Goal: Task Accomplishment & Management: Manage account settings

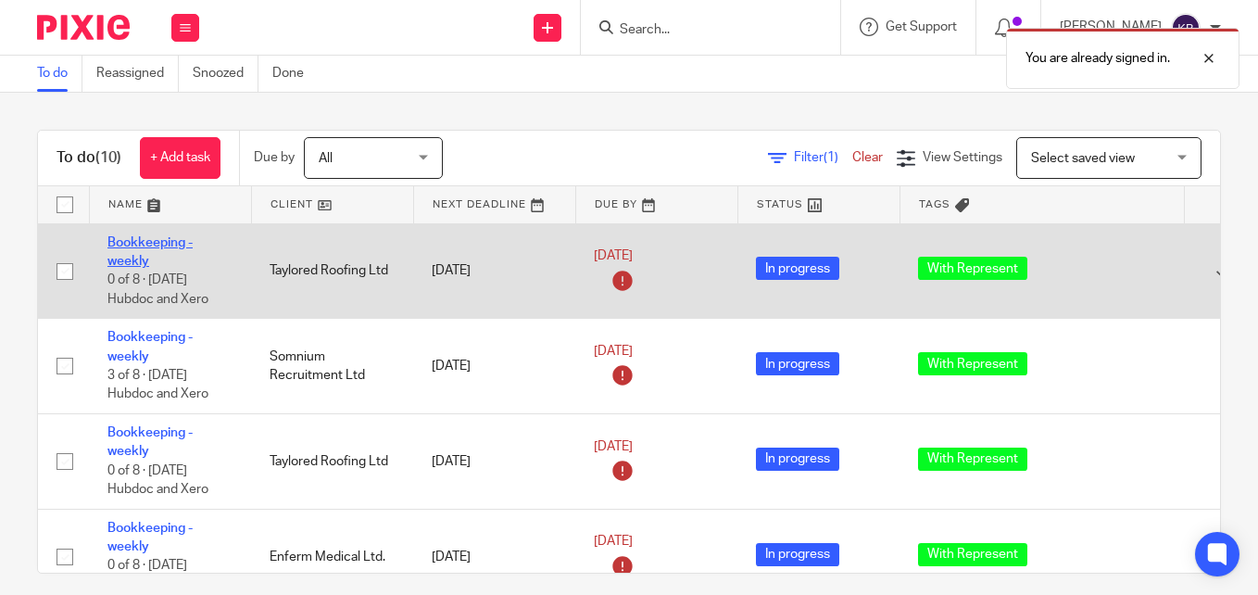
click at [141, 240] on link "Bookkeeping - weekly" at bounding box center [149, 252] width 85 height 32
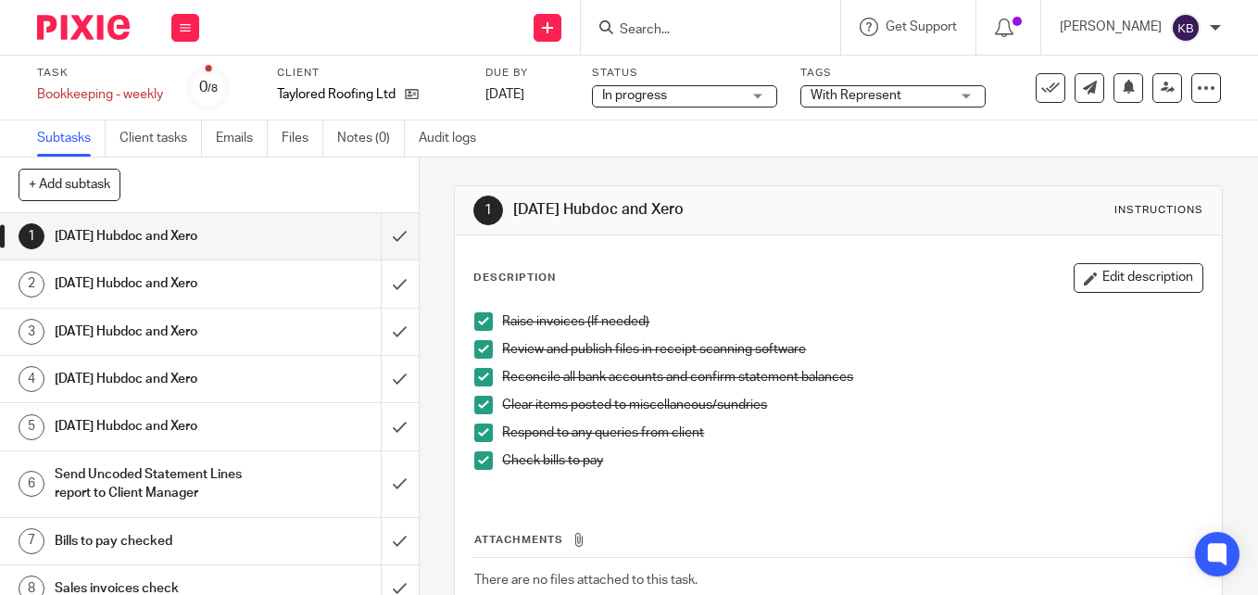
click at [221, 233] on h1 "[DATE] Hubdoc and Xero" at bounding box center [157, 236] width 205 height 28
click at [367, 241] on input "submit" at bounding box center [209, 236] width 419 height 46
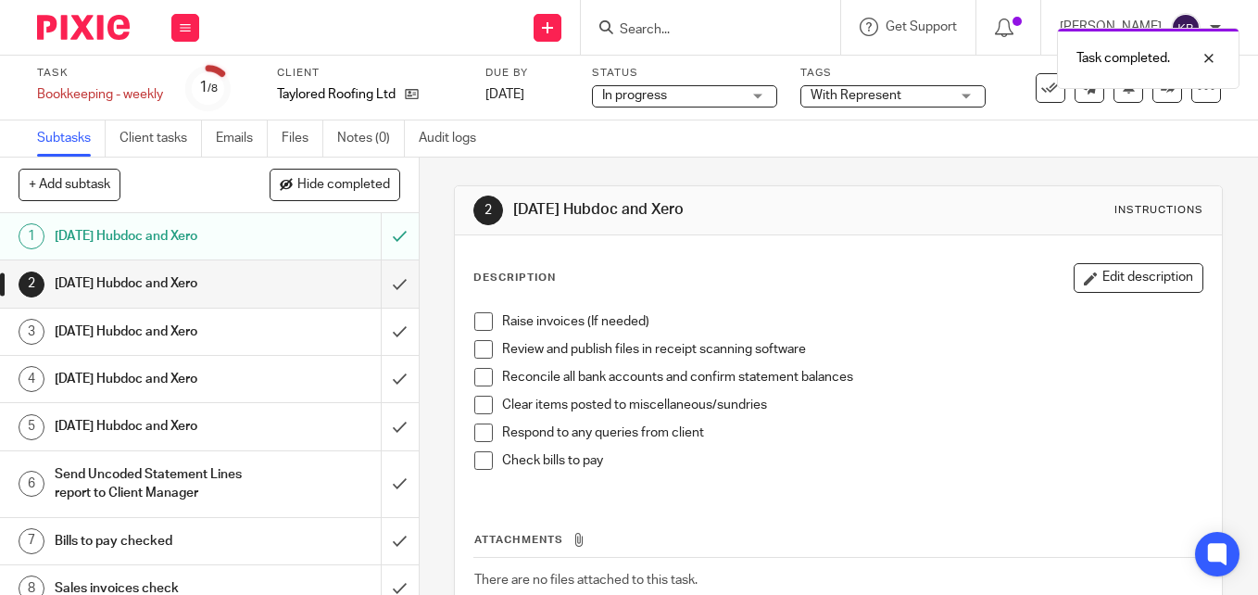
click at [476, 322] on span at bounding box center [483, 321] width 19 height 19
click at [478, 349] on span at bounding box center [483, 349] width 19 height 19
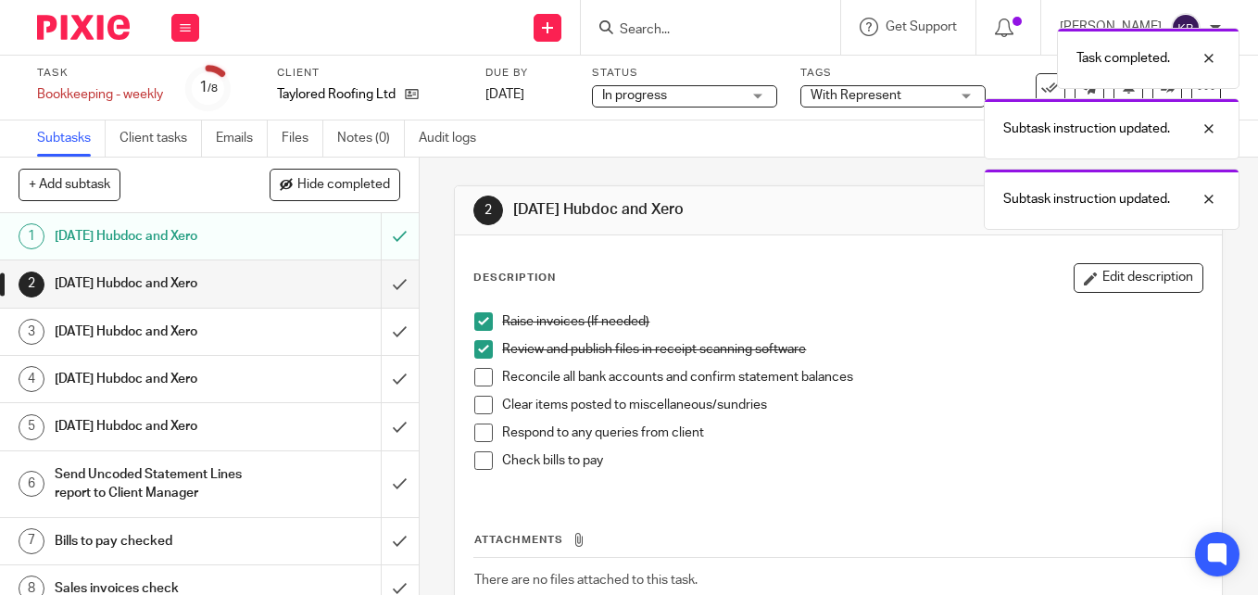
drag, startPoint x: 475, startPoint y: 380, endPoint x: 477, endPoint y: 396, distance: 15.9
click at [475, 381] on span at bounding box center [483, 377] width 19 height 19
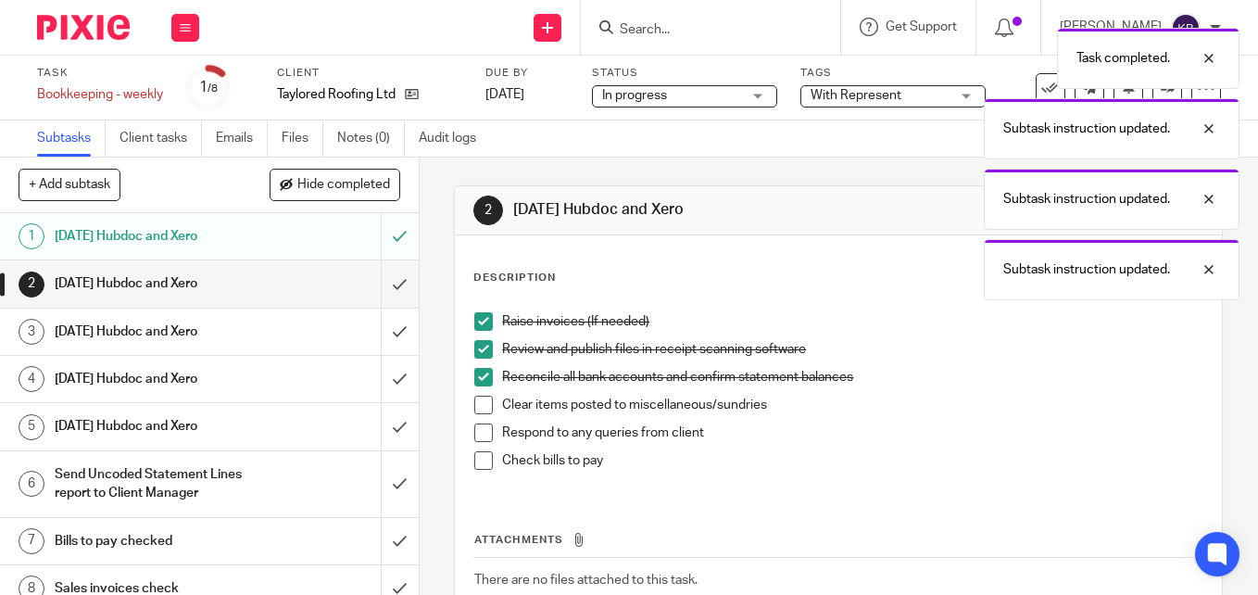
click at [480, 410] on span at bounding box center [483, 405] width 19 height 19
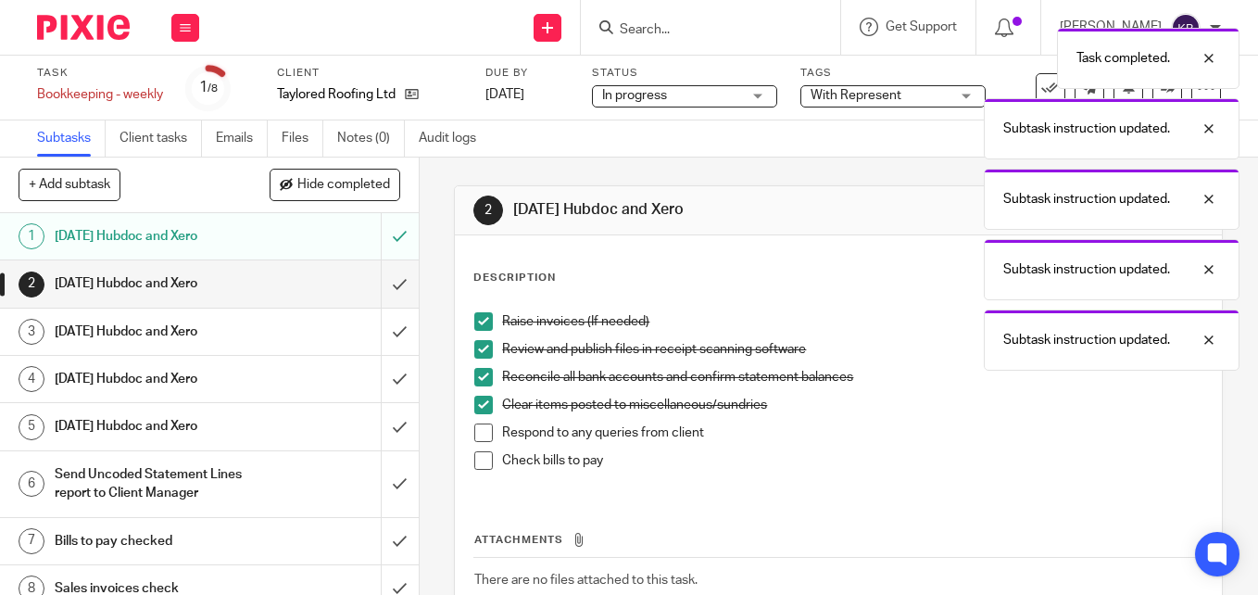
click at [479, 431] on span at bounding box center [483, 432] width 19 height 19
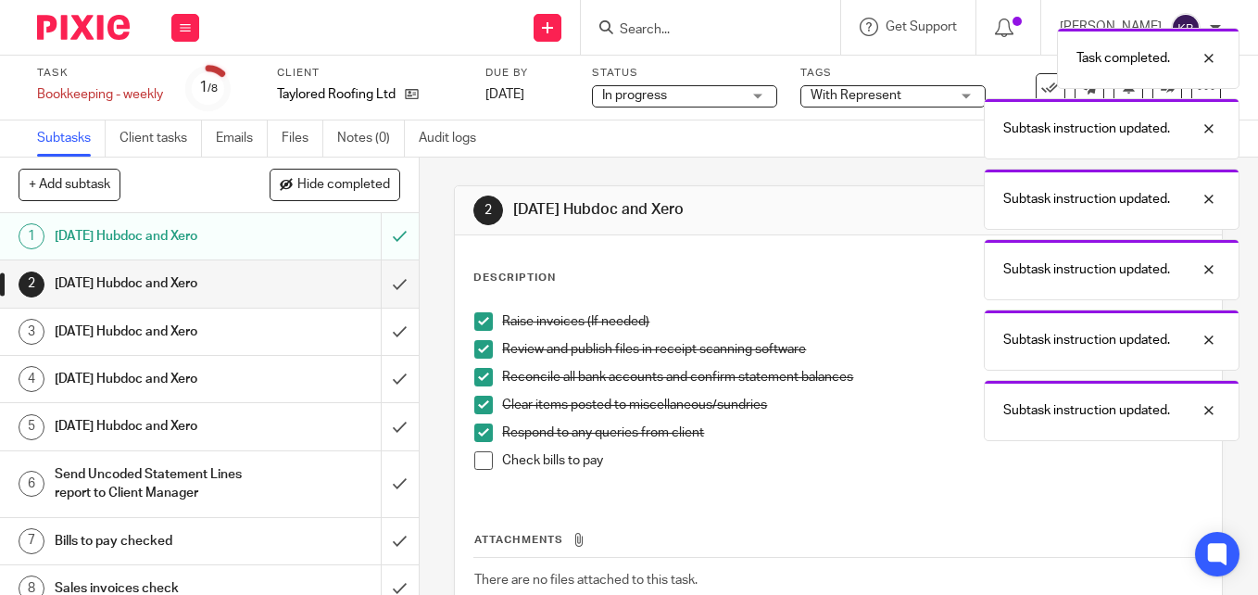
click at [474, 467] on span at bounding box center [483, 460] width 19 height 19
click at [377, 286] on input "submit" at bounding box center [209, 283] width 419 height 46
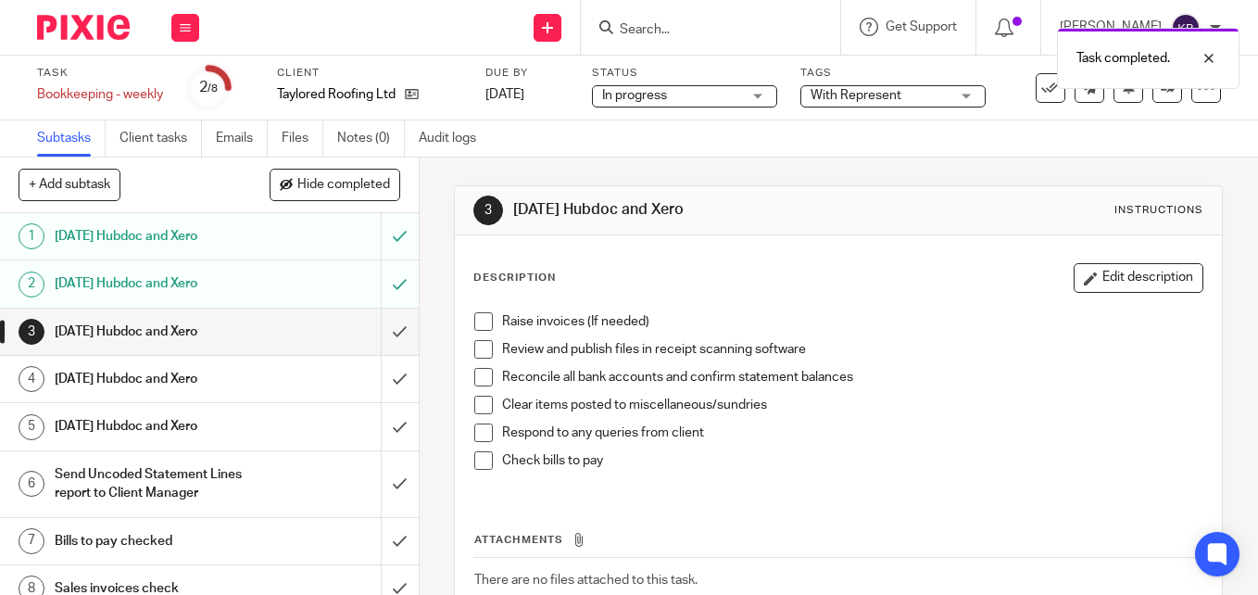
click at [474, 349] on span at bounding box center [483, 349] width 19 height 19
click at [483, 324] on span at bounding box center [483, 321] width 19 height 19
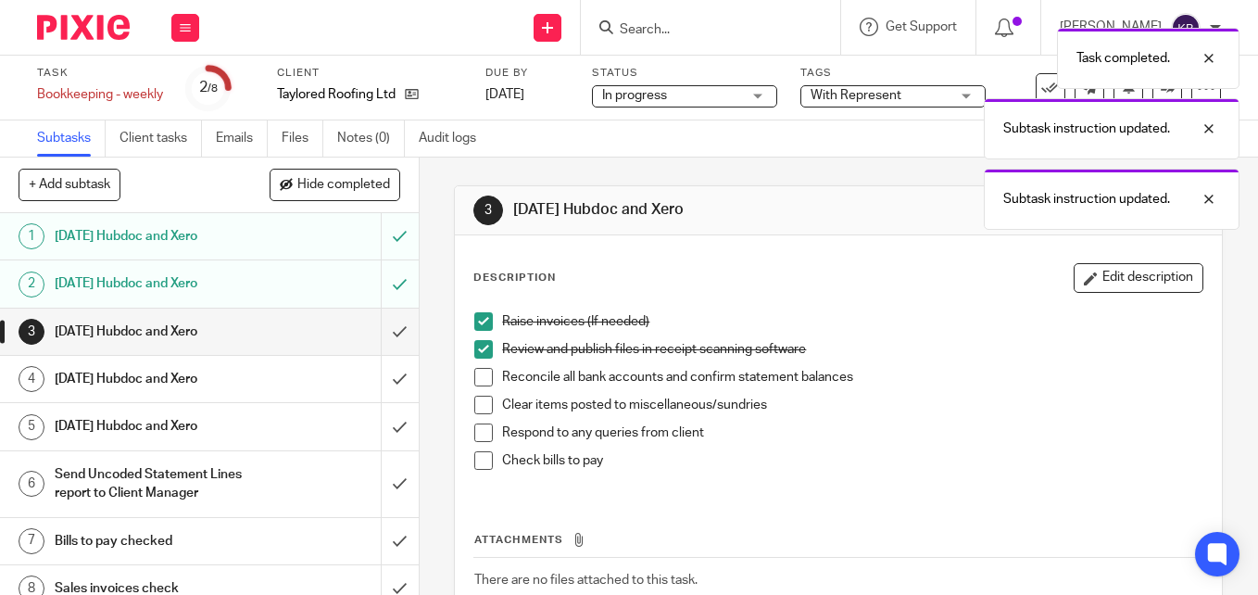
drag, startPoint x: 477, startPoint y: 377, endPoint x: 479, endPoint y: 392, distance: 14.9
click at [477, 378] on span at bounding box center [483, 377] width 19 height 19
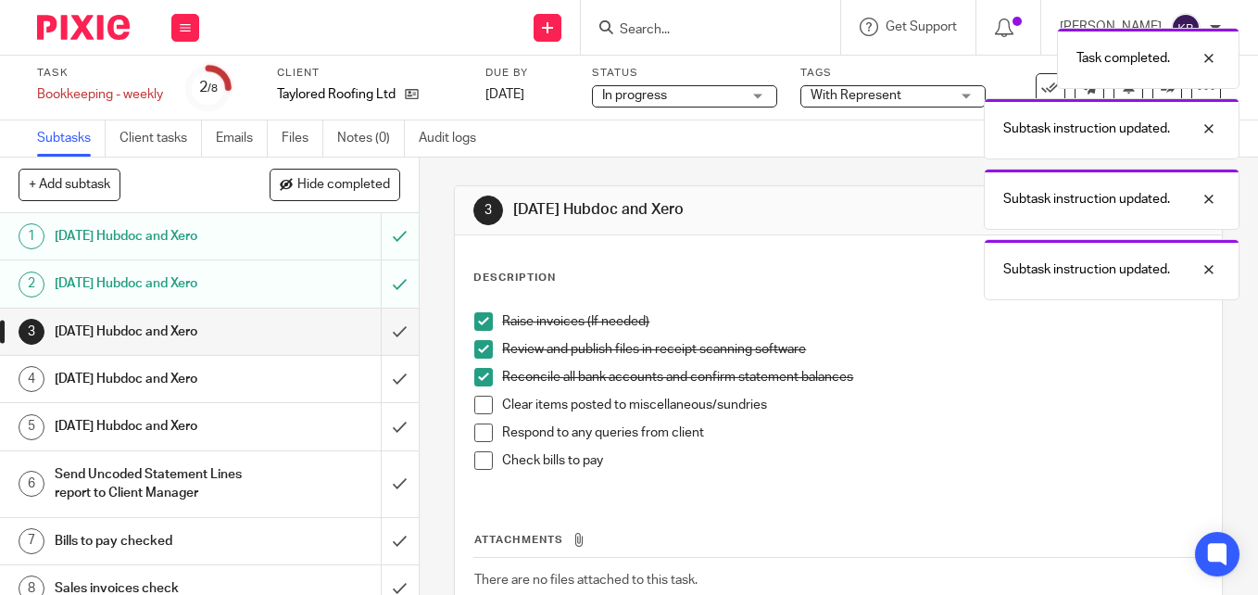
click at [479, 405] on span at bounding box center [483, 405] width 19 height 19
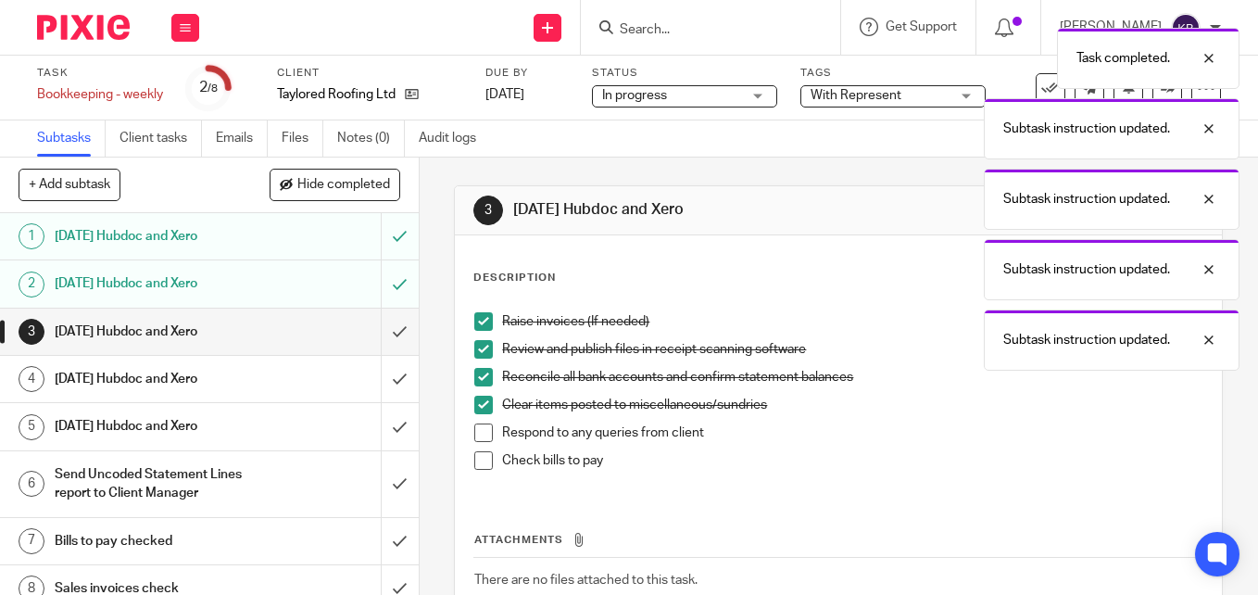
click at [475, 439] on span at bounding box center [483, 432] width 19 height 19
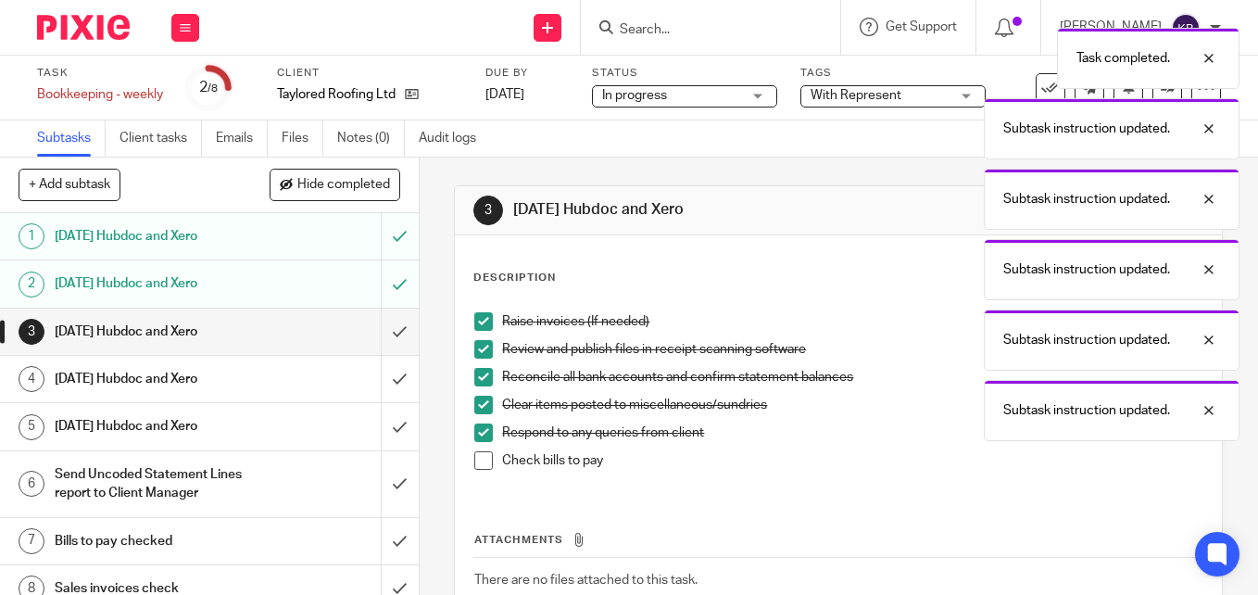
click at [483, 466] on span at bounding box center [483, 460] width 19 height 19
click at [386, 332] on input "submit" at bounding box center [209, 332] width 419 height 46
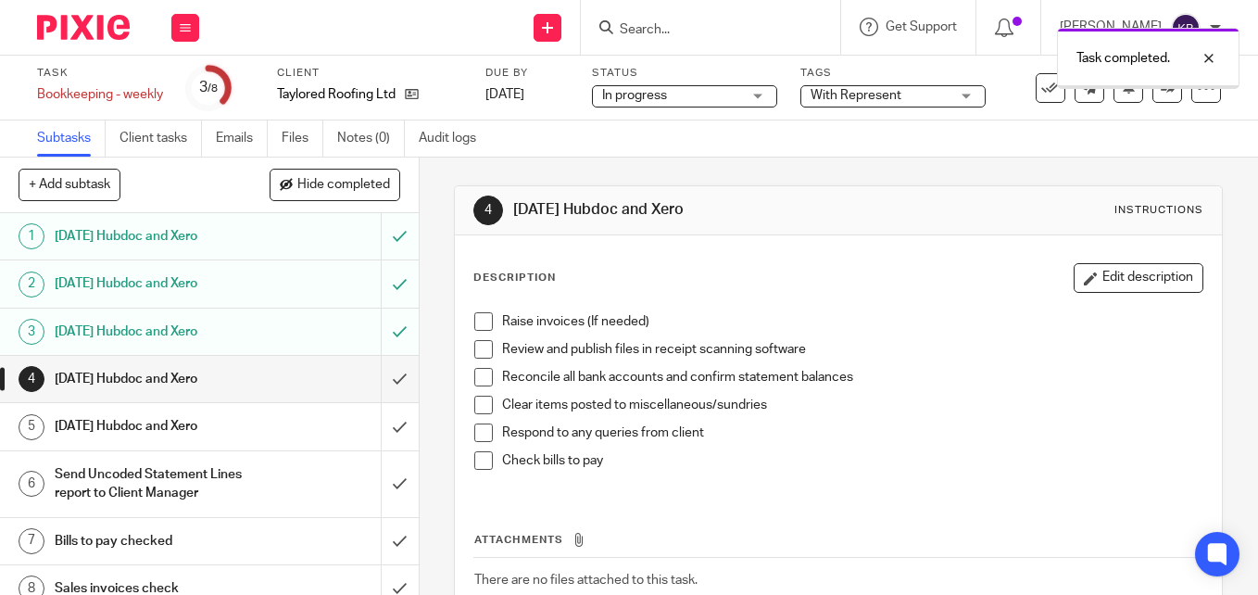
scroll to position [124, 0]
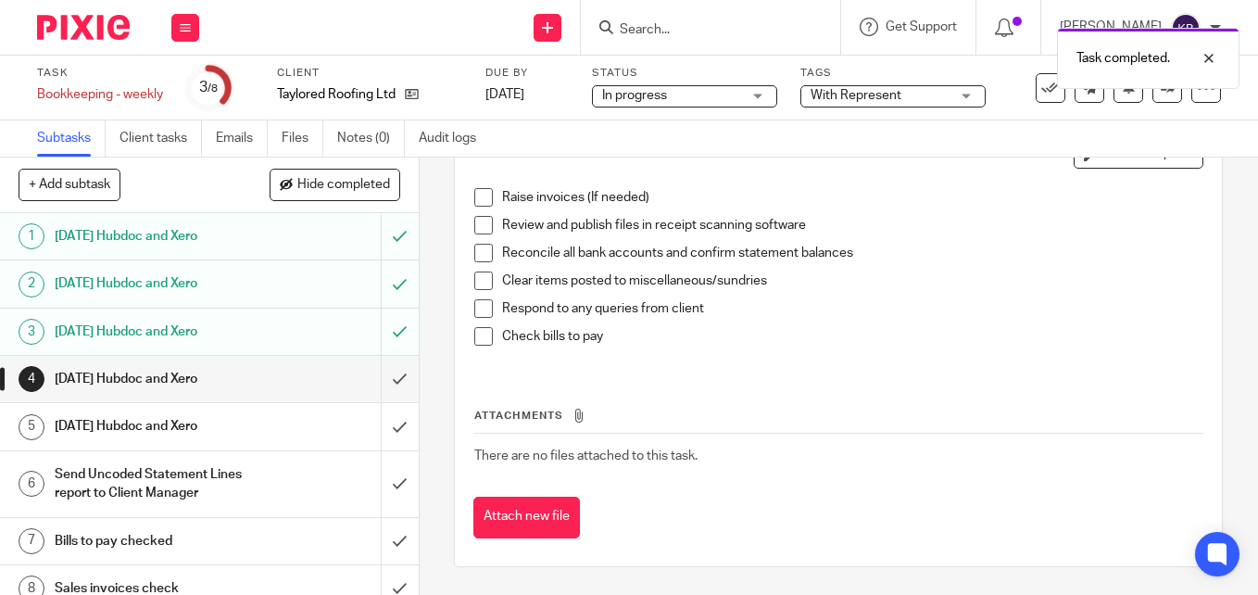
click at [474, 198] on span at bounding box center [483, 197] width 19 height 19
drag, startPoint x: 478, startPoint y: 223, endPoint x: 475, endPoint y: 243, distance: 19.7
click at [478, 226] on span at bounding box center [483, 225] width 19 height 19
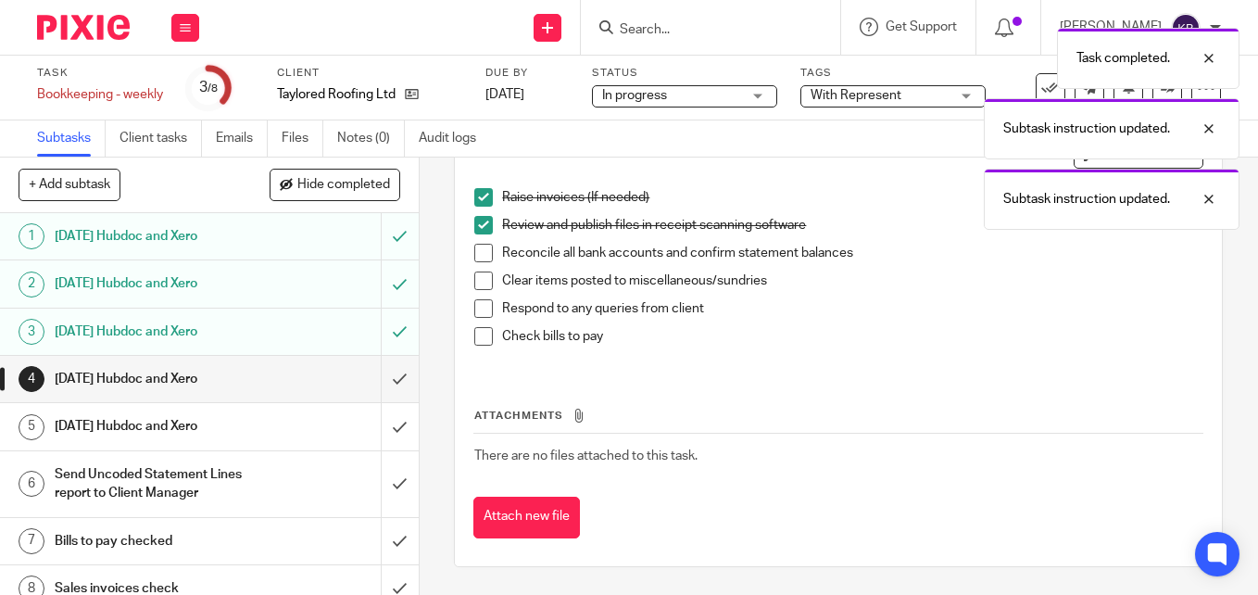
click at [477, 259] on span at bounding box center [483, 253] width 19 height 19
click at [479, 284] on span at bounding box center [483, 280] width 19 height 19
click at [477, 312] on span at bounding box center [483, 308] width 19 height 19
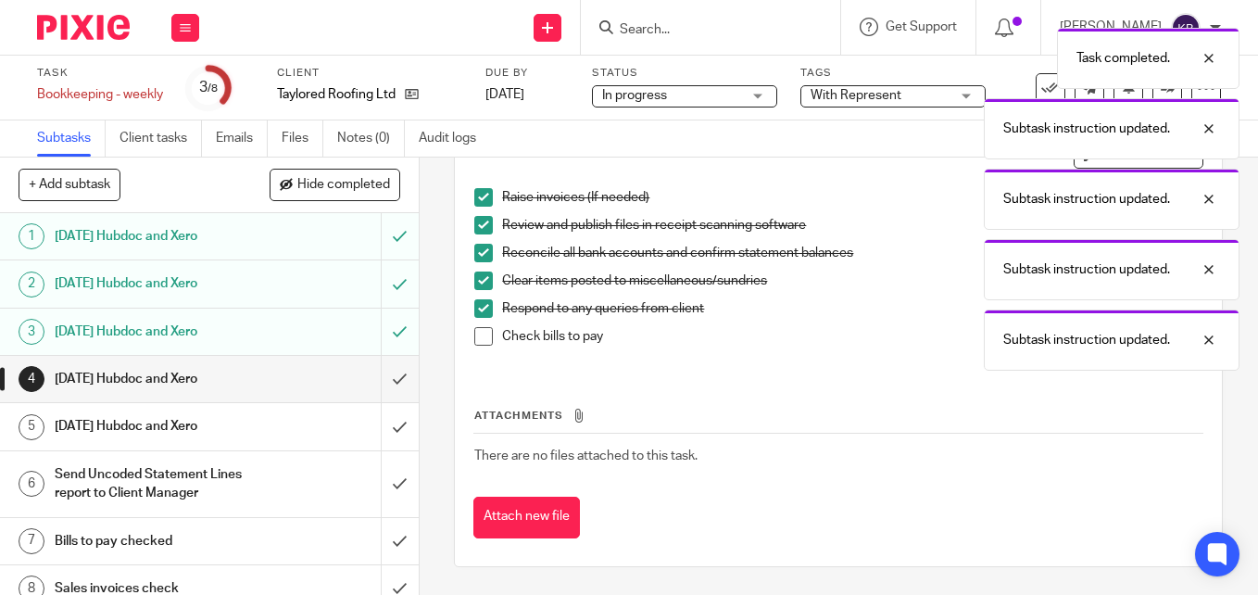
drag, startPoint x: 478, startPoint y: 338, endPoint x: 461, endPoint y: 347, distance: 18.6
click at [478, 339] on span at bounding box center [483, 336] width 19 height 19
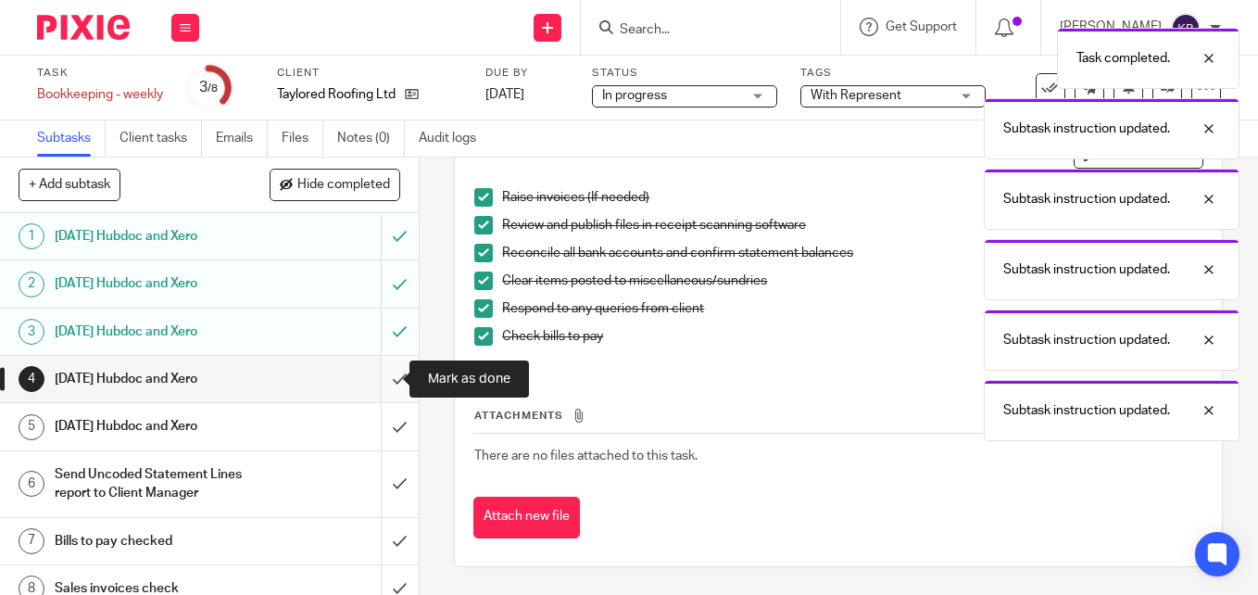
click at [384, 376] on input "submit" at bounding box center [209, 379] width 419 height 46
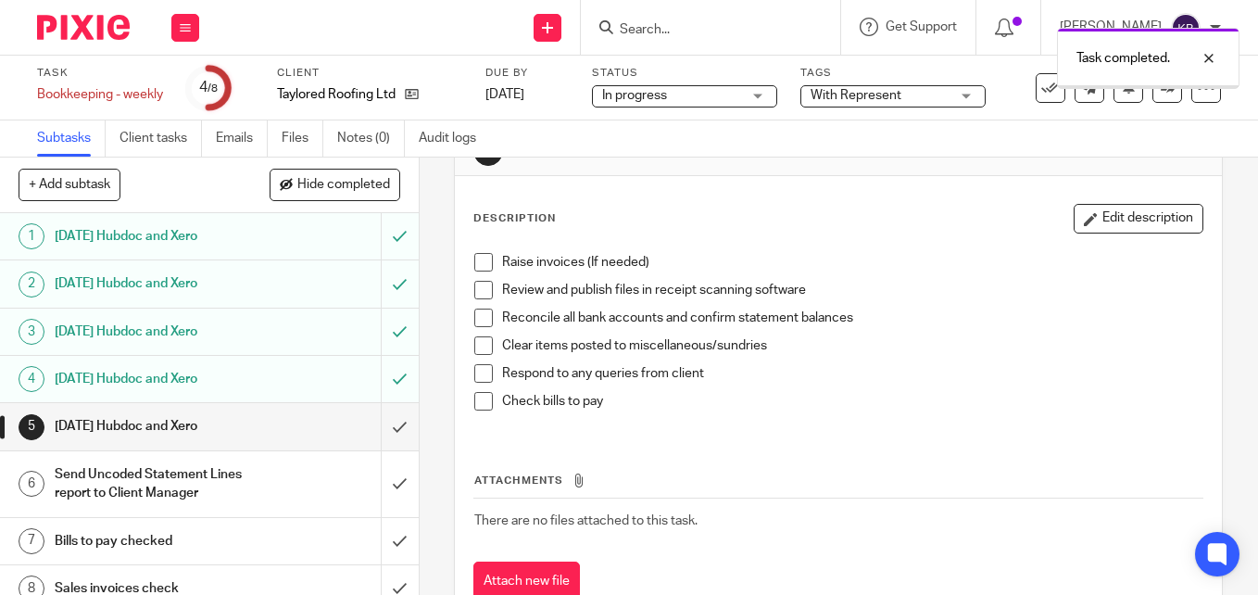
scroll to position [93, 0]
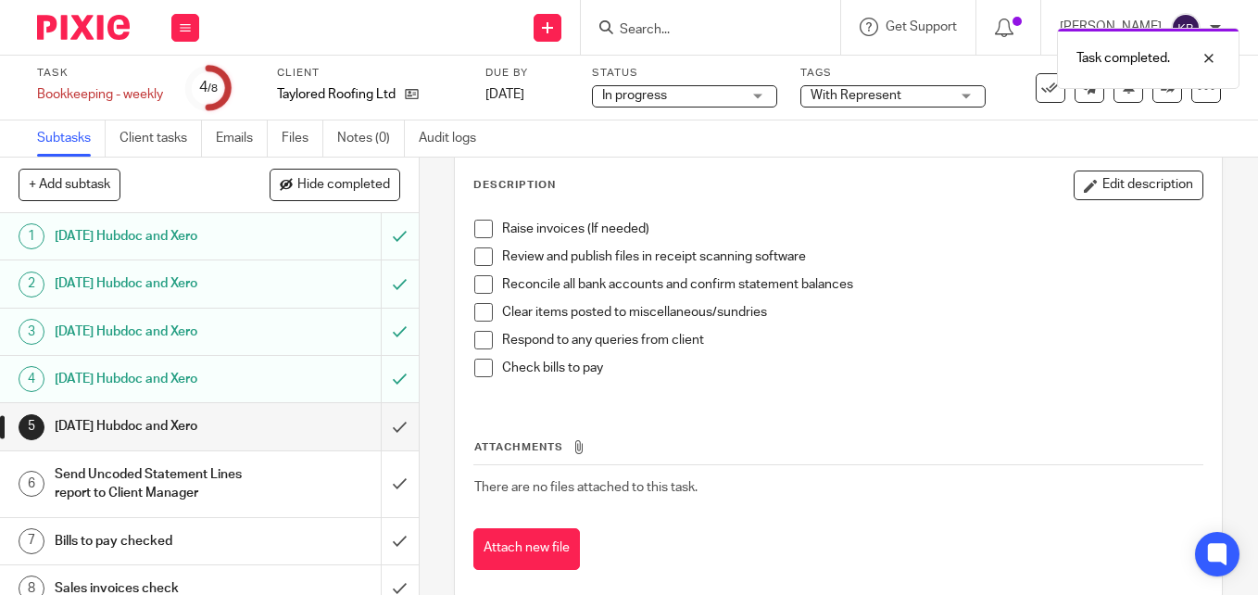
click at [480, 230] on span at bounding box center [483, 229] width 19 height 19
click at [476, 259] on span at bounding box center [483, 256] width 19 height 19
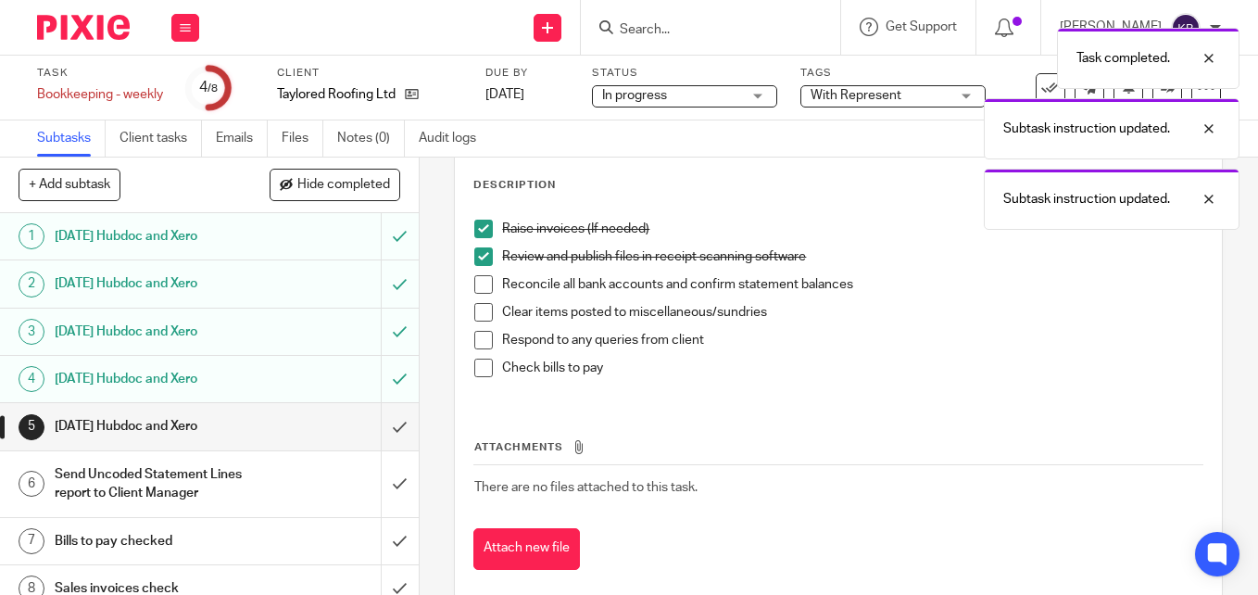
click at [476, 280] on span at bounding box center [483, 284] width 19 height 19
click at [476, 308] on span at bounding box center [483, 312] width 19 height 19
click at [479, 340] on span at bounding box center [483, 340] width 19 height 19
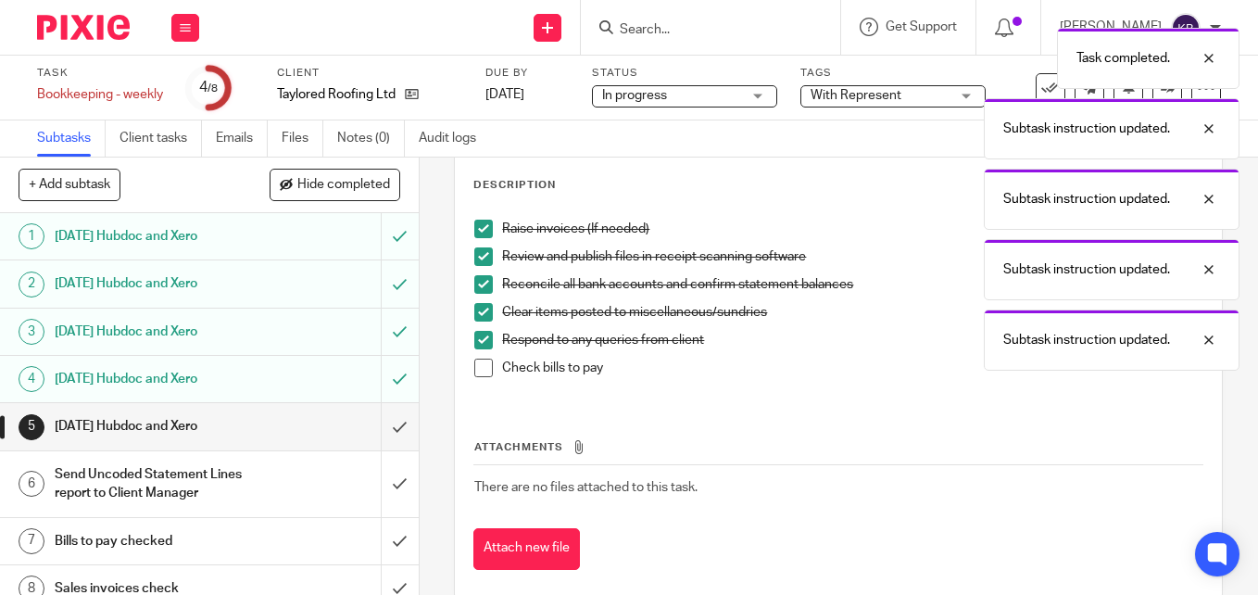
click at [476, 368] on span at bounding box center [483, 368] width 19 height 19
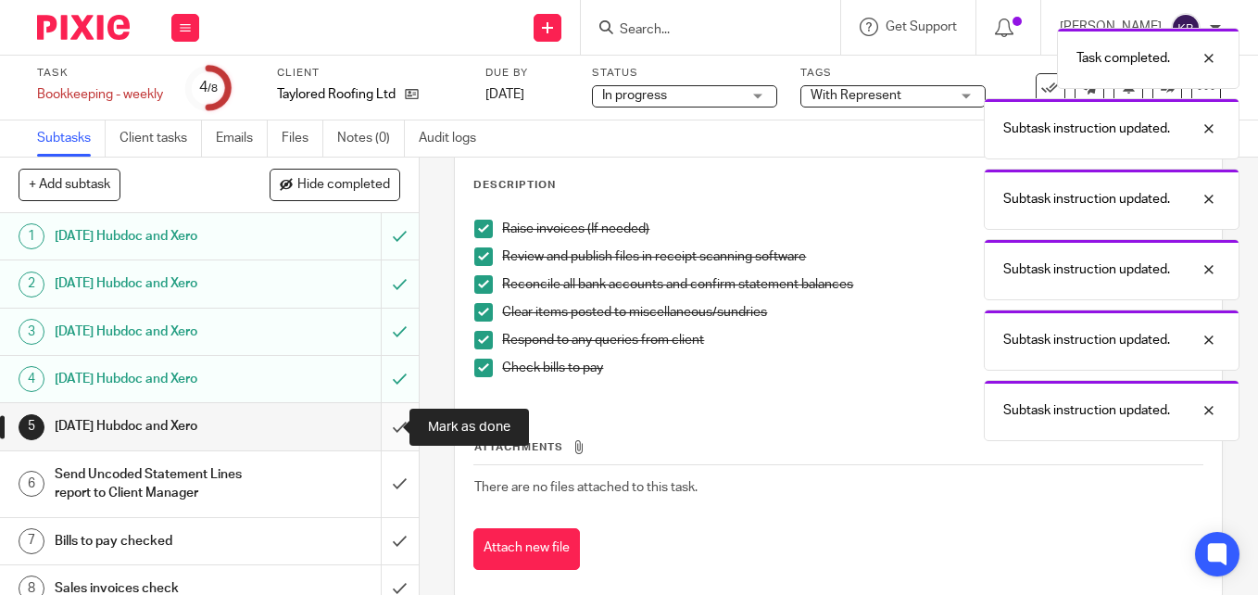
click at [382, 423] on input "submit" at bounding box center [209, 426] width 419 height 46
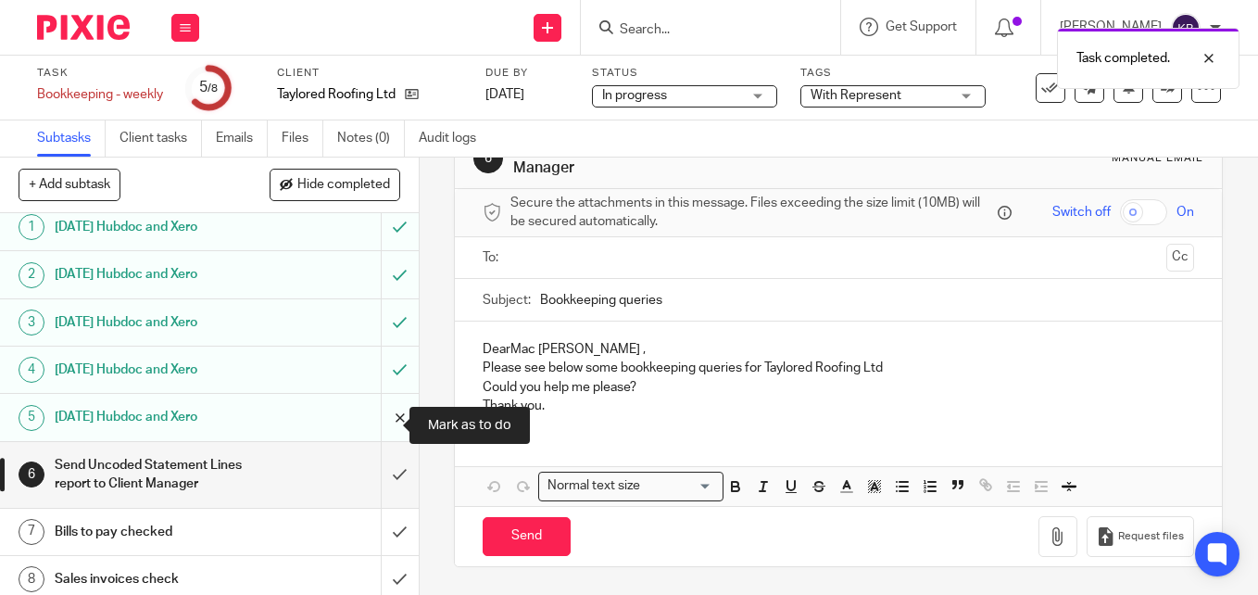
scroll to position [18, 0]
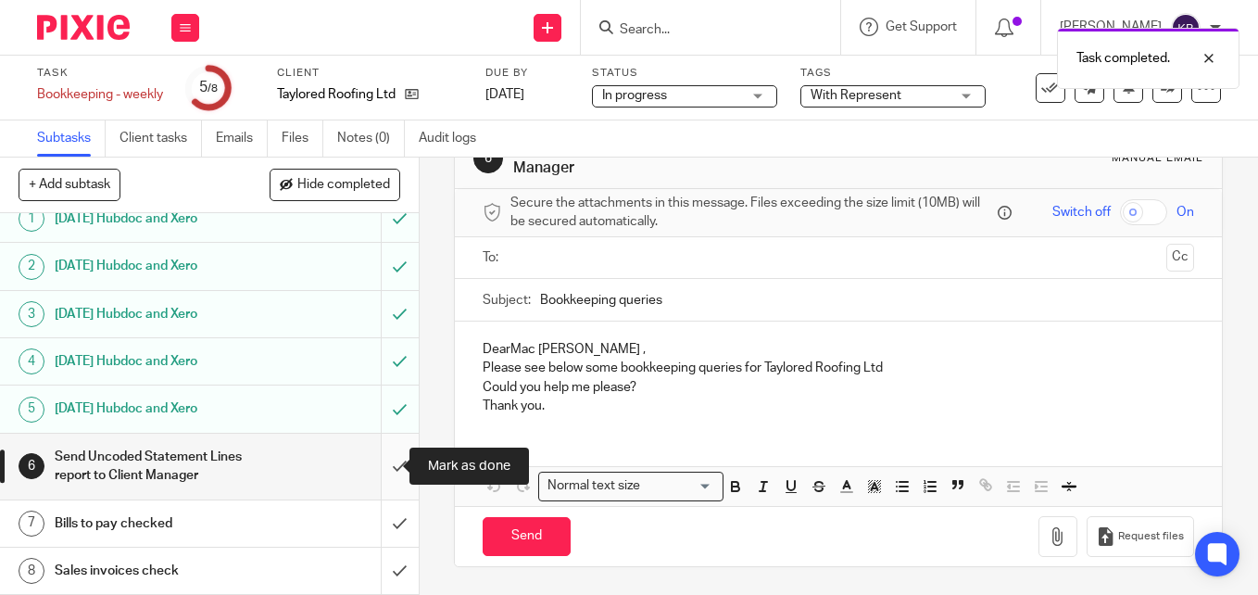
click at [387, 466] on input "submit" at bounding box center [209, 467] width 419 height 66
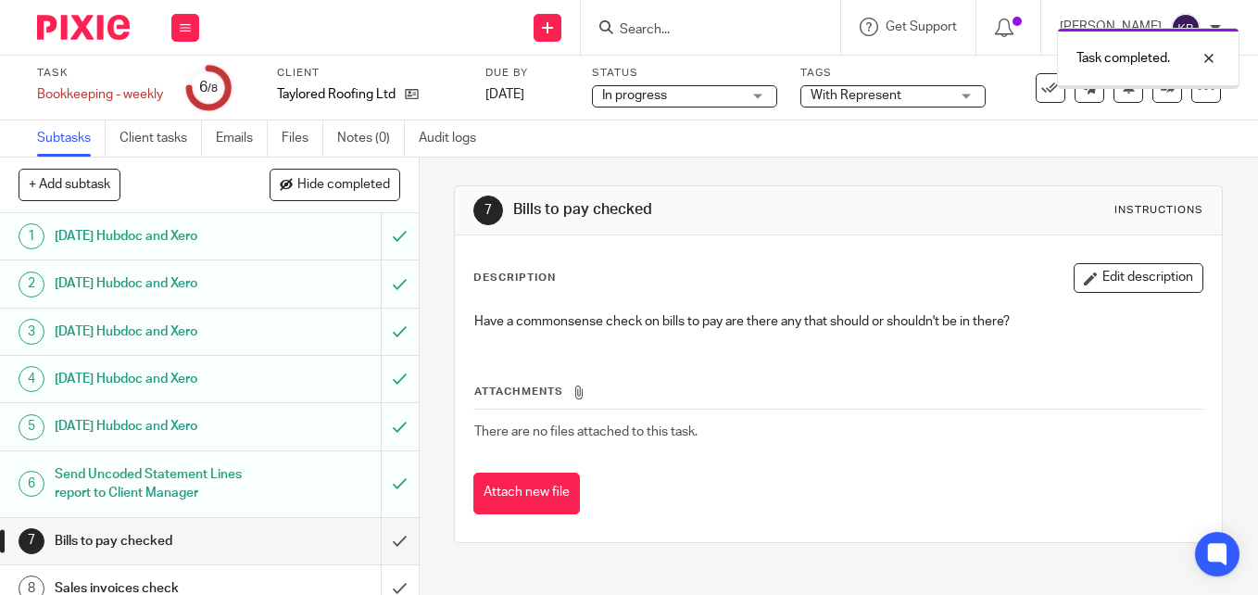
scroll to position [18, 0]
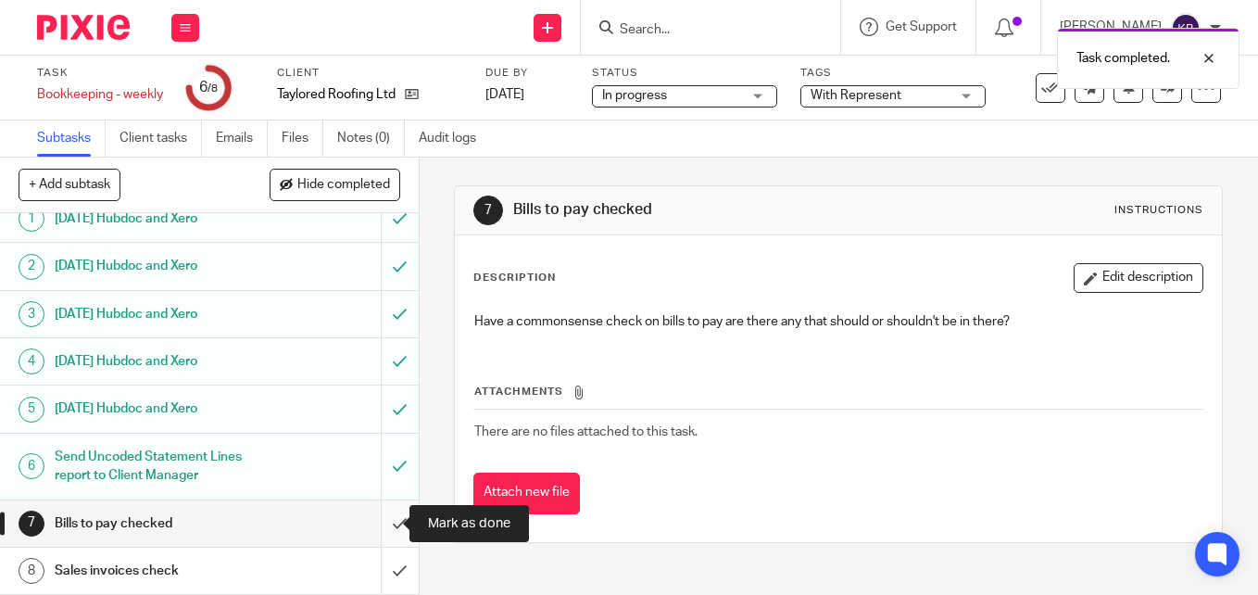
click at [380, 524] on input "submit" at bounding box center [209, 523] width 419 height 46
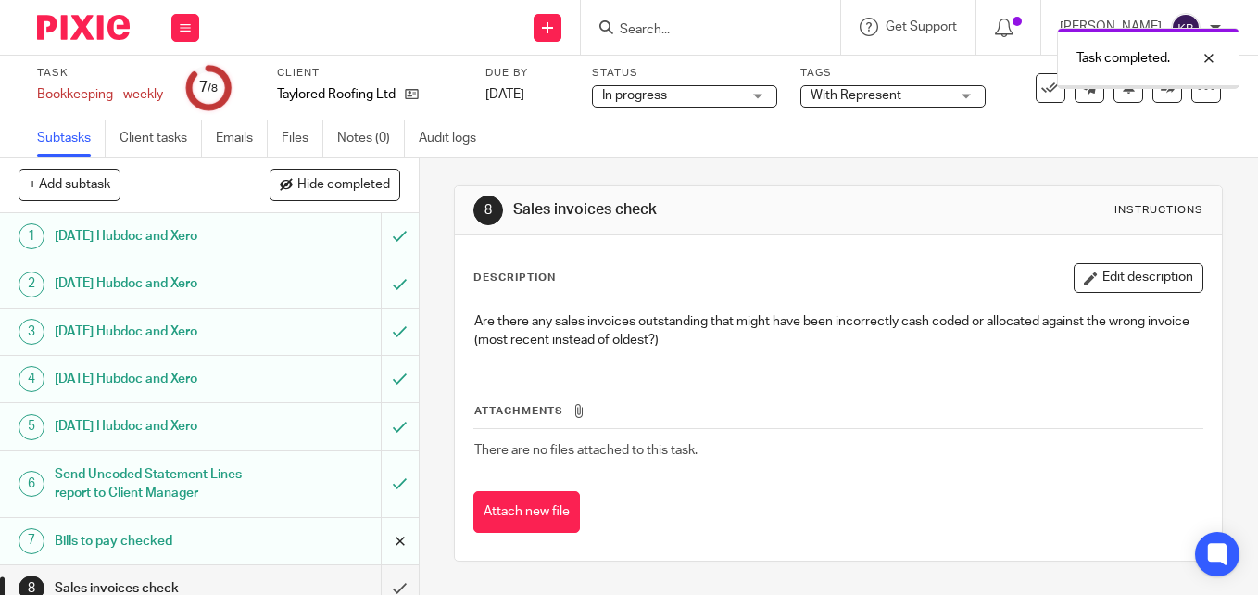
scroll to position [18, 0]
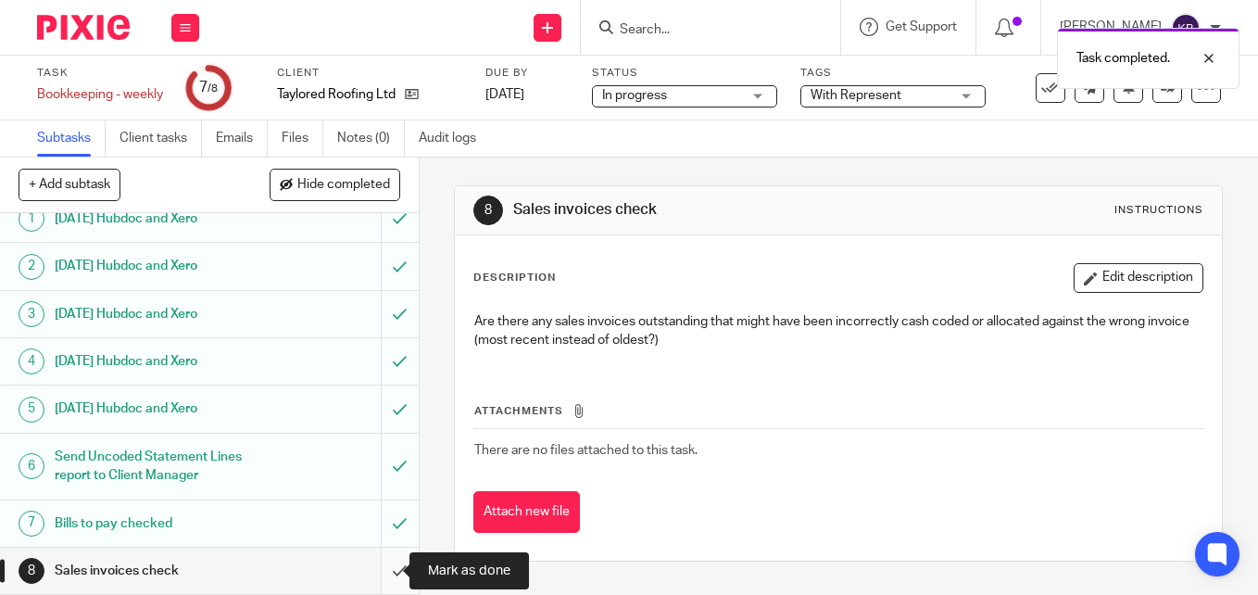
click at [382, 573] on input "submit" at bounding box center [209, 571] width 419 height 46
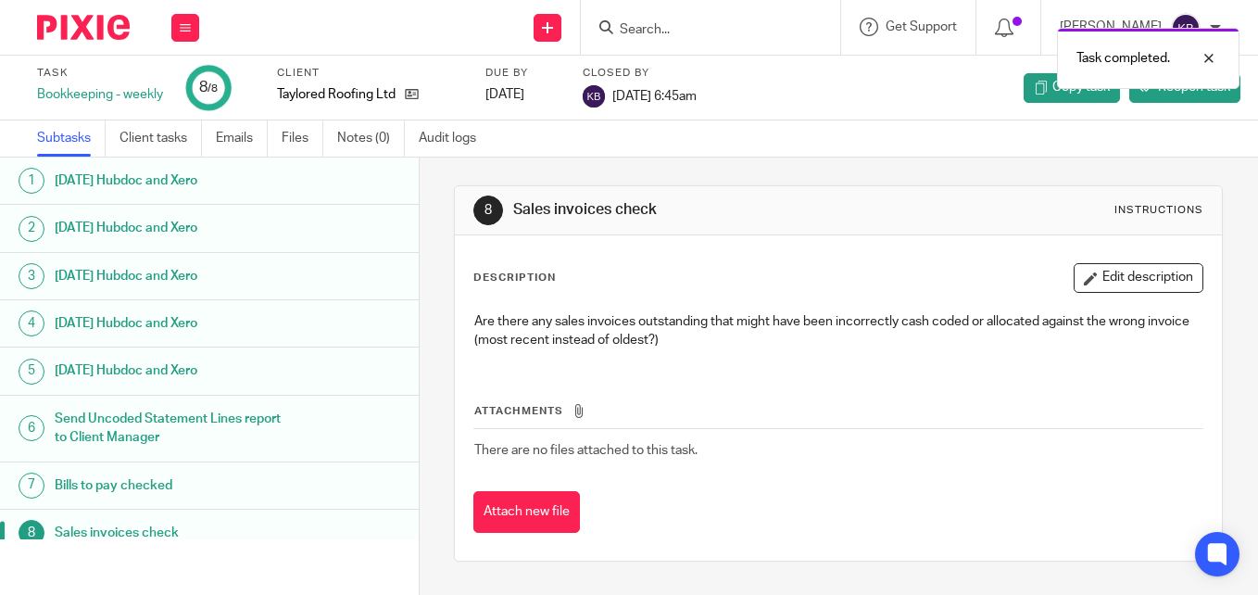
click at [109, 28] on img at bounding box center [83, 27] width 93 height 25
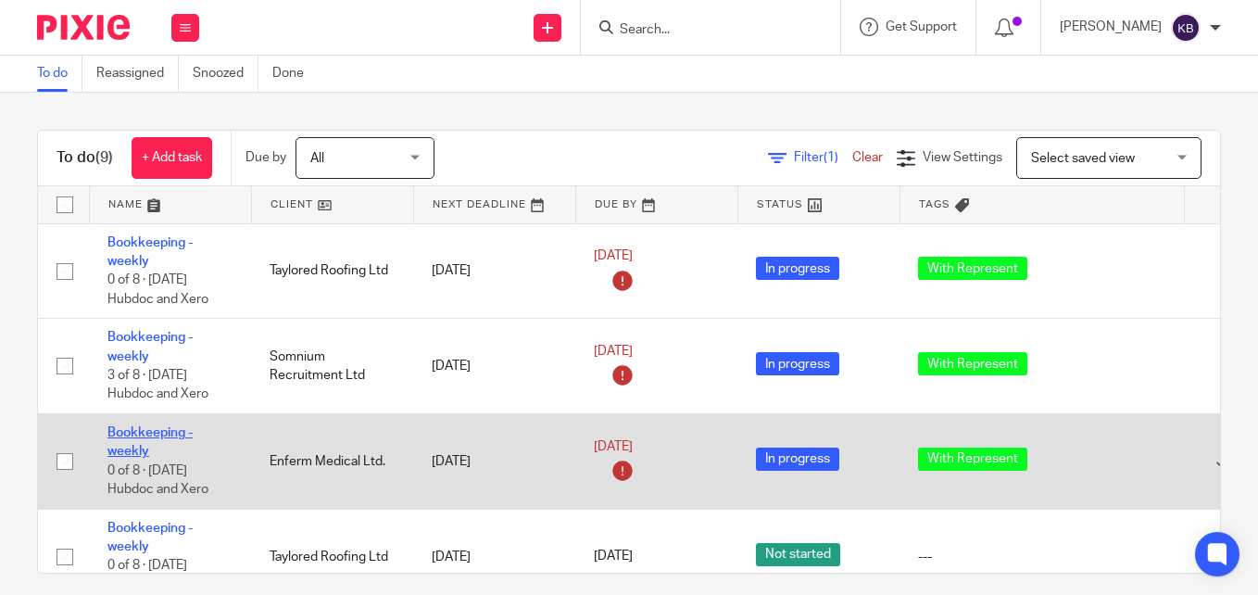
click at [128, 438] on link "Bookkeeping - weekly" at bounding box center [149, 442] width 85 height 32
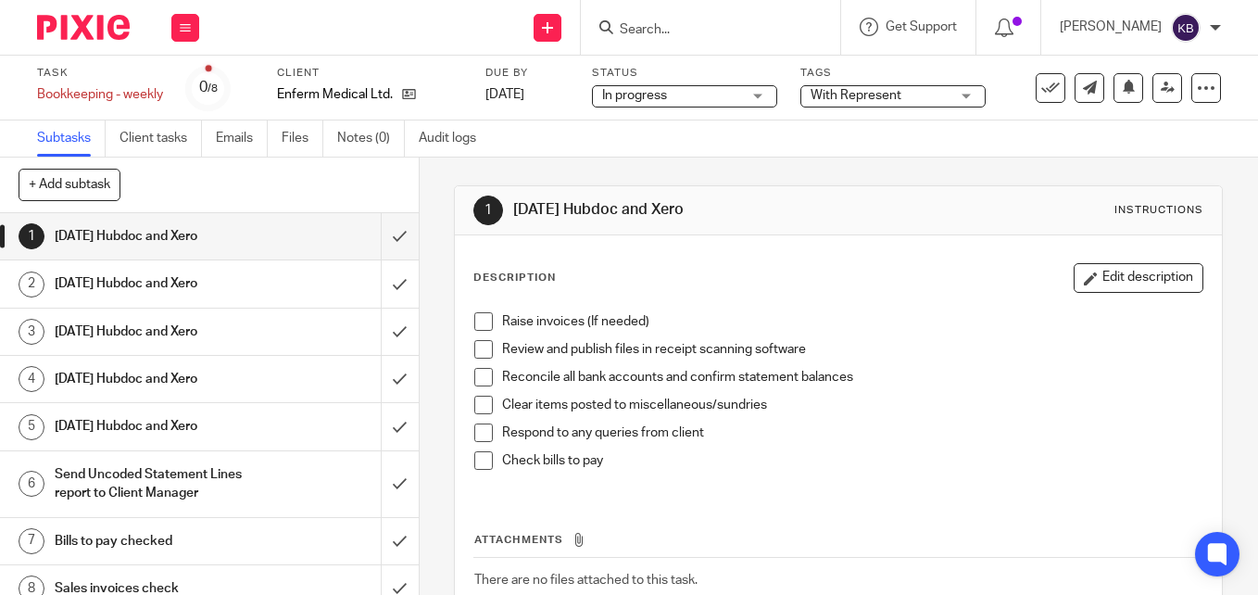
click at [483, 321] on span at bounding box center [483, 321] width 19 height 19
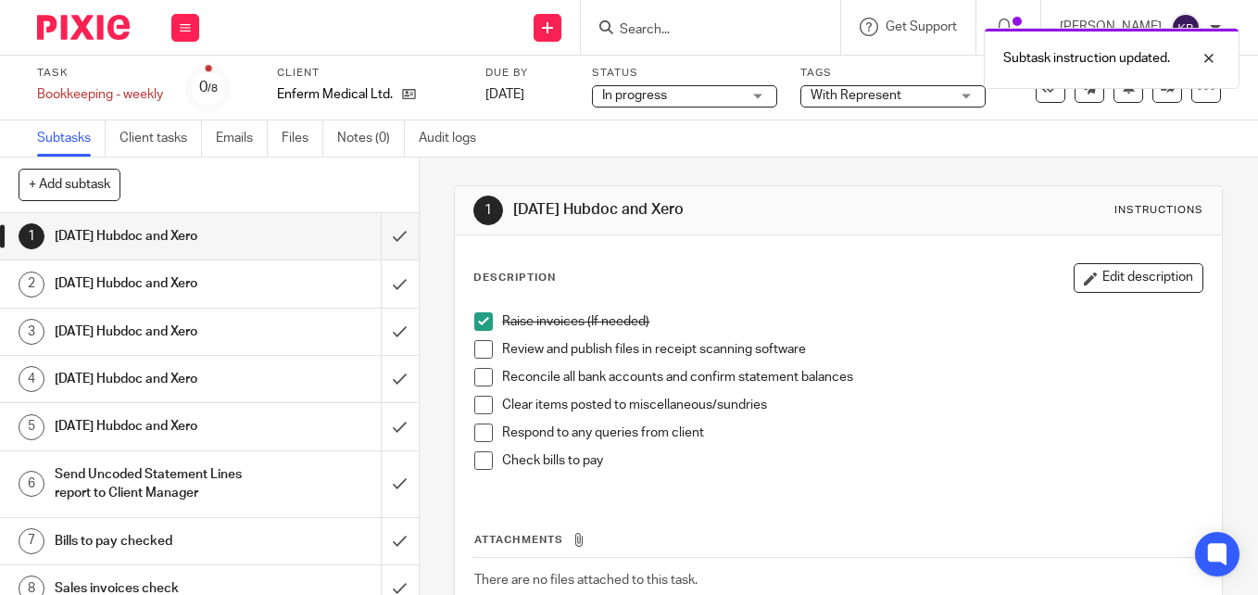
click at [481, 347] on span at bounding box center [483, 349] width 19 height 19
click at [479, 385] on span at bounding box center [483, 377] width 19 height 19
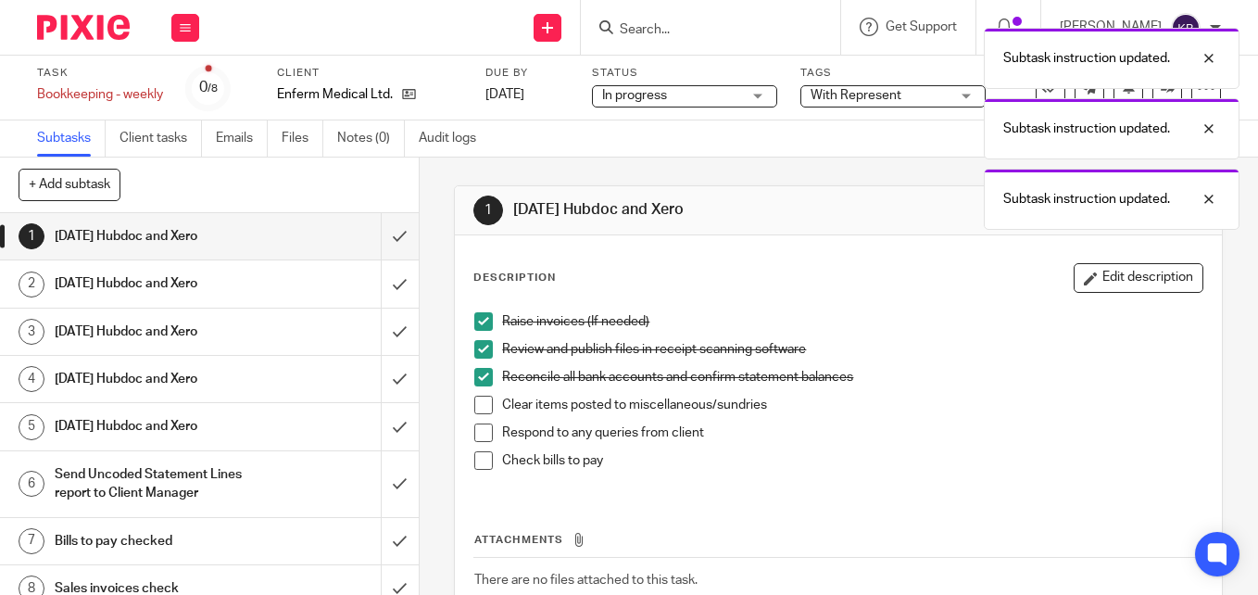
click at [477, 407] on span at bounding box center [483, 405] width 19 height 19
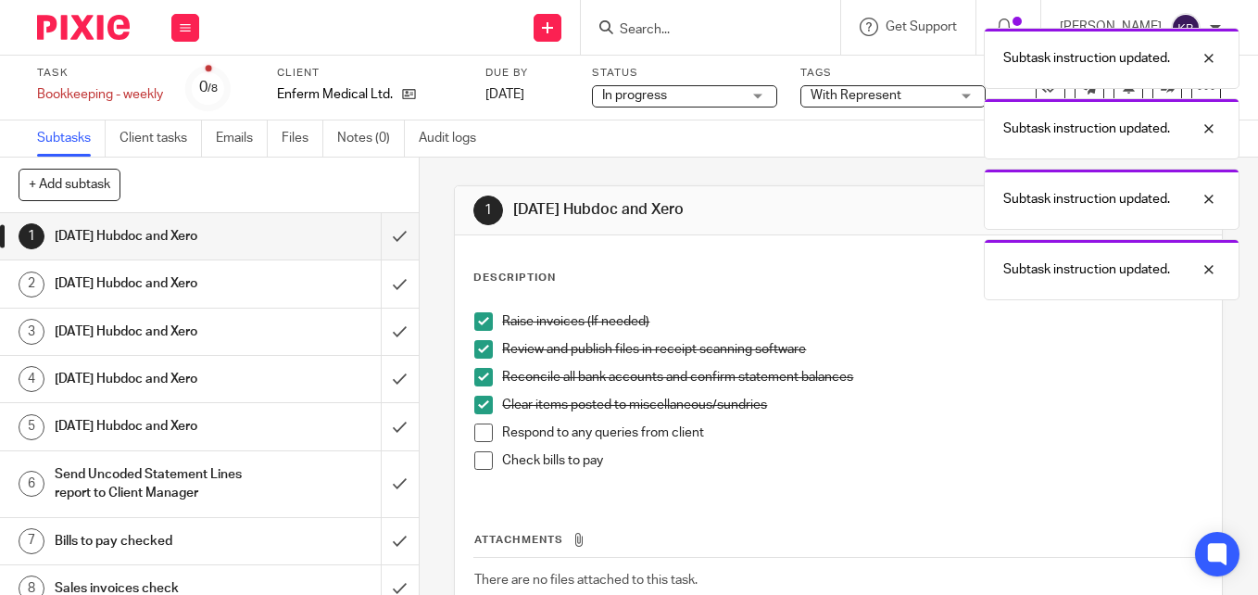
click at [477, 425] on span at bounding box center [483, 432] width 19 height 19
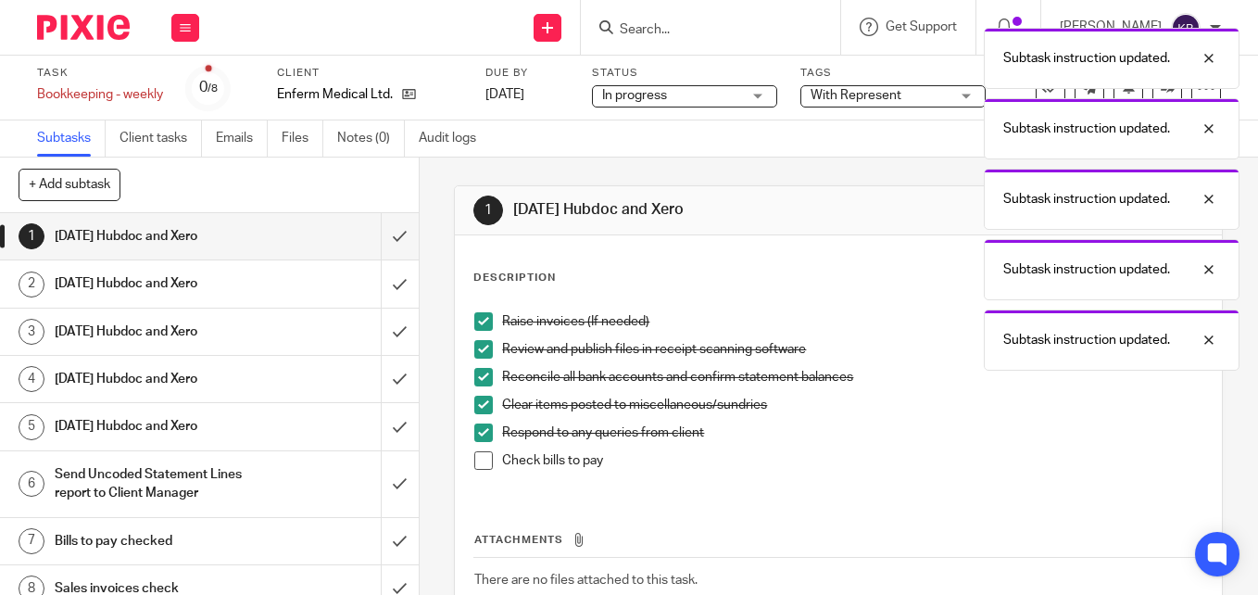
click at [474, 468] on span at bounding box center [483, 460] width 19 height 19
click at [381, 282] on input "submit" at bounding box center [209, 283] width 419 height 46
click at [380, 237] on input "submit" at bounding box center [209, 236] width 419 height 46
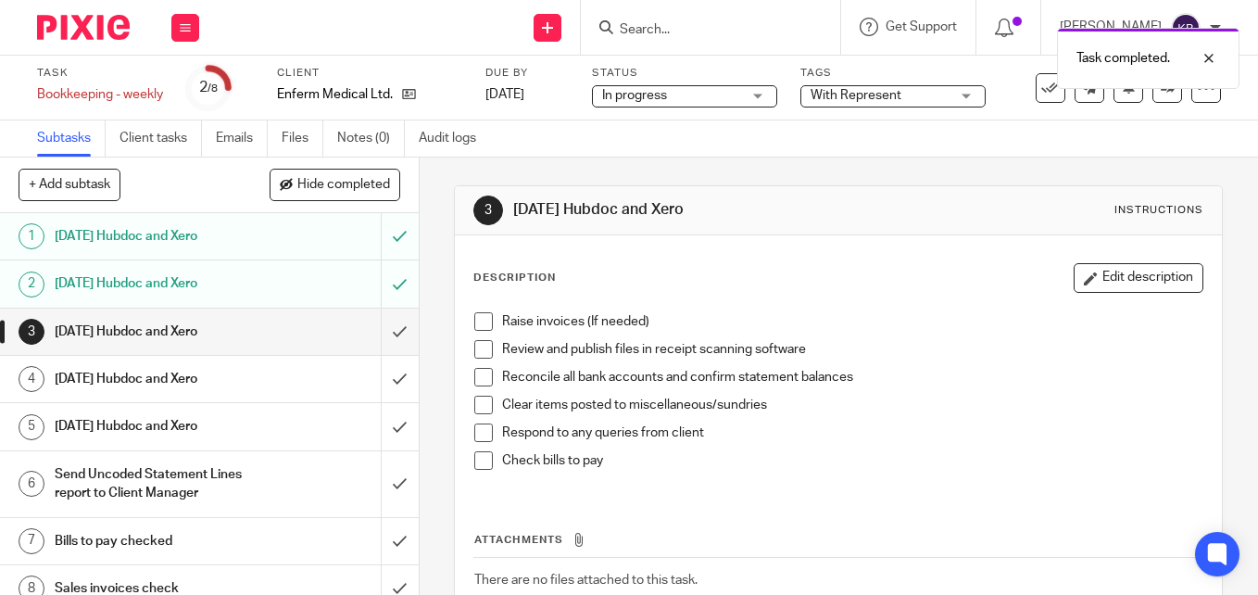
click at [477, 328] on span at bounding box center [483, 321] width 19 height 19
click at [476, 355] on span at bounding box center [483, 349] width 19 height 19
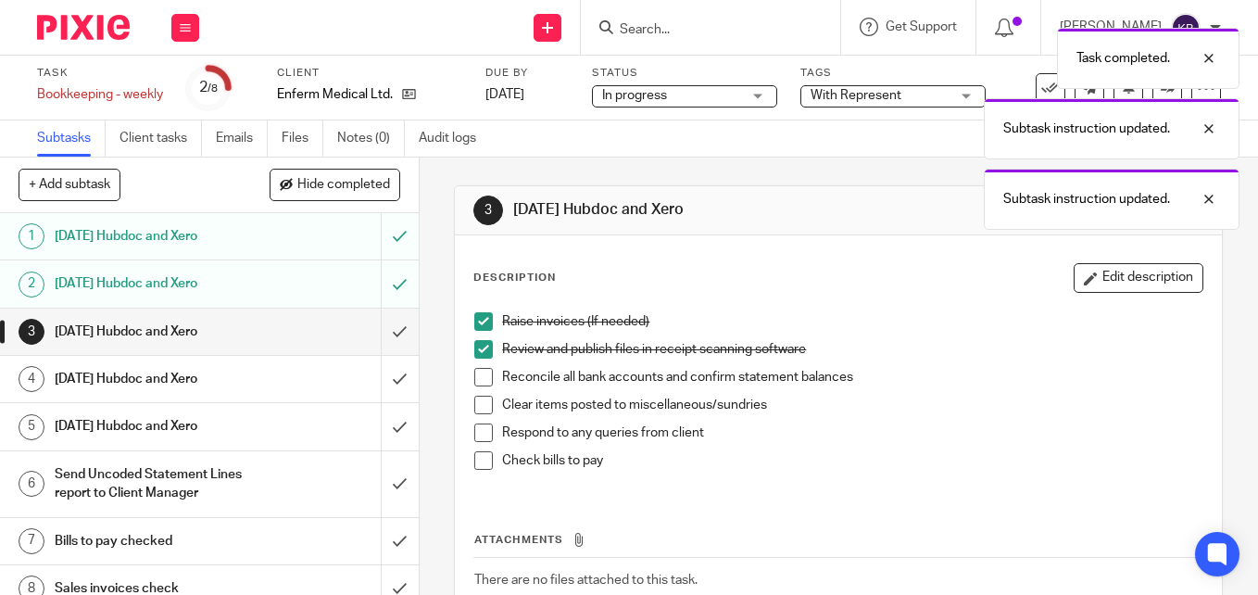
click at [476, 375] on span at bounding box center [483, 377] width 19 height 19
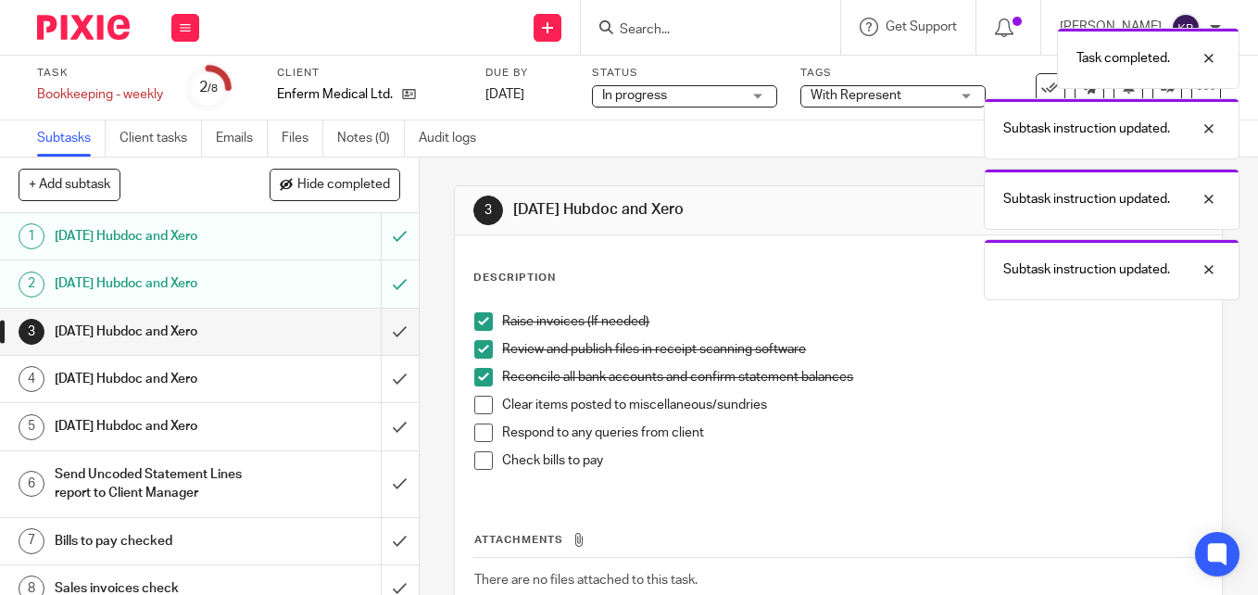
drag, startPoint x: 479, startPoint y: 402, endPoint x: 478, endPoint y: 415, distance: 13.0
click at [479, 403] on span at bounding box center [483, 405] width 19 height 19
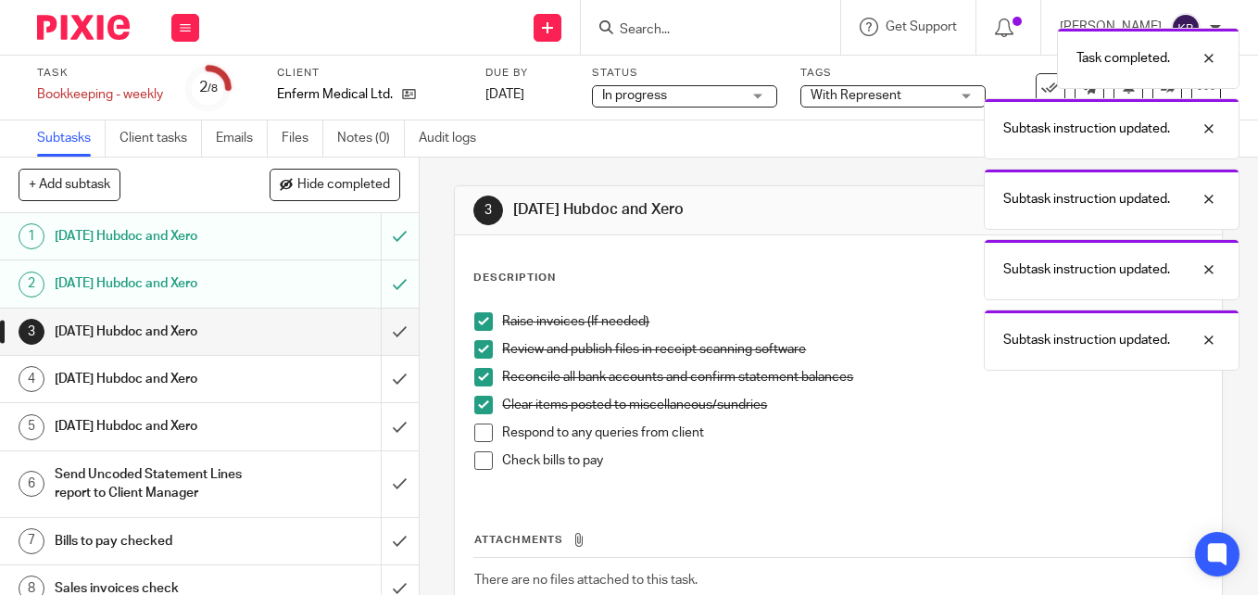
click at [478, 429] on span at bounding box center [483, 432] width 19 height 19
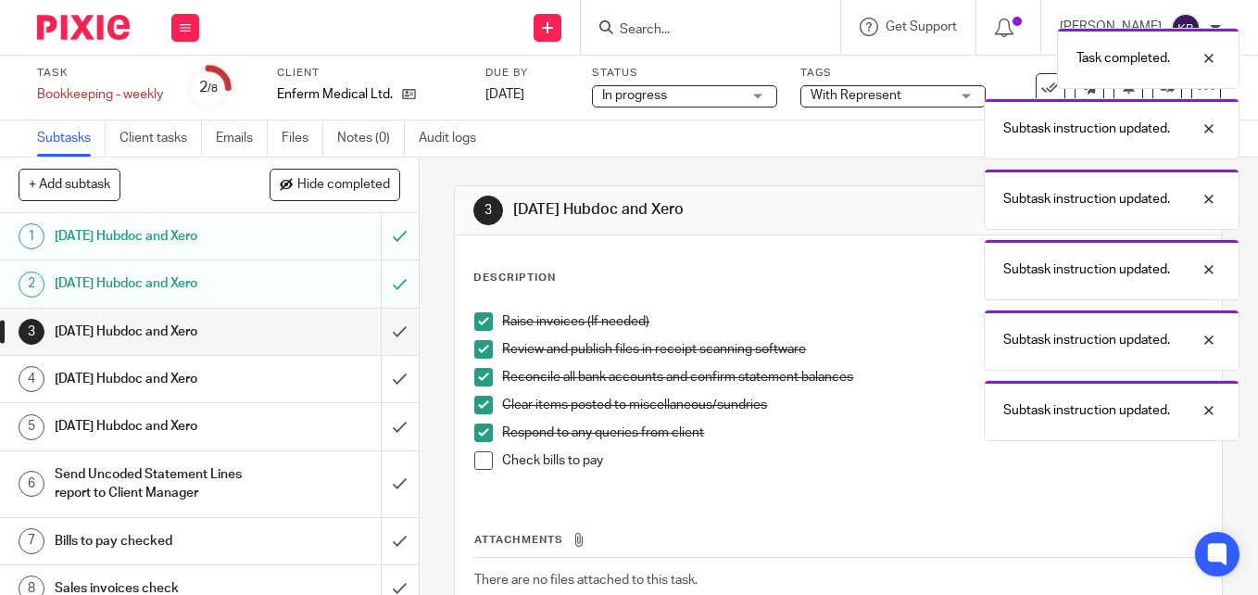
click at [487, 456] on span at bounding box center [483, 460] width 19 height 19
click at [374, 284] on input "submit" at bounding box center [209, 283] width 419 height 46
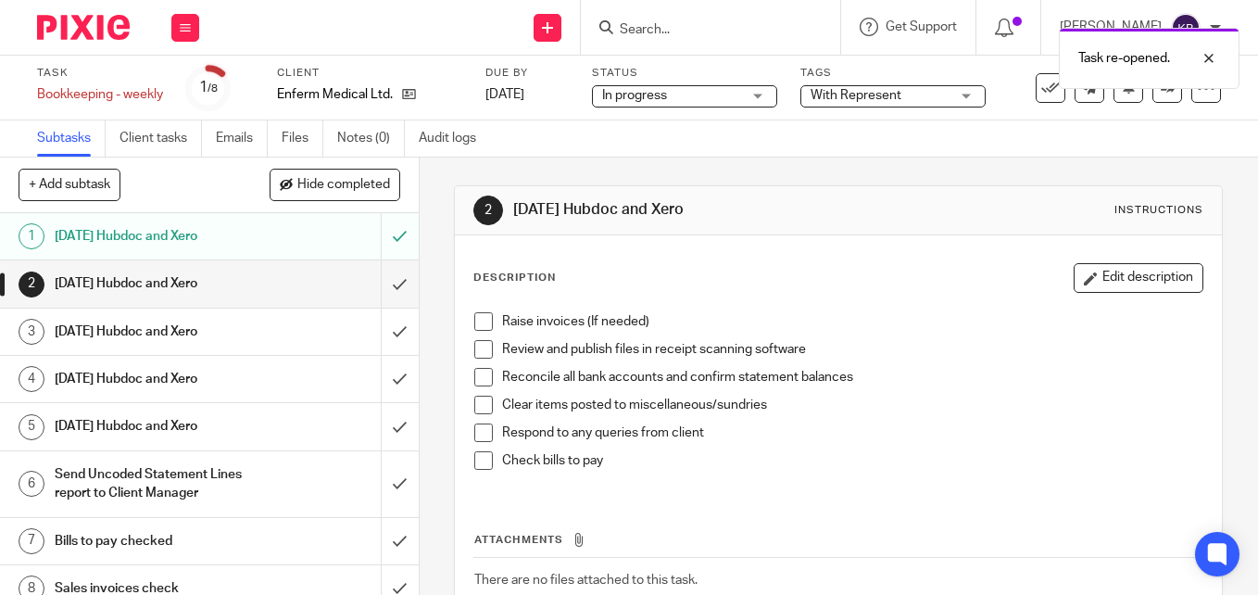
click at [483, 326] on span at bounding box center [483, 321] width 19 height 19
click at [477, 358] on span at bounding box center [483, 349] width 19 height 19
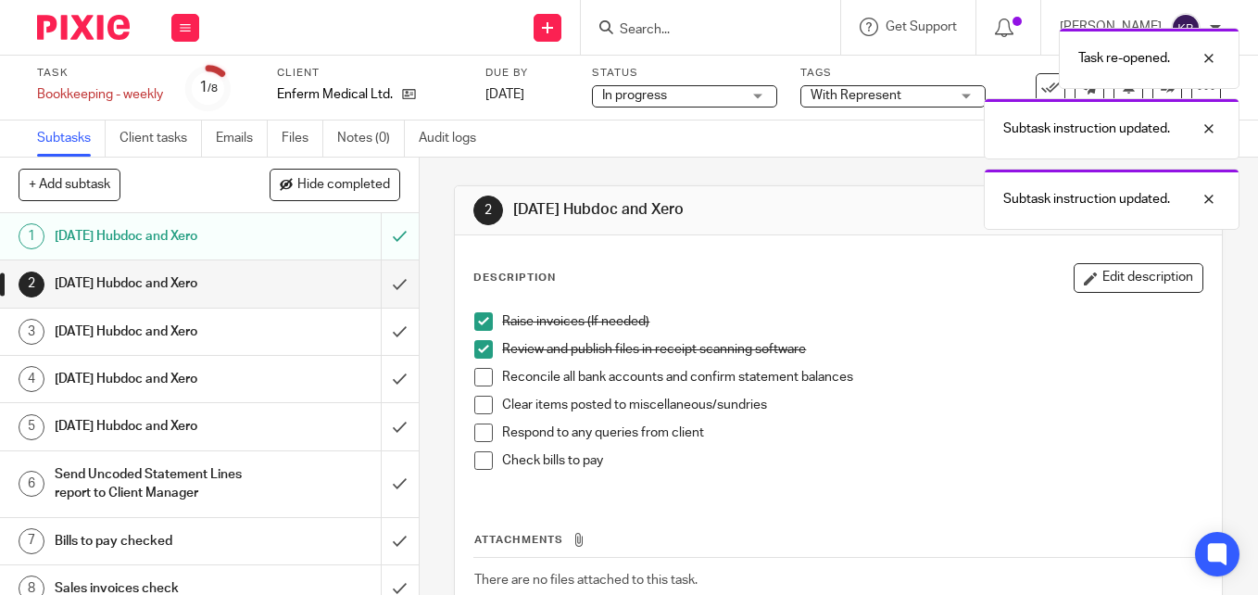
click at [478, 376] on span at bounding box center [483, 377] width 19 height 19
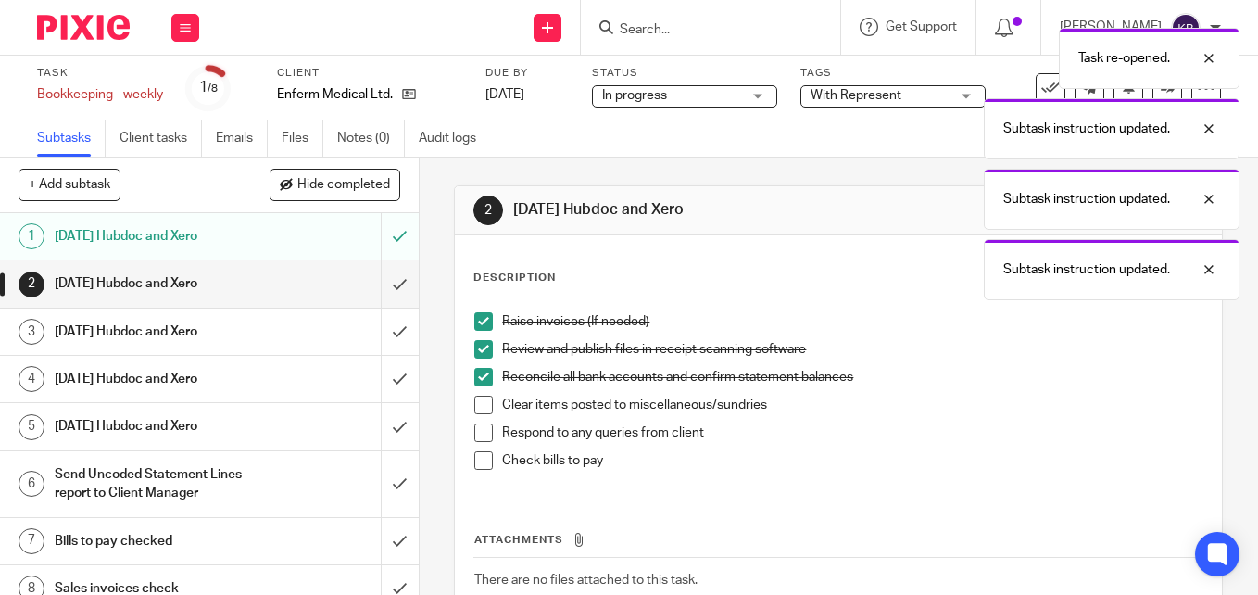
click at [481, 398] on span at bounding box center [483, 405] width 19 height 19
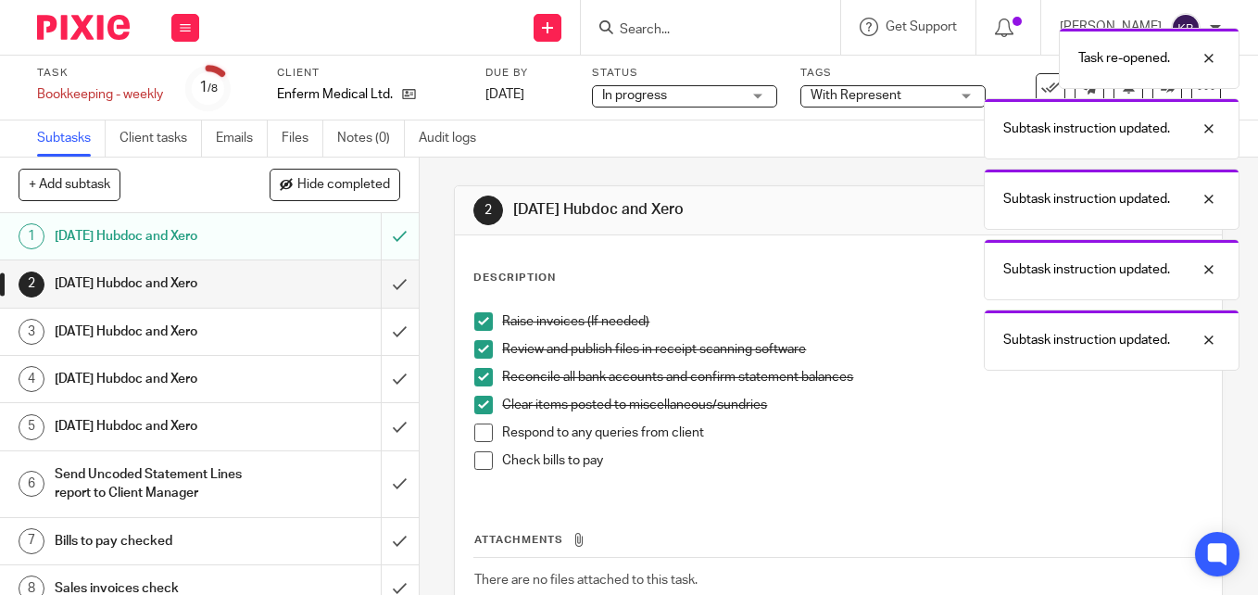
drag, startPoint x: 482, startPoint y: 432, endPoint x: 477, endPoint y: 443, distance: 12.0
click at [482, 434] on span at bounding box center [483, 432] width 19 height 19
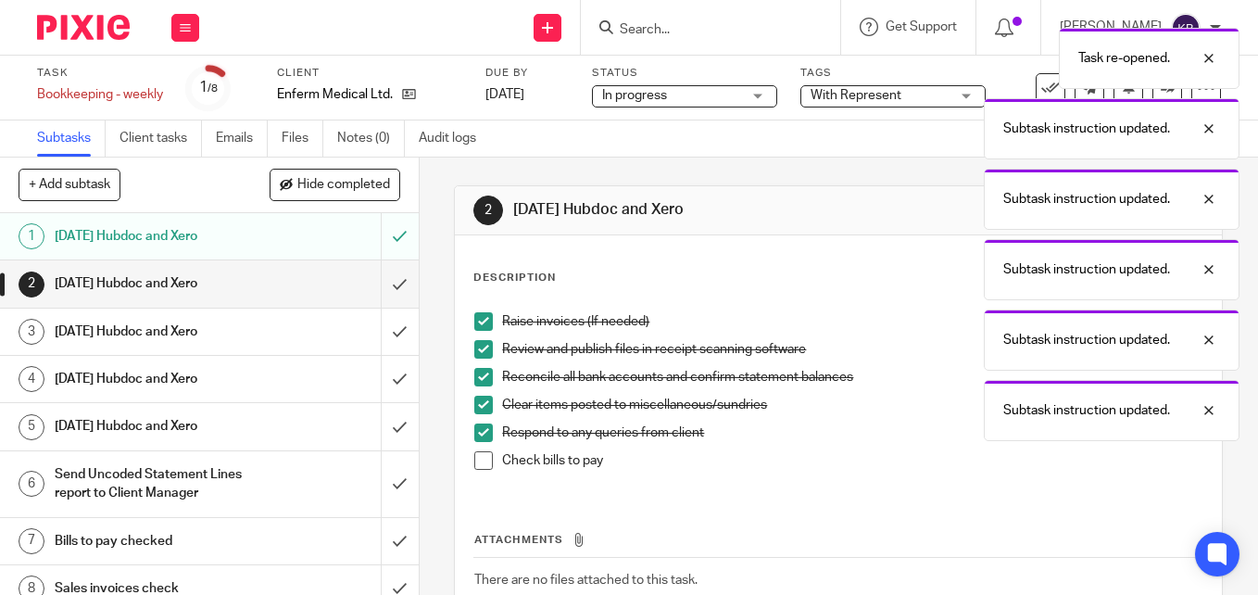
drag, startPoint x: 476, startPoint y: 462, endPoint x: 432, endPoint y: 383, distance: 91.3
click at [476, 461] on span at bounding box center [483, 460] width 19 height 19
click at [379, 335] on input "submit" at bounding box center [209, 332] width 419 height 46
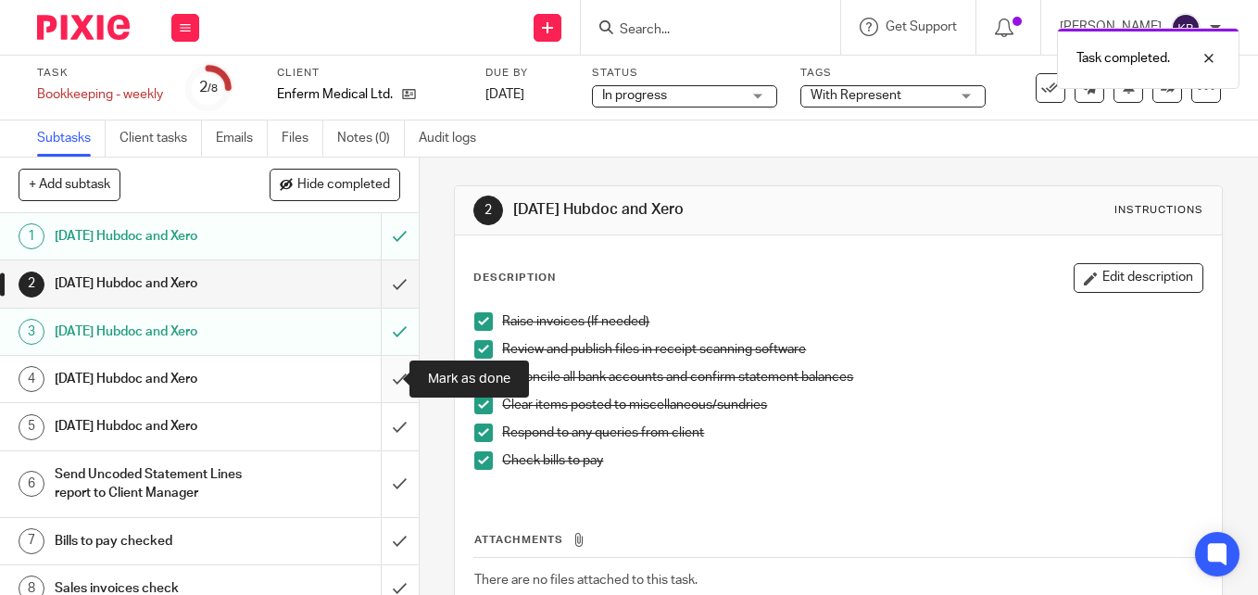
click at [379, 385] on input "submit" at bounding box center [209, 379] width 419 height 46
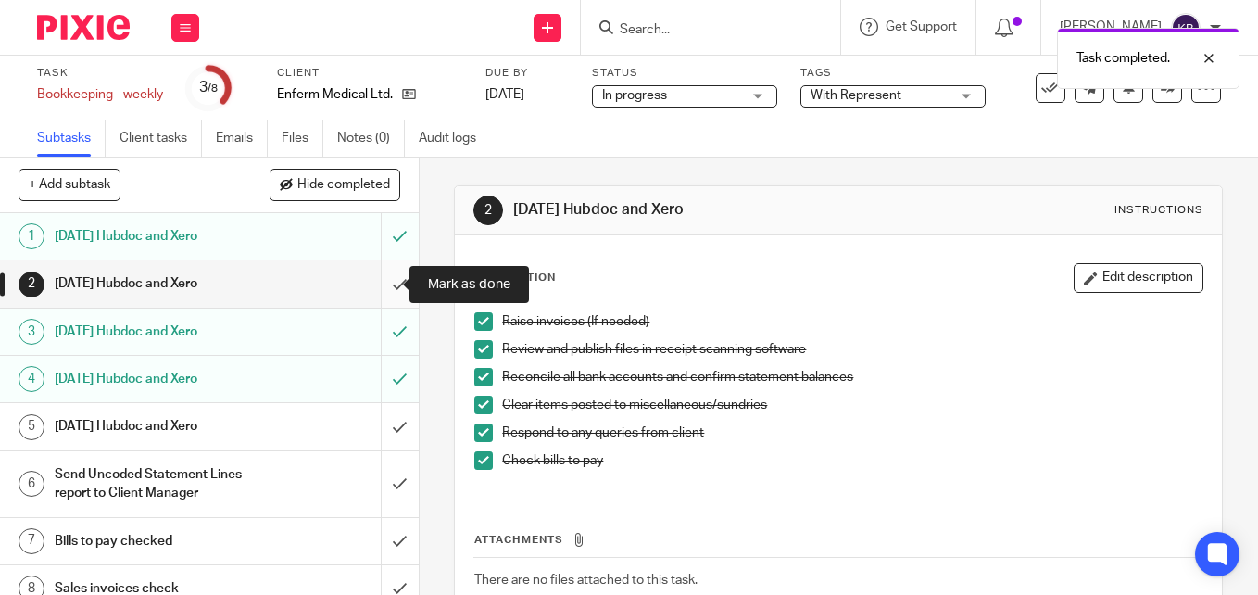
click at [382, 277] on input "submit" at bounding box center [209, 283] width 419 height 46
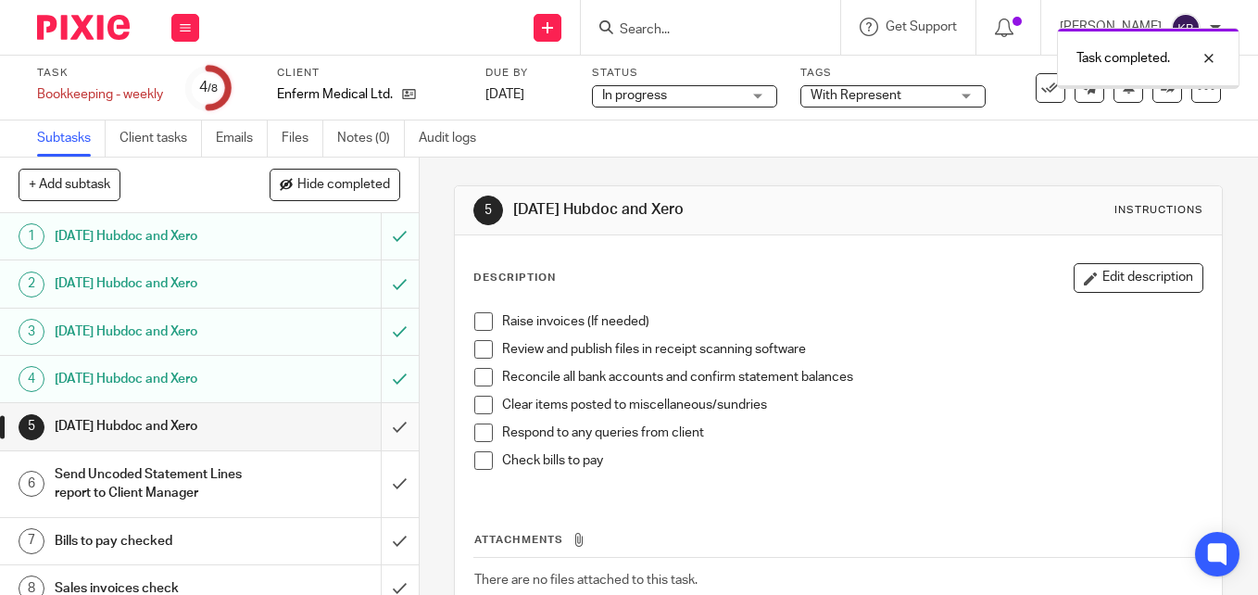
scroll to position [18, 0]
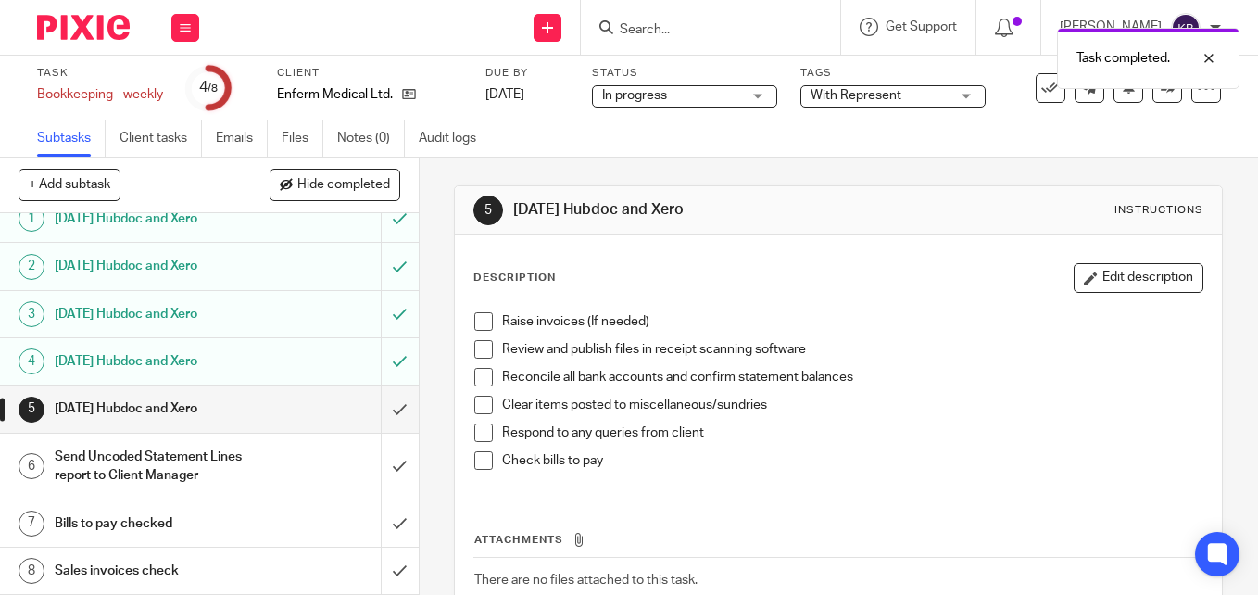
click at [474, 326] on span at bounding box center [483, 321] width 19 height 19
click at [485, 355] on span at bounding box center [483, 349] width 19 height 19
click at [483, 378] on span at bounding box center [483, 377] width 19 height 19
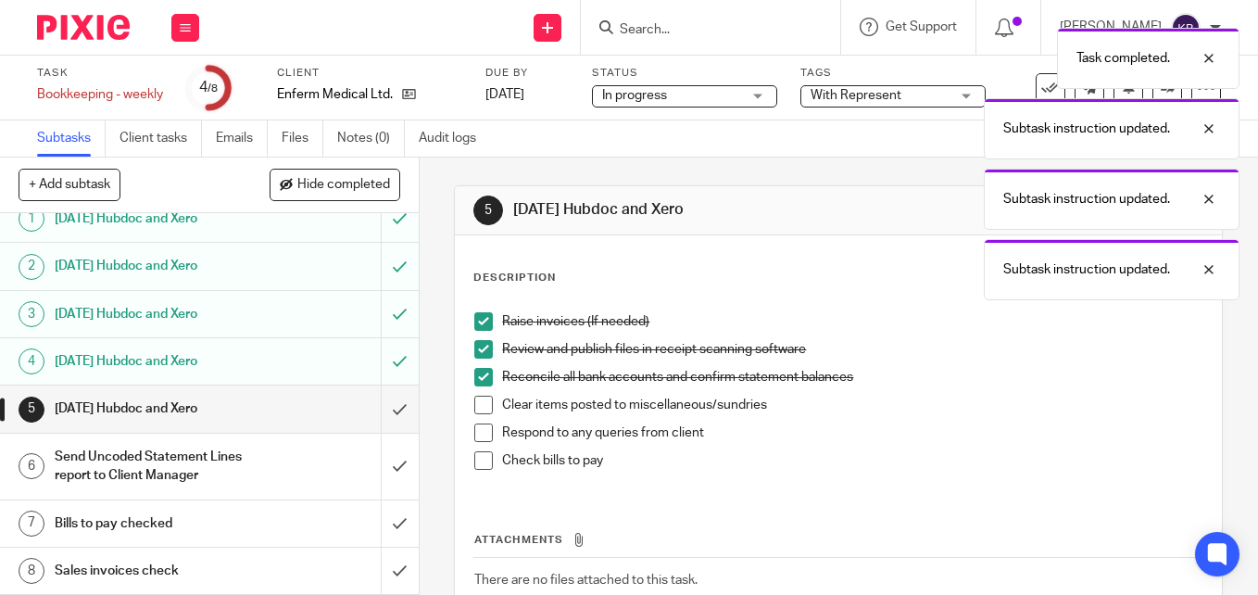
click at [477, 402] on span at bounding box center [483, 405] width 19 height 19
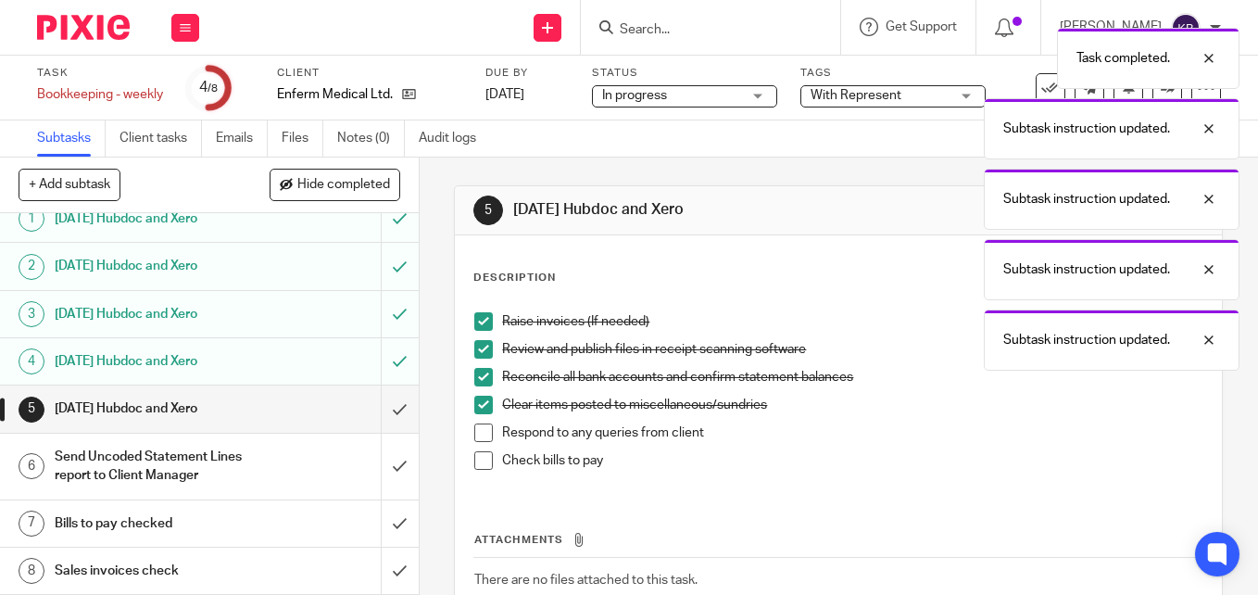
click at [479, 457] on span at bounding box center [483, 460] width 19 height 19
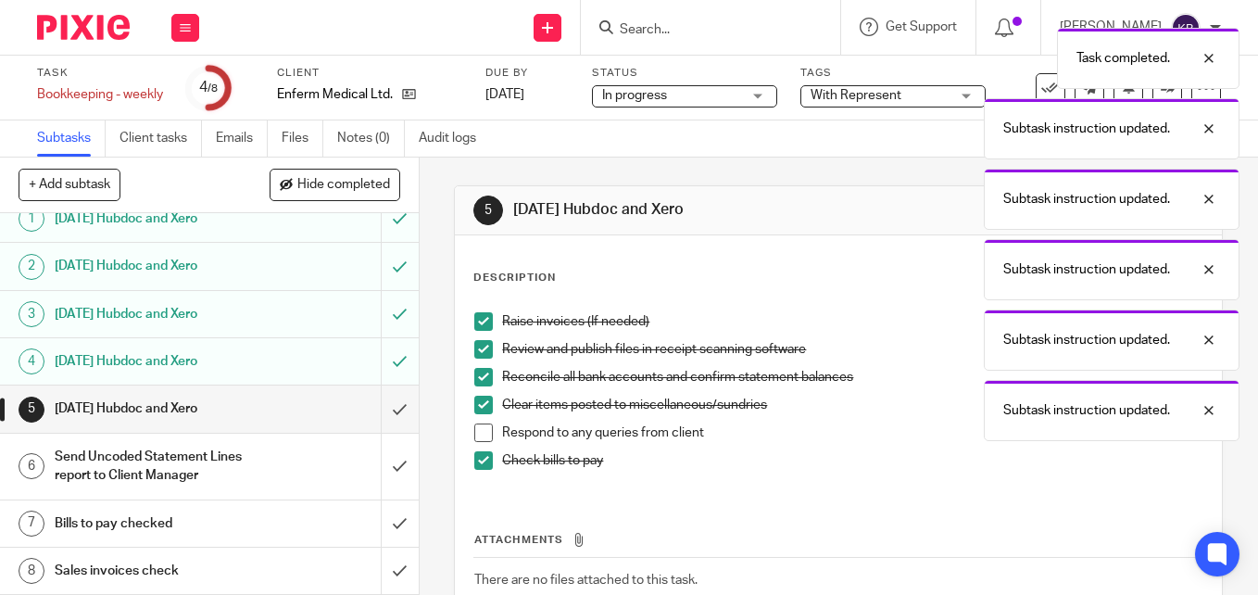
click at [480, 440] on span at bounding box center [483, 432] width 19 height 19
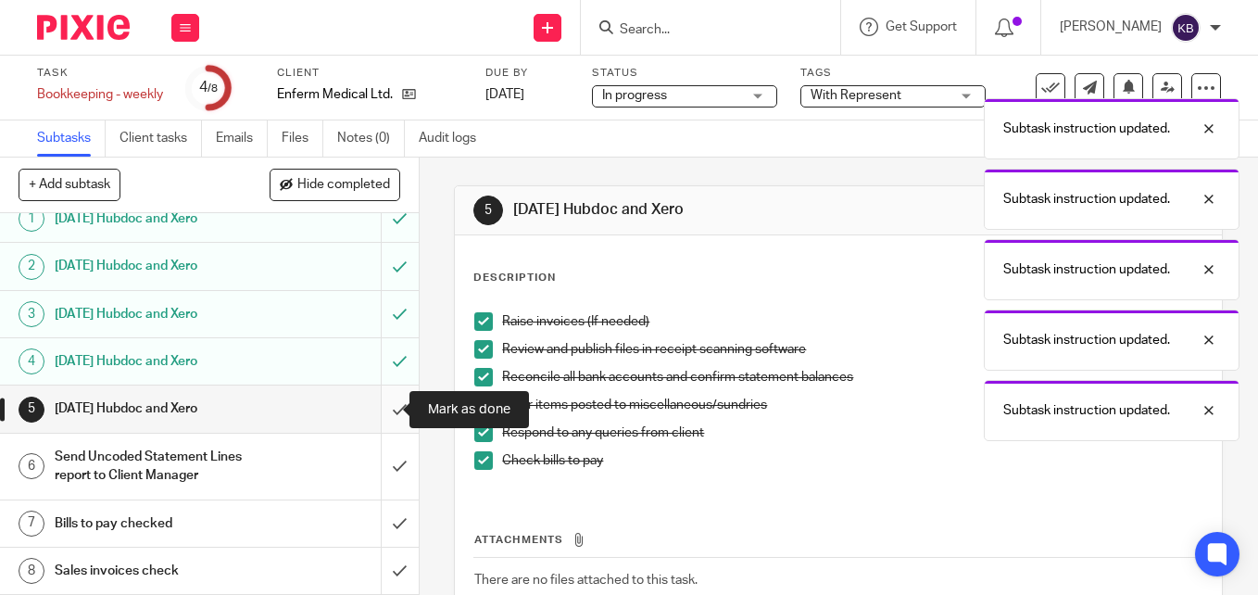
click at [385, 417] on input "submit" at bounding box center [209, 408] width 419 height 46
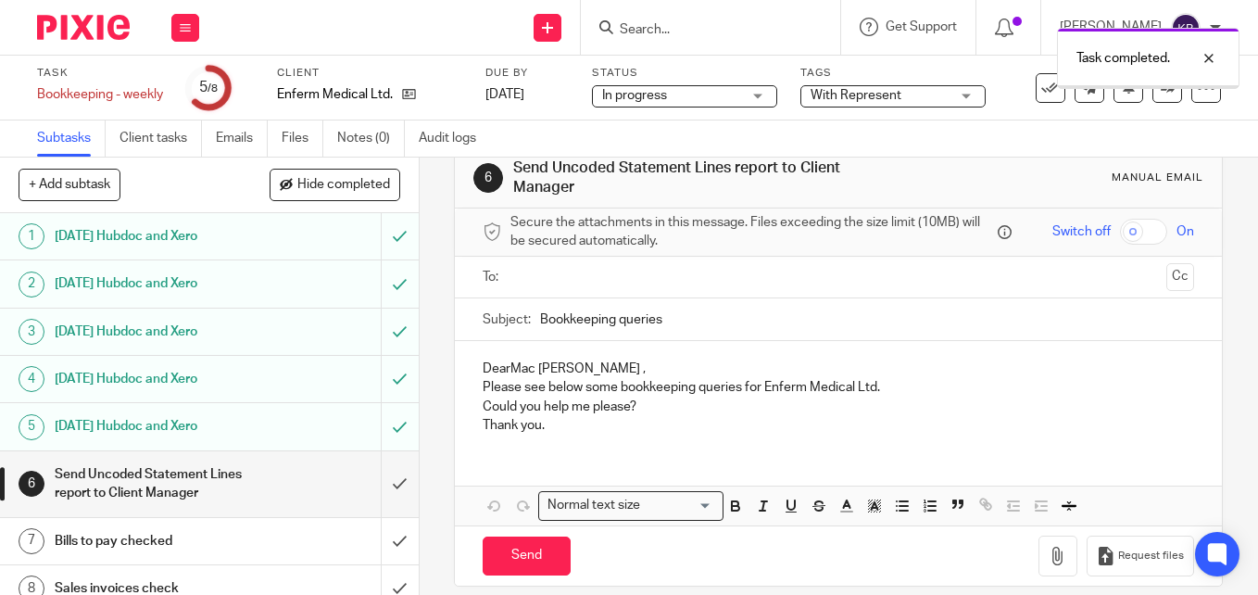
scroll to position [57, 0]
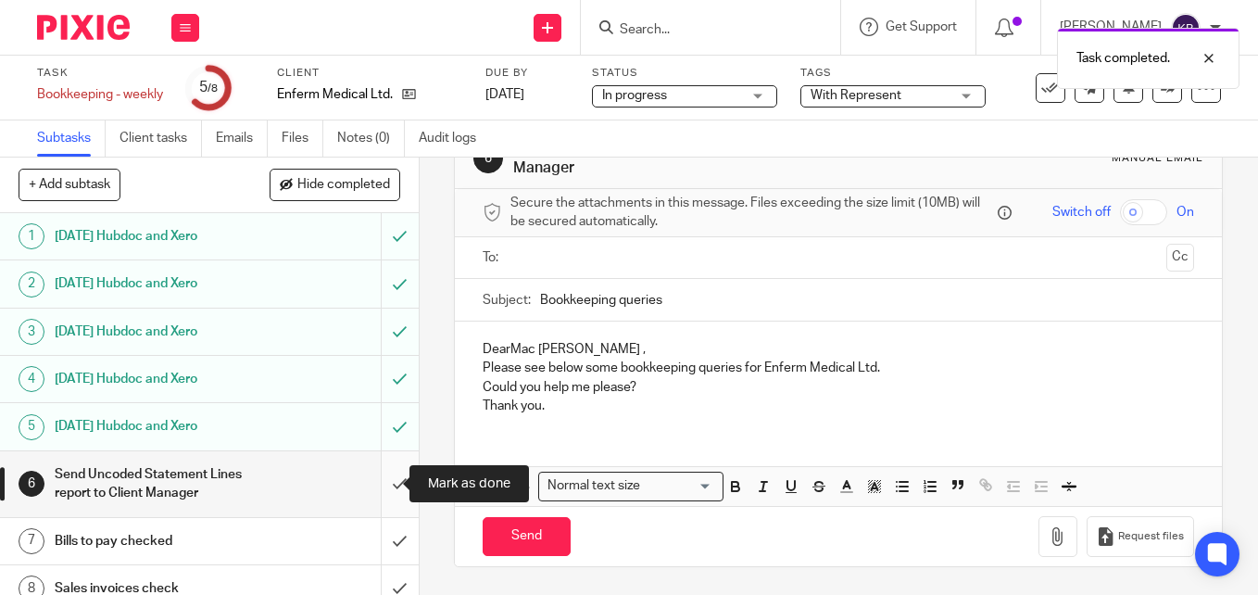
click at [377, 484] on input "submit" at bounding box center [209, 484] width 419 height 66
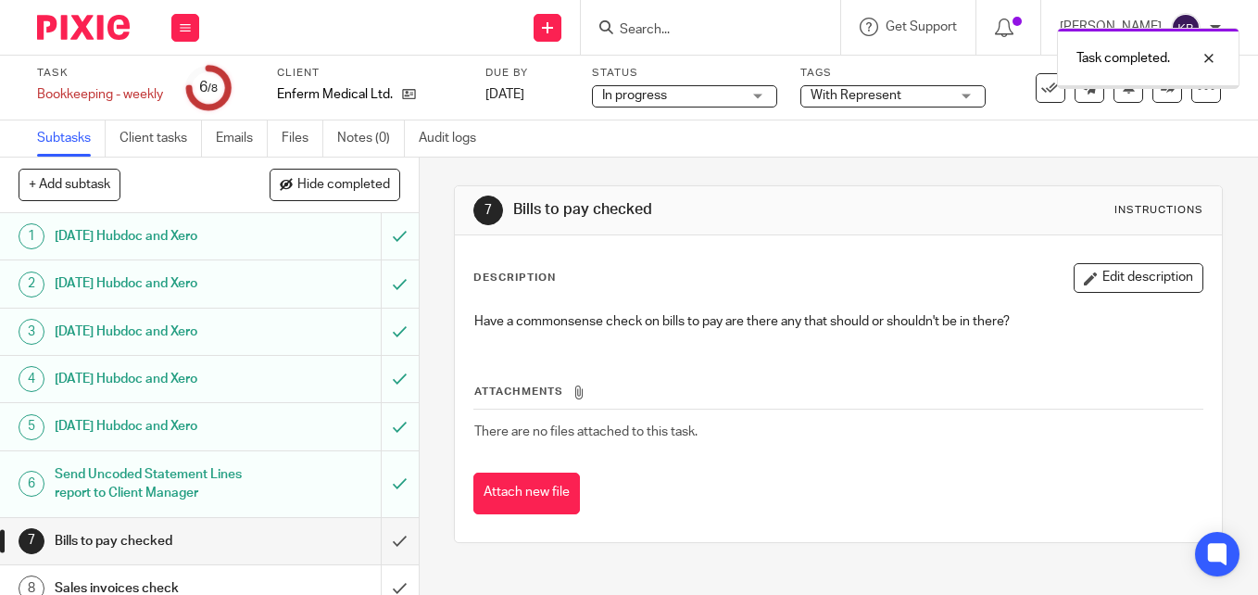
scroll to position [18, 0]
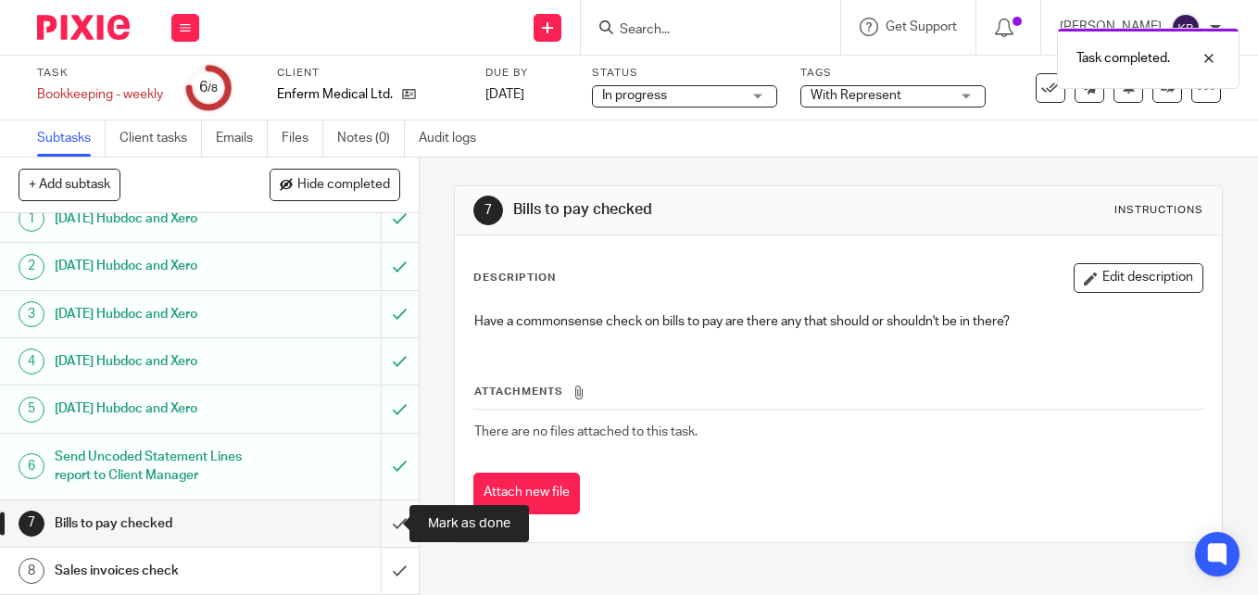
click at [381, 524] on input "submit" at bounding box center [209, 523] width 419 height 46
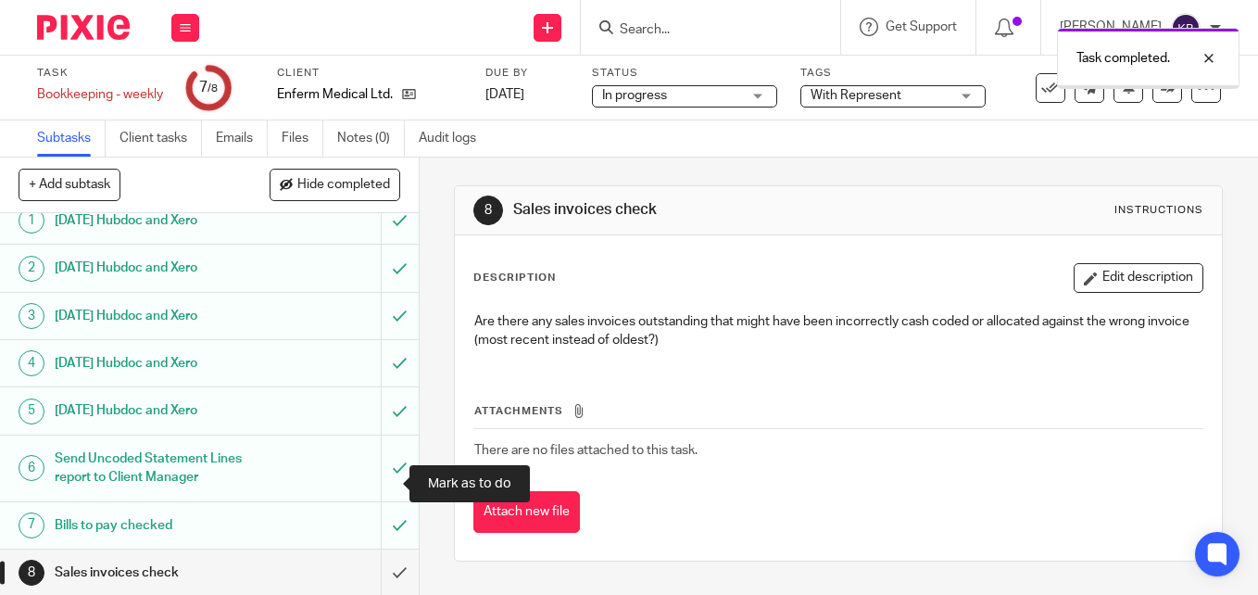
scroll to position [18, 0]
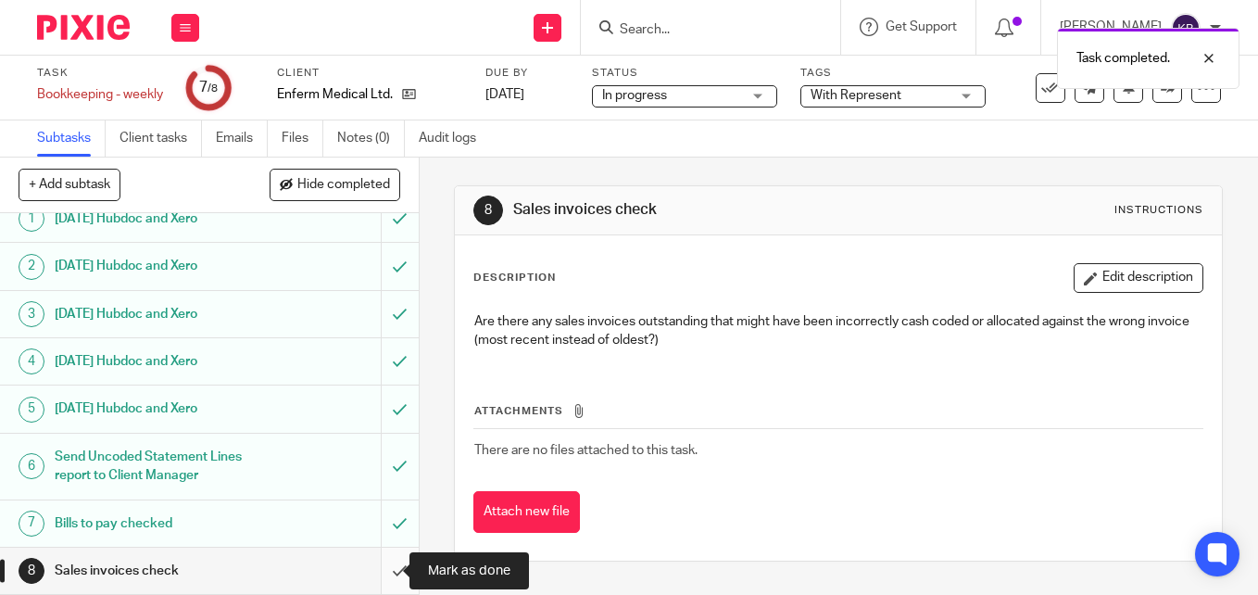
click at [374, 574] on input "submit" at bounding box center [209, 571] width 419 height 46
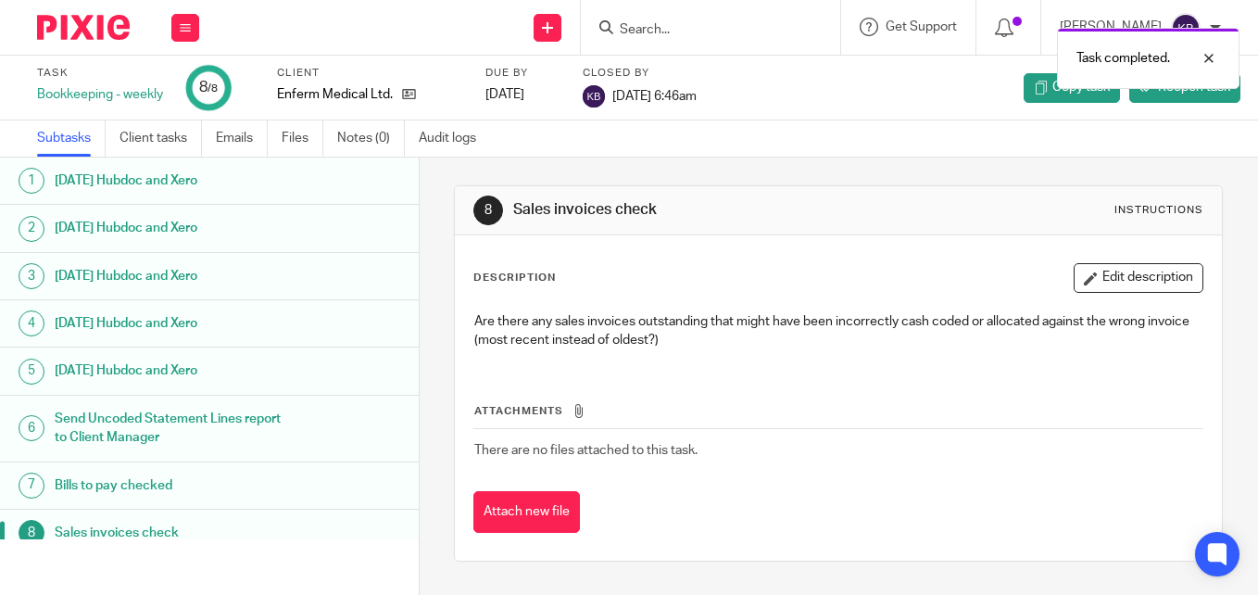
click at [102, 35] on img at bounding box center [83, 27] width 93 height 25
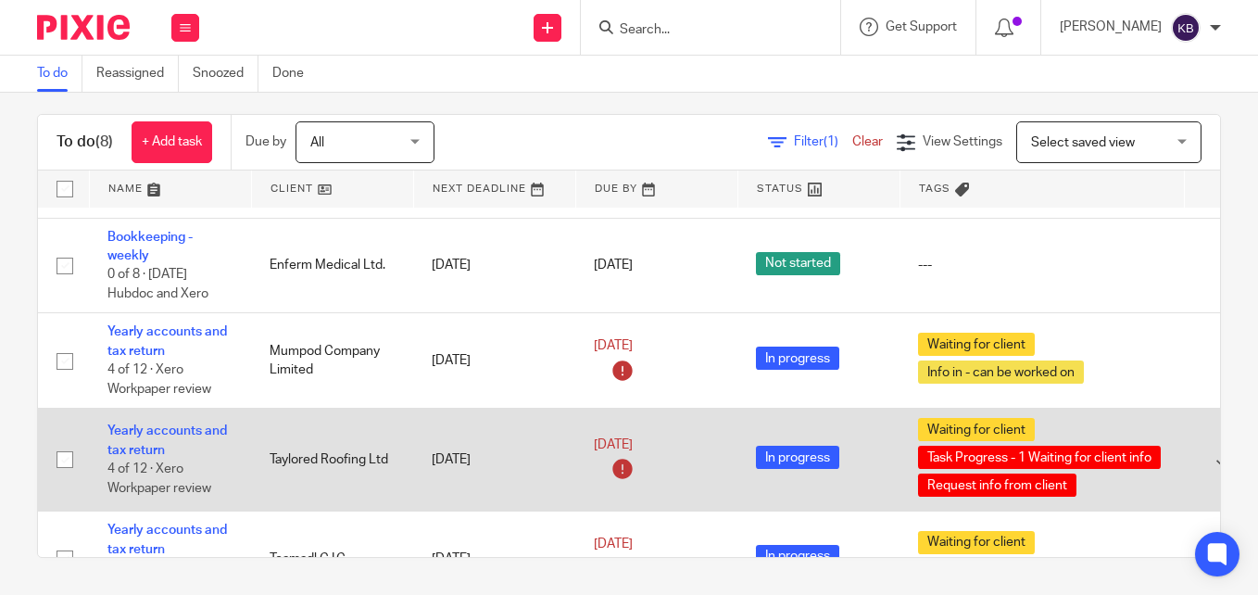
scroll to position [278, 0]
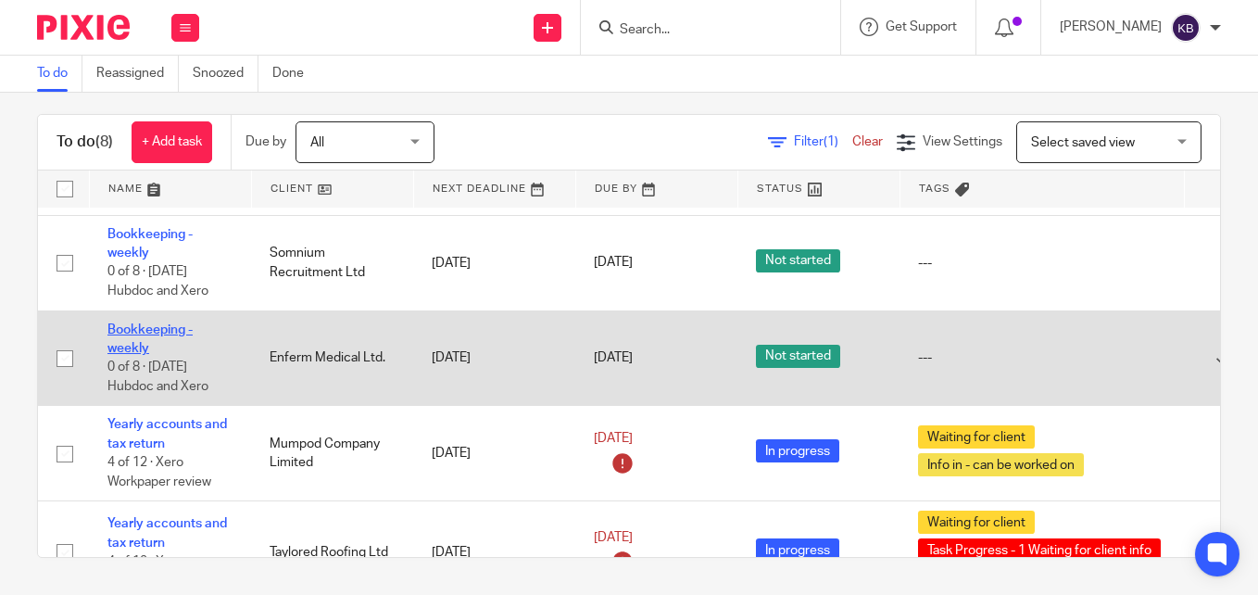
click at [142, 334] on link "Bookkeeping - weekly" at bounding box center [149, 339] width 85 height 32
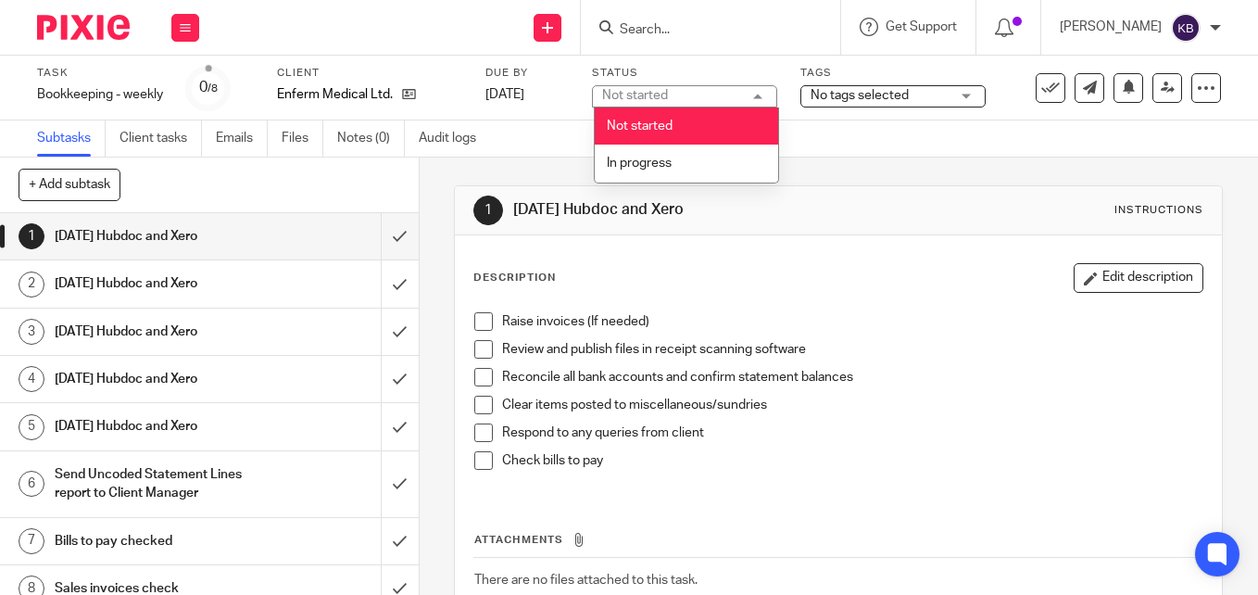
click at [745, 92] on div "Not started Not started" at bounding box center [684, 96] width 185 height 22
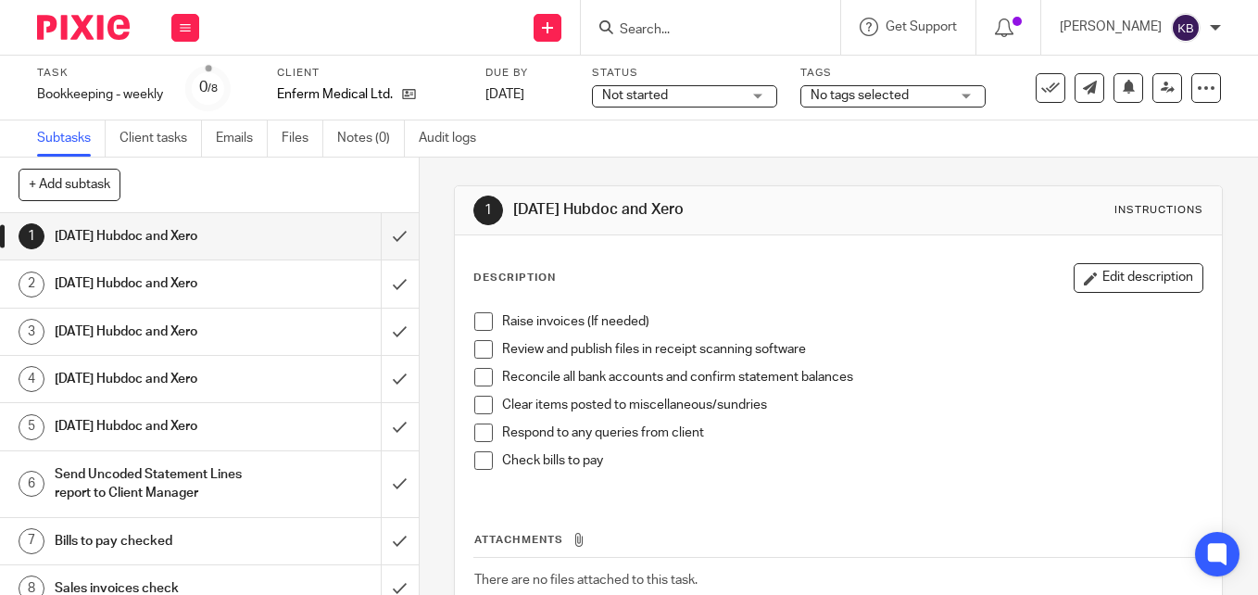
click at [733, 95] on span "Not started" at bounding box center [671, 95] width 139 height 19
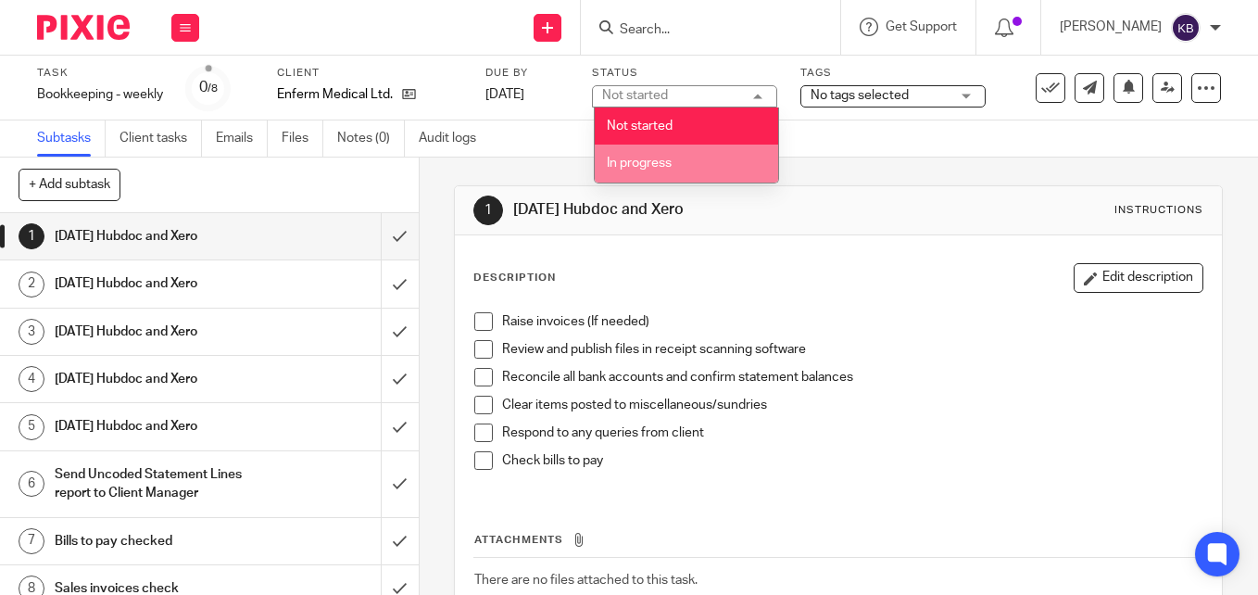
click at [696, 150] on li "In progress" at bounding box center [686, 164] width 183 height 38
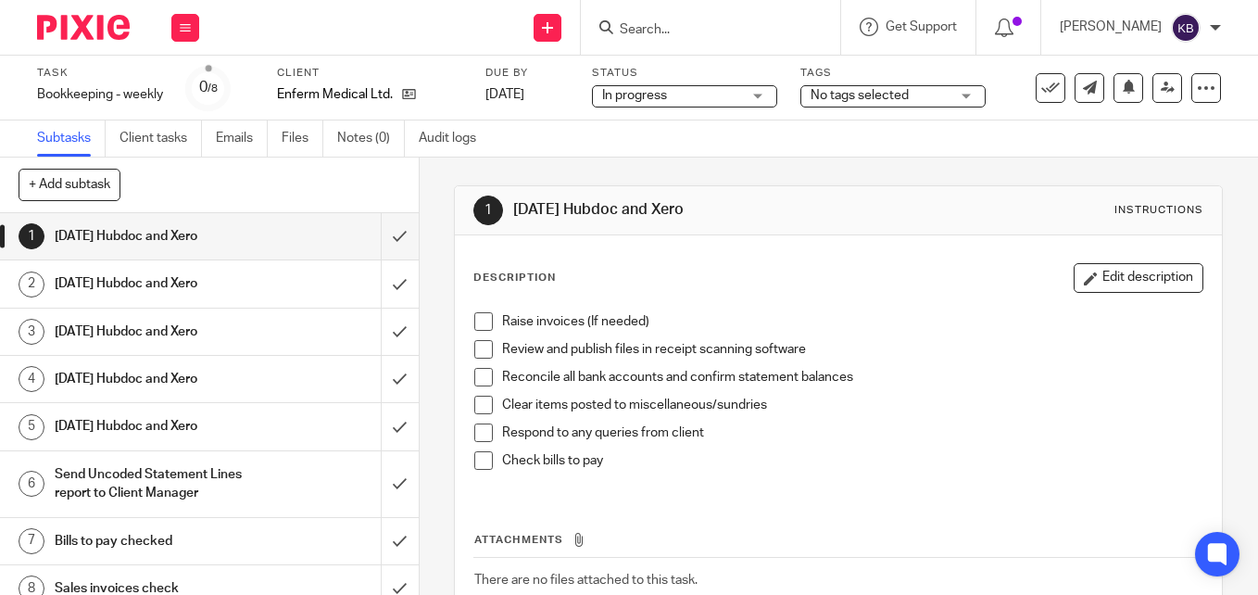
click at [916, 107] on div "Tags No tags selected Task Progress - 1 Waiting for client info Task type - Rec…" at bounding box center [893, 88] width 185 height 44
click at [905, 93] on span "No tags selected" at bounding box center [860, 95] width 98 height 13
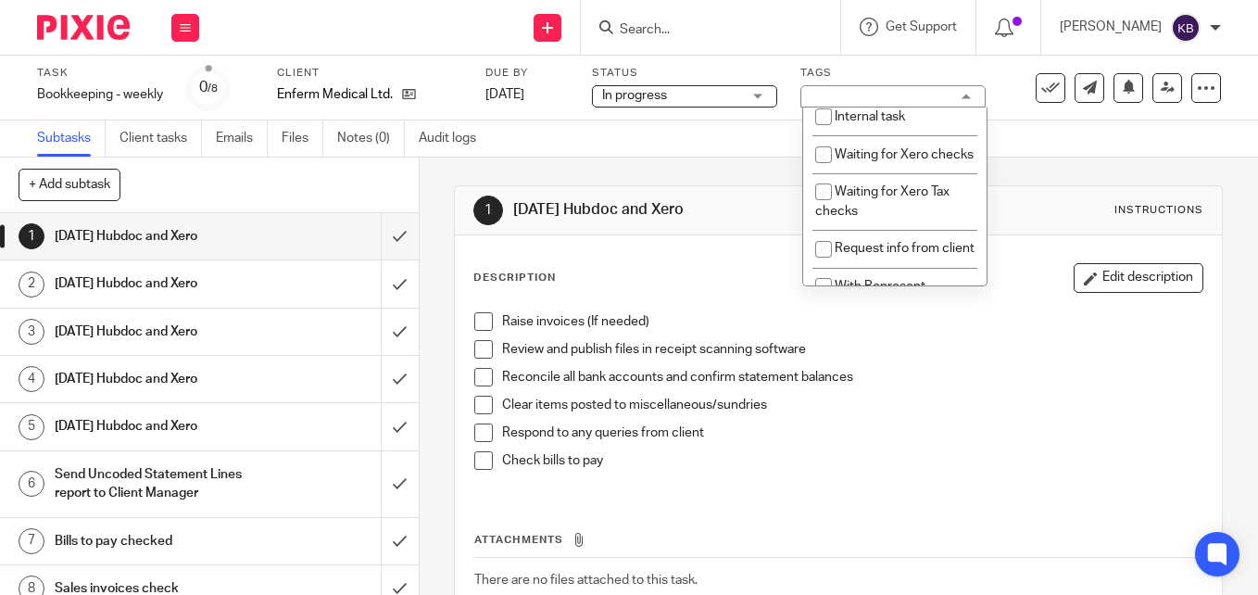
scroll to position [444, 0]
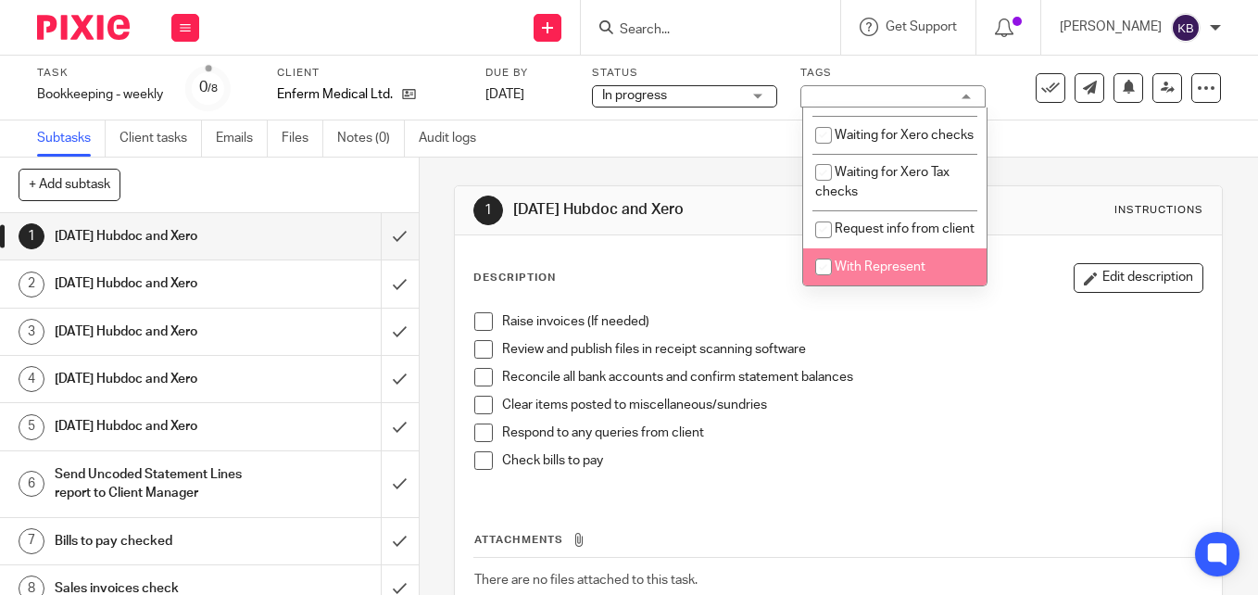
click at [829, 263] on input "checkbox" at bounding box center [823, 266] width 35 height 35
checkbox input "true"
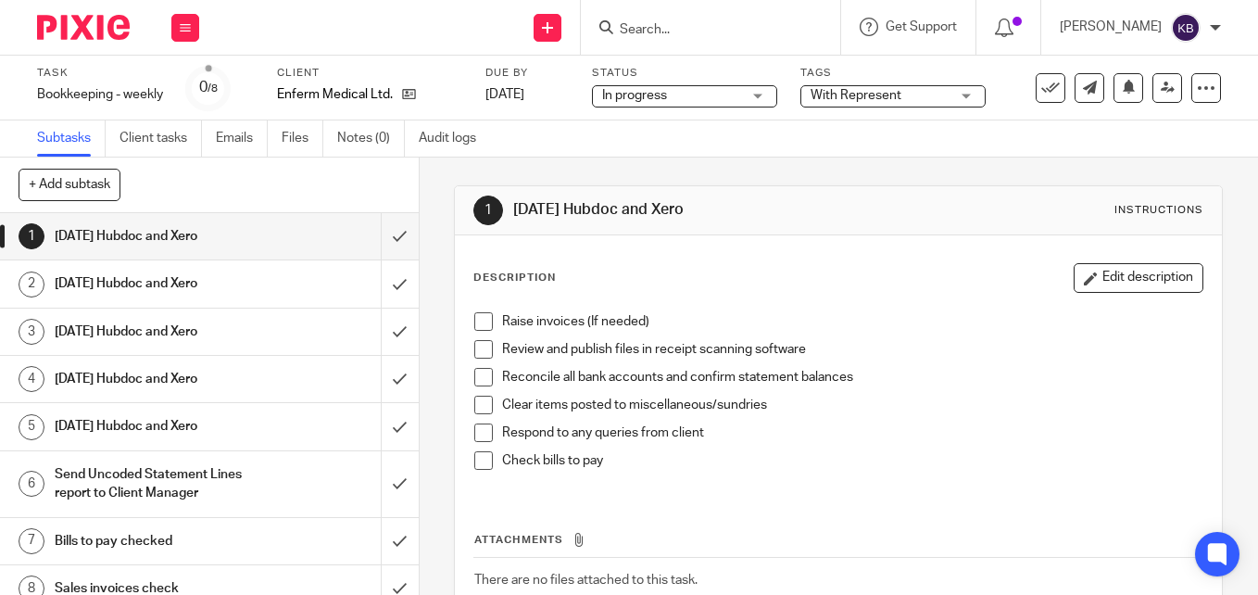
click at [656, 142] on div "Subtasks Client tasks Emails Files Notes (0) Audit logs" at bounding box center [629, 138] width 1258 height 37
click at [481, 323] on span at bounding box center [483, 321] width 19 height 19
click at [478, 346] on span at bounding box center [483, 349] width 19 height 19
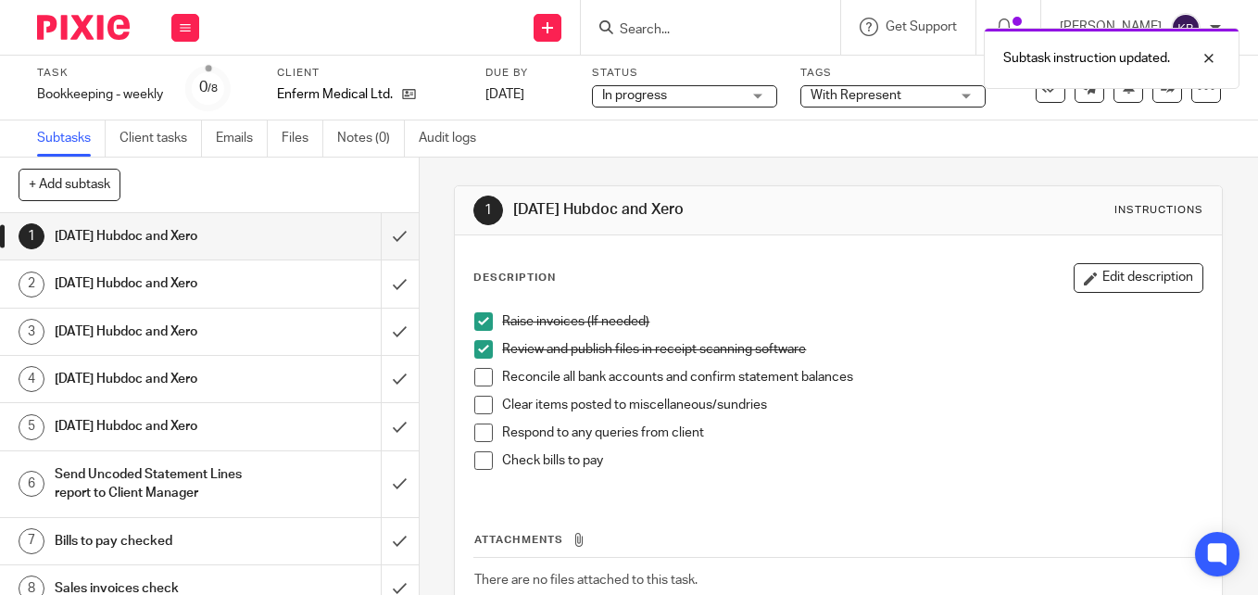
click at [481, 372] on span at bounding box center [483, 377] width 19 height 19
click at [482, 405] on span at bounding box center [483, 405] width 19 height 19
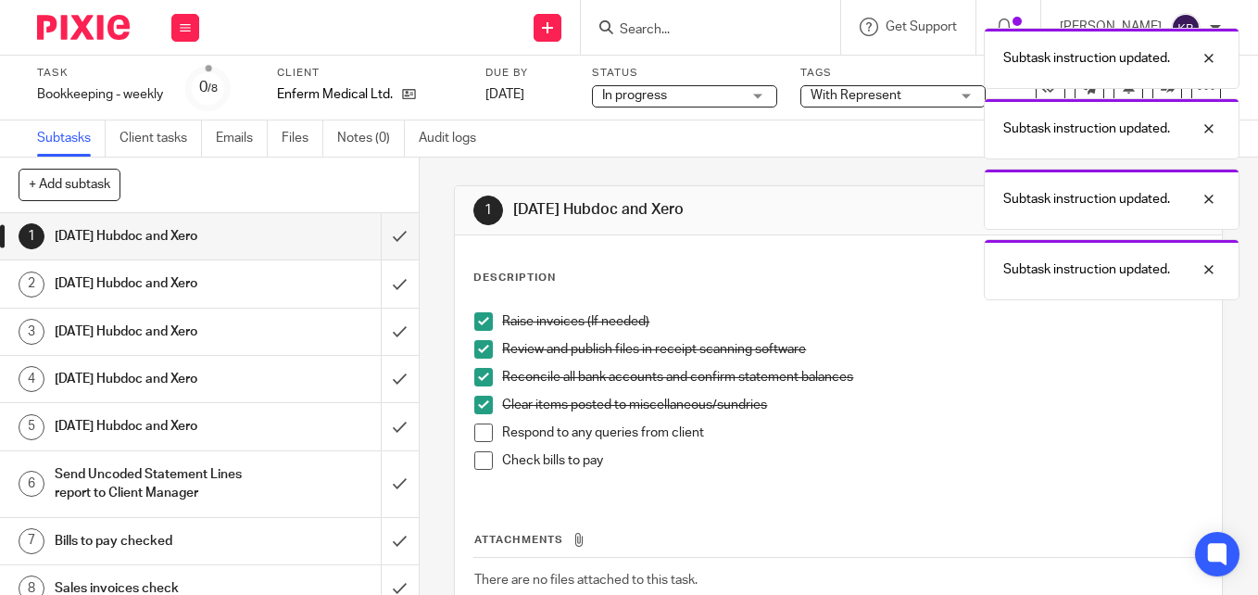
click at [480, 434] on span at bounding box center [483, 432] width 19 height 19
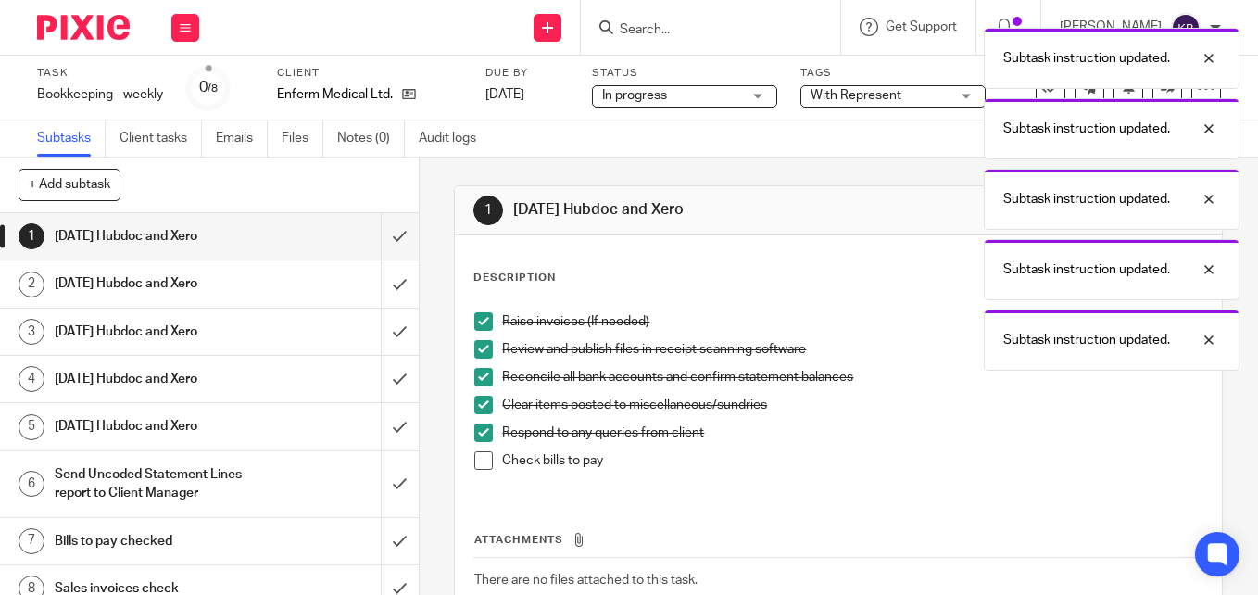
click at [480, 466] on span at bounding box center [483, 460] width 19 height 19
click at [378, 233] on input "submit" at bounding box center [209, 236] width 419 height 46
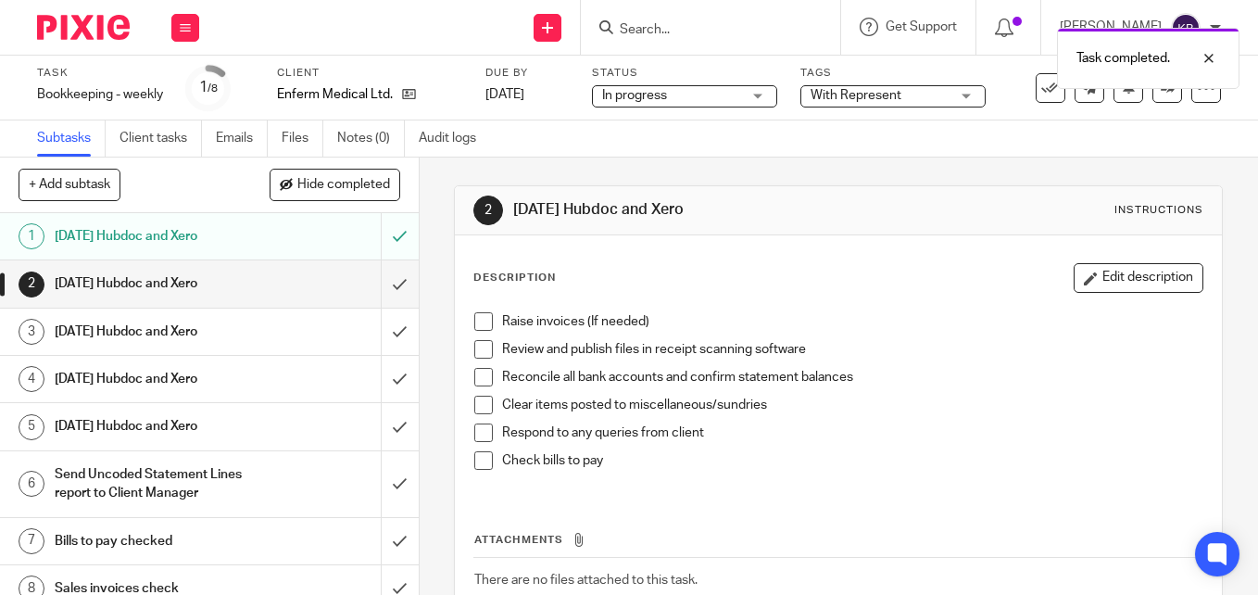
click at [325, 289] on div "[DATE] Hubdoc and Xero" at bounding box center [209, 284] width 308 height 28
click at [479, 356] on span at bounding box center [483, 349] width 19 height 19
click at [478, 381] on span at bounding box center [483, 377] width 19 height 19
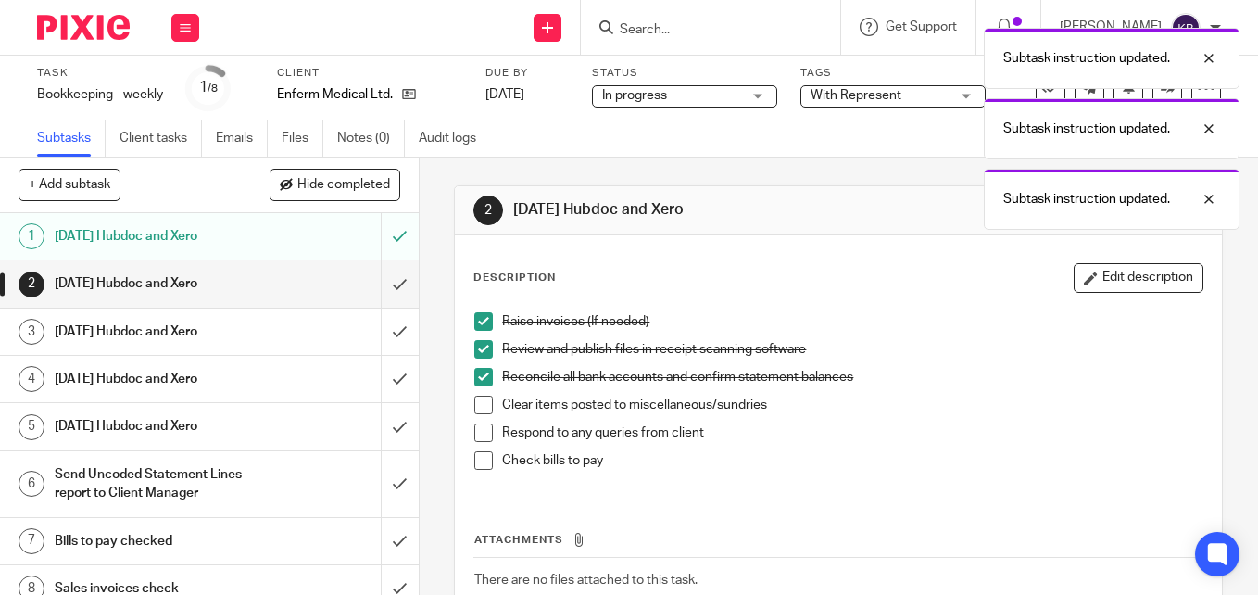
click at [474, 405] on span at bounding box center [483, 405] width 19 height 19
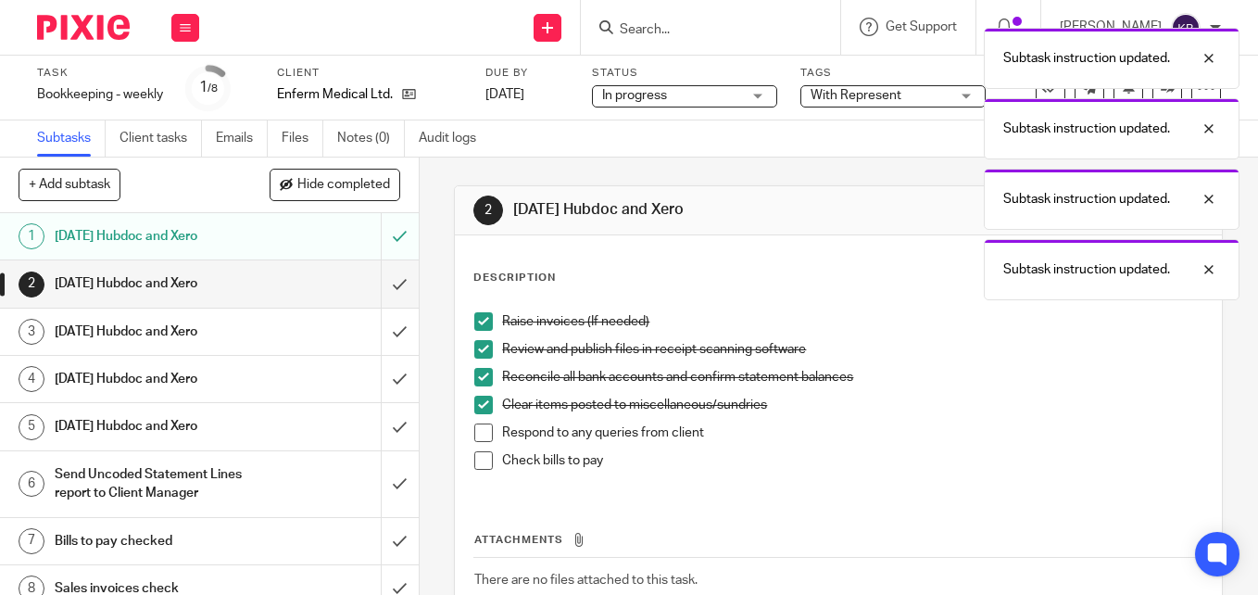
drag, startPoint x: 481, startPoint y: 426, endPoint x: 476, endPoint y: 461, distance: 35.5
click at [481, 429] on span at bounding box center [483, 432] width 19 height 19
click at [476, 462] on span at bounding box center [483, 460] width 19 height 19
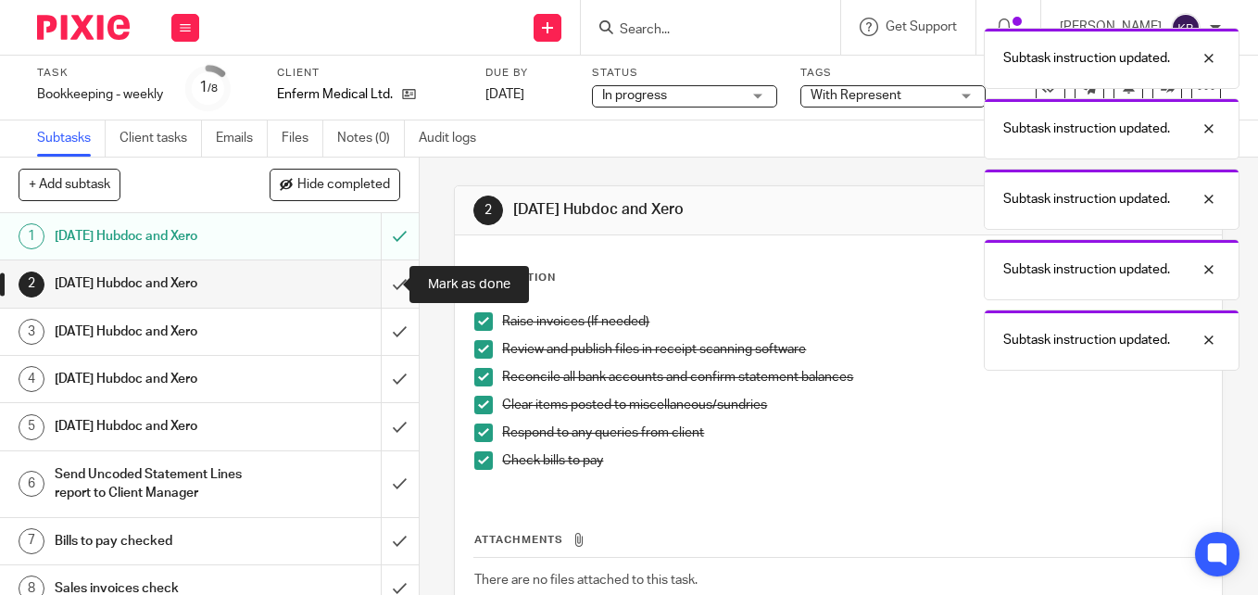
click at [374, 289] on input "submit" at bounding box center [209, 283] width 419 height 46
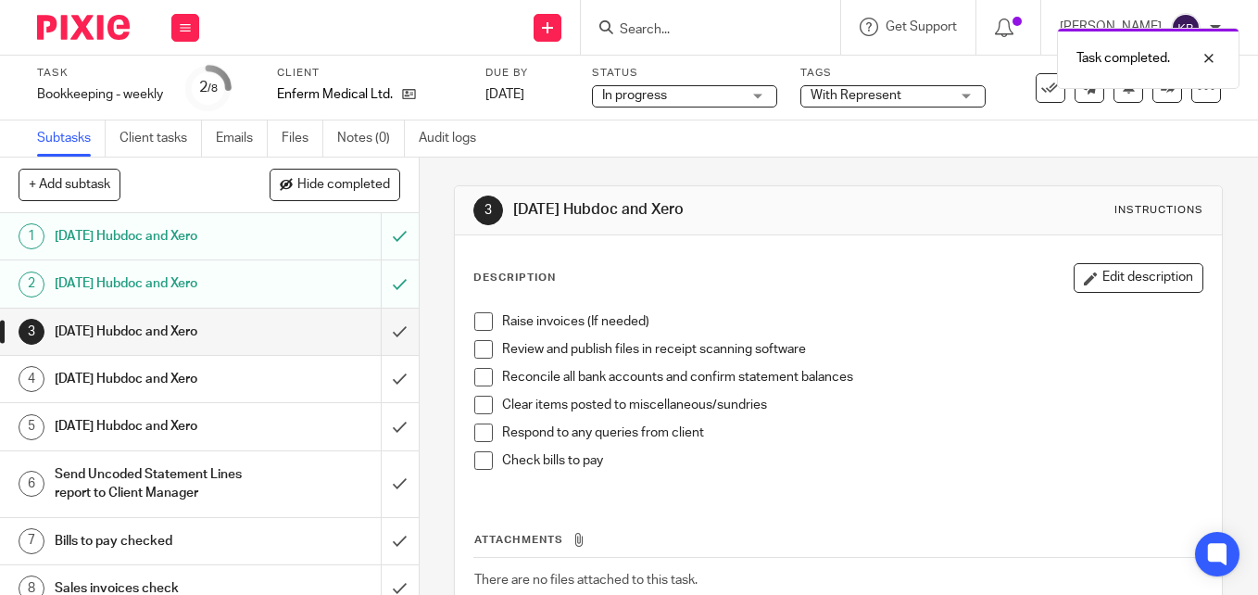
click at [483, 326] on span at bounding box center [483, 321] width 19 height 19
click at [483, 350] on span at bounding box center [483, 349] width 19 height 19
drag, startPoint x: 483, startPoint y: 377, endPoint x: 475, endPoint y: 398, distance: 22.6
click at [483, 378] on span at bounding box center [483, 377] width 19 height 19
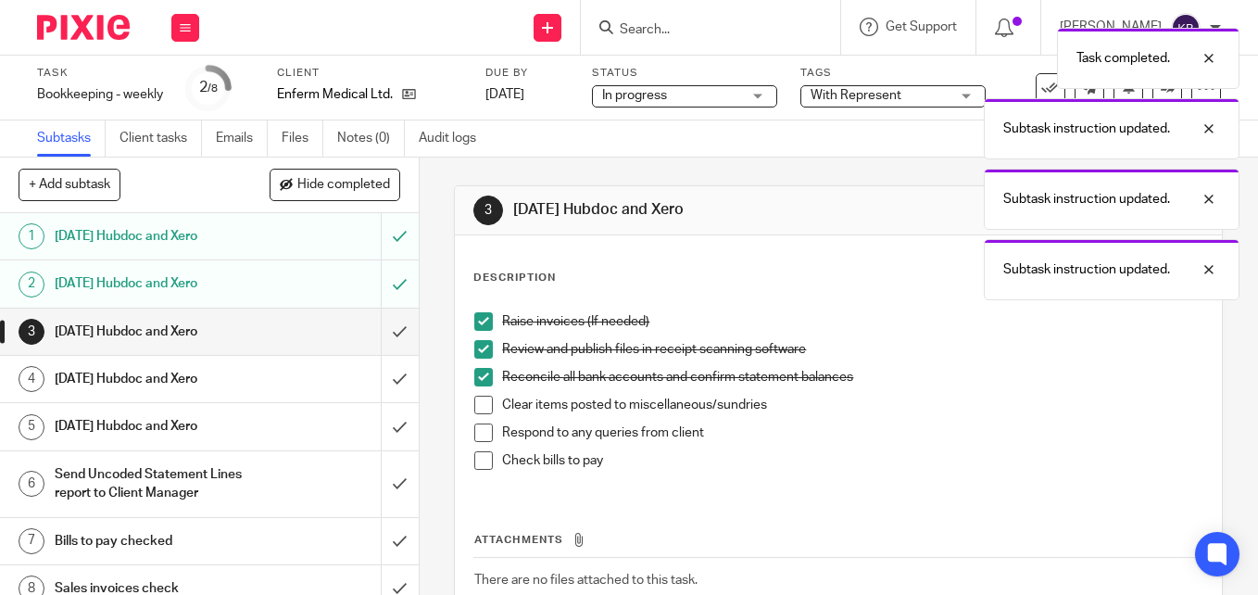
click at [474, 406] on span at bounding box center [483, 405] width 19 height 19
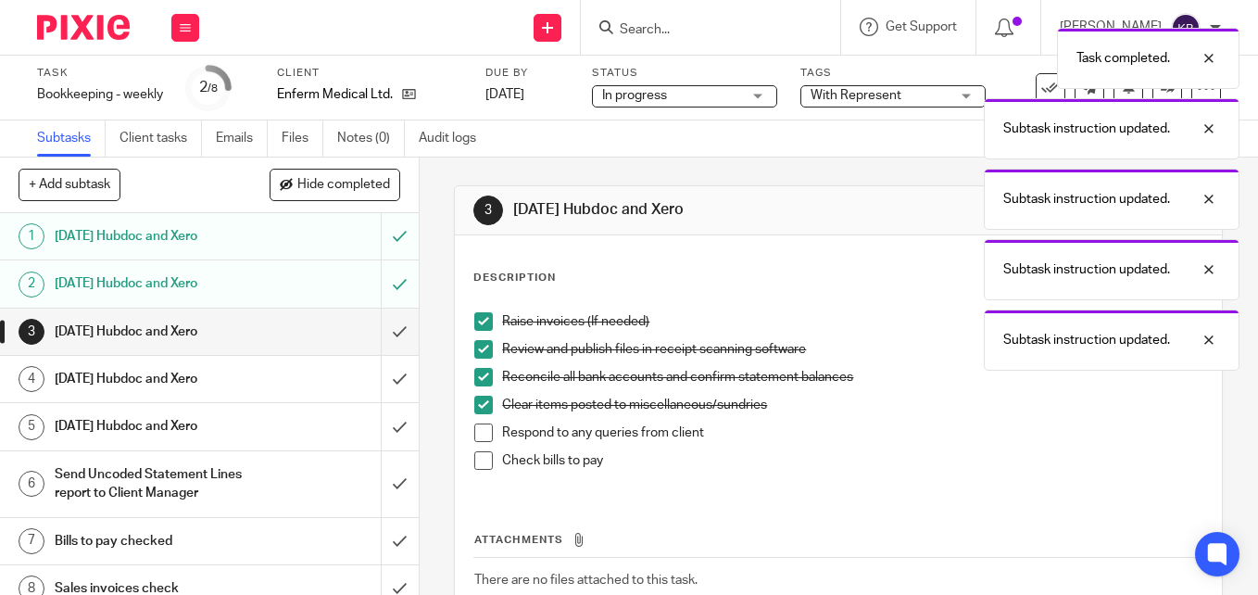
click at [478, 427] on span at bounding box center [483, 432] width 19 height 19
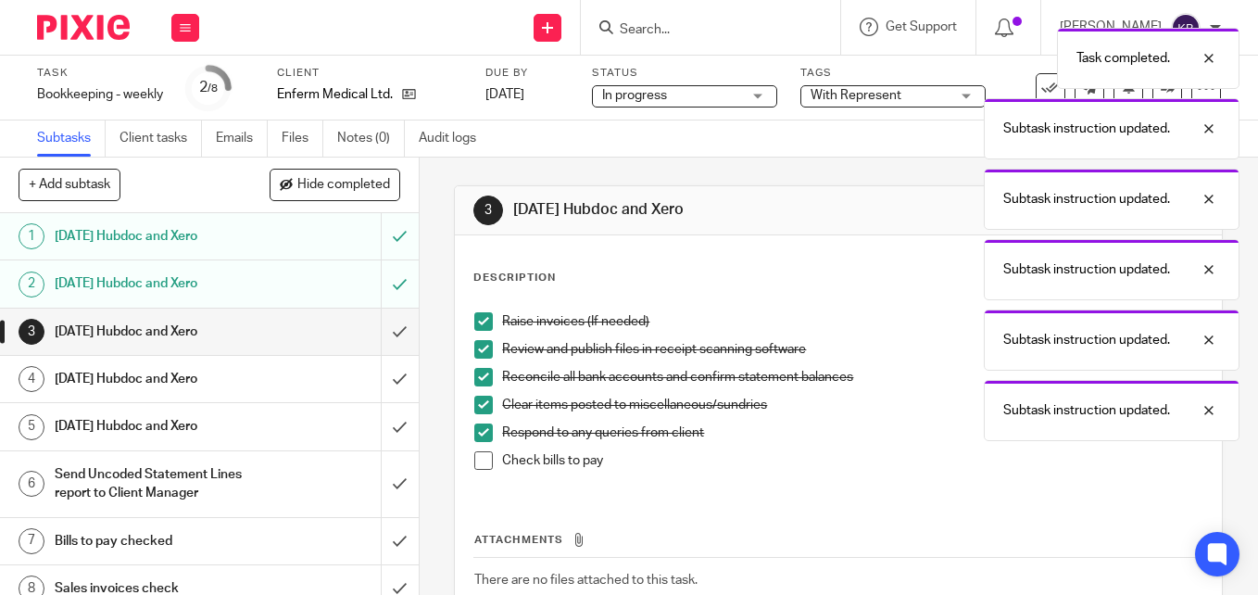
click at [480, 461] on span at bounding box center [483, 460] width 19 height 19
click at [385, 329] on input "submit" at bounding box center [209, 332] width 419 height 46
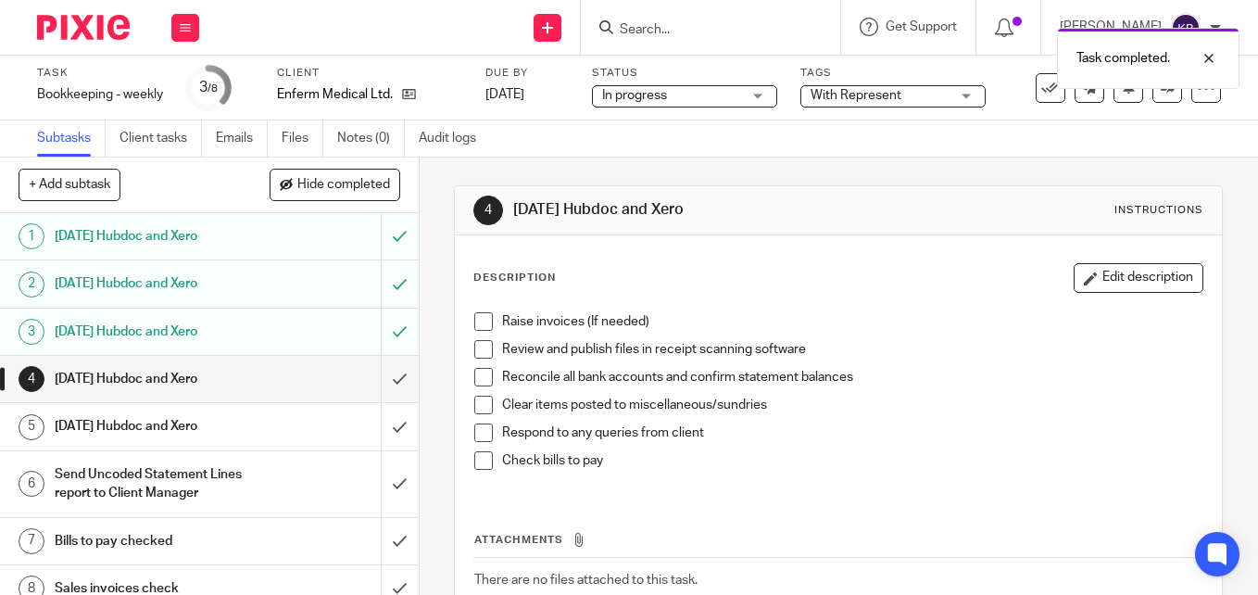
click at [474, 347] on span at bounding box center [483, 349] width 19 height 19
click at [474, 318] on span at bounding box center [483, 321] width 19 height 19
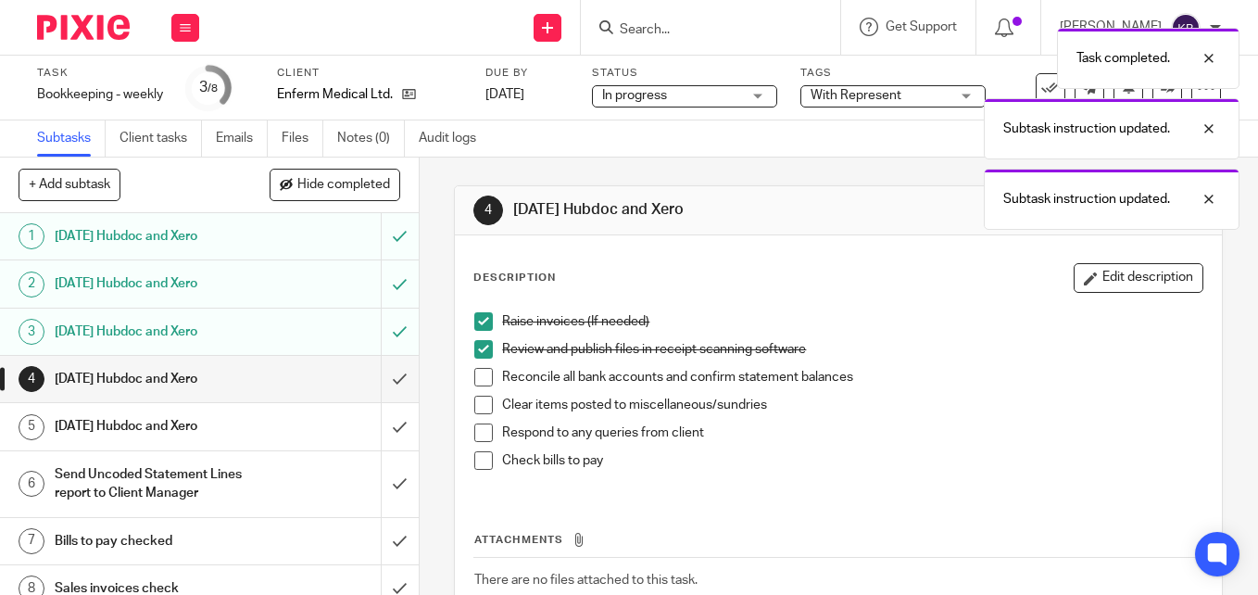
click at [474, 378] on span at bounding box center [483, 377] width 19 height 19
drag, startPoint x: 479, startPoint y: 405, endPoint x: 478, endPoint y: 421, distance: 15.8
click at [479, 406] on span at bounding box center [483, 405] width 19 height 19
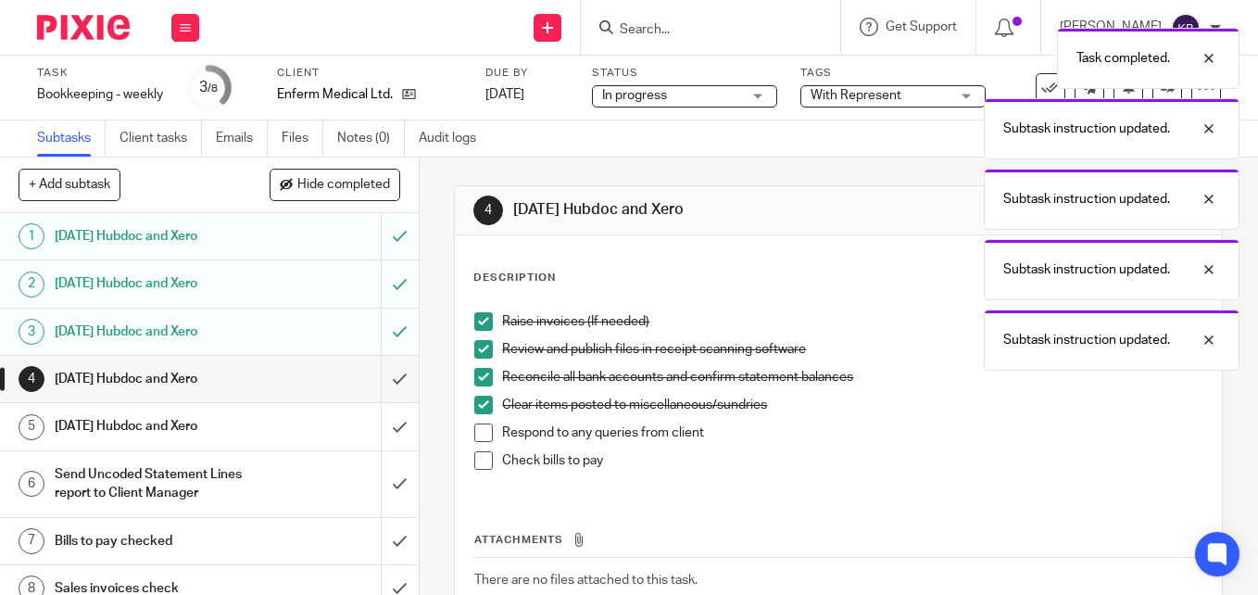
click at [476, 435] on span at bounding box center [483, 432] width 19 height 19
click at [477, 457] on span at bounding box center [483, 460] width 19 height 19
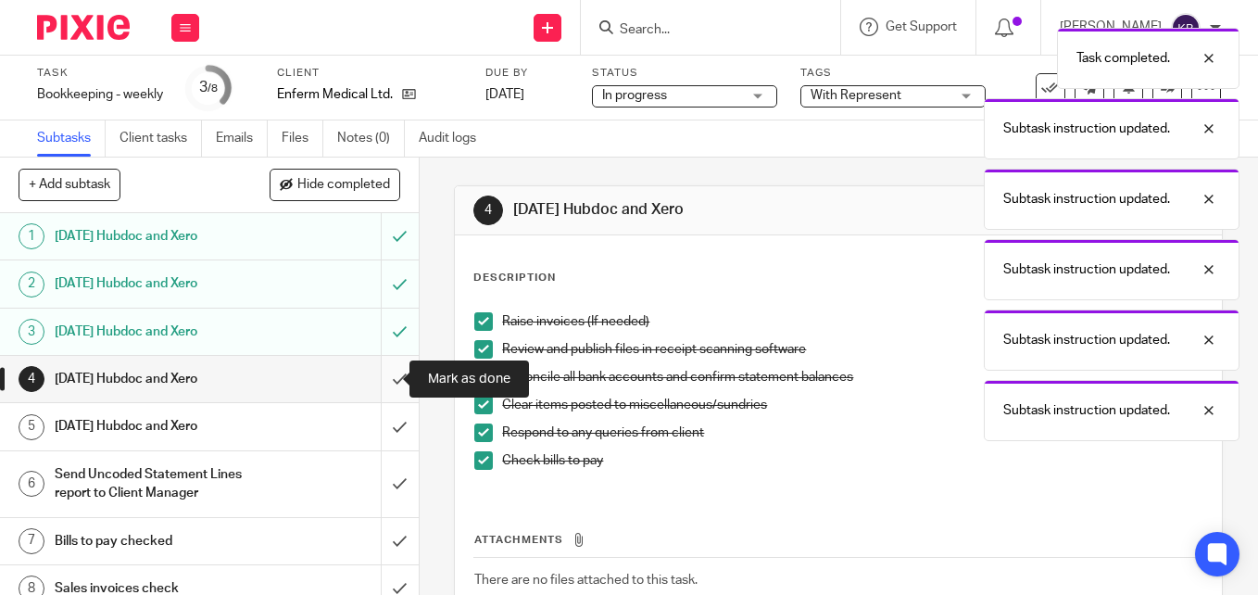
click at [381, 381] on input "submit" at bounding box center [209, 379] width 419 height 46
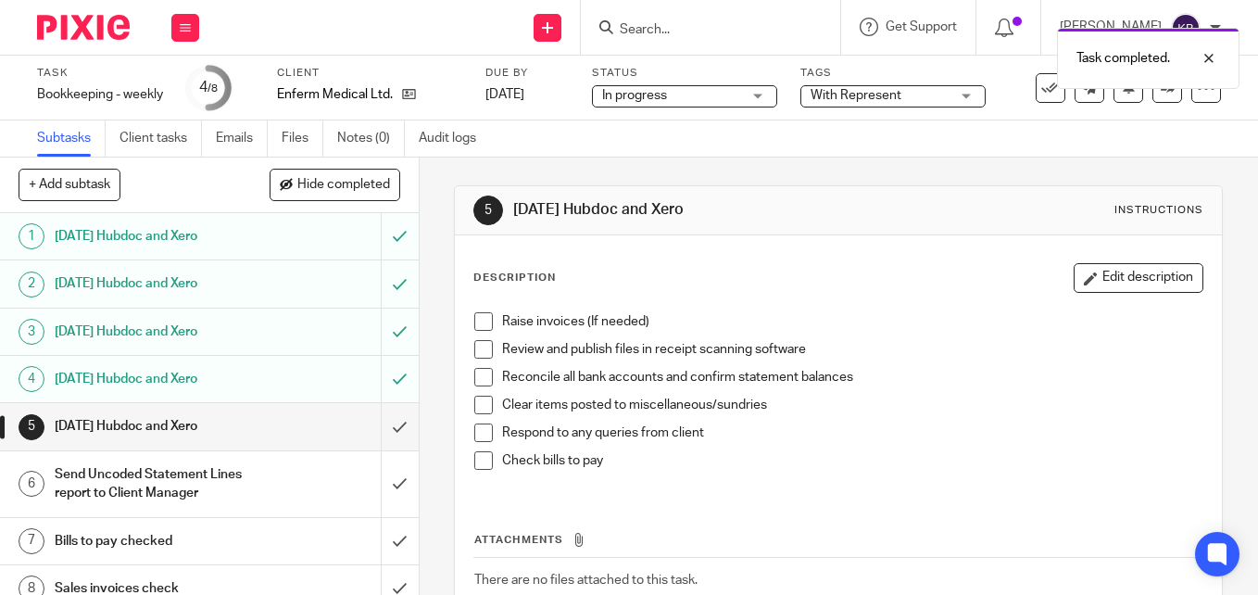
click at [478, 354] on span at bounding box center [483, 349] width 19 height 19
click at [475, 322] on span at bounding box center [483, 321] width 19 height 19
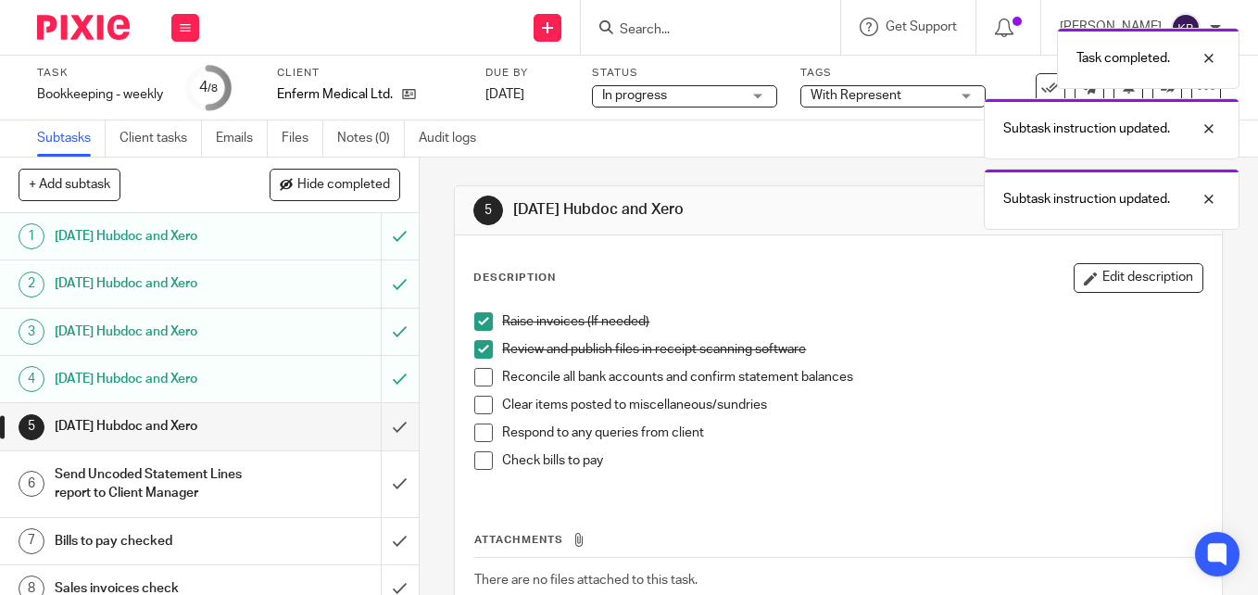
drag, startPoint x: 480, startPoint y: 376, endPoint x: 479, endPoint y: 402, distance: 26.0
click at [481, 378] on span at bounding box center [483, 377] width 19 height 19
click at [479, 402] on span at bounding box center [483, 405] width 19 height 19
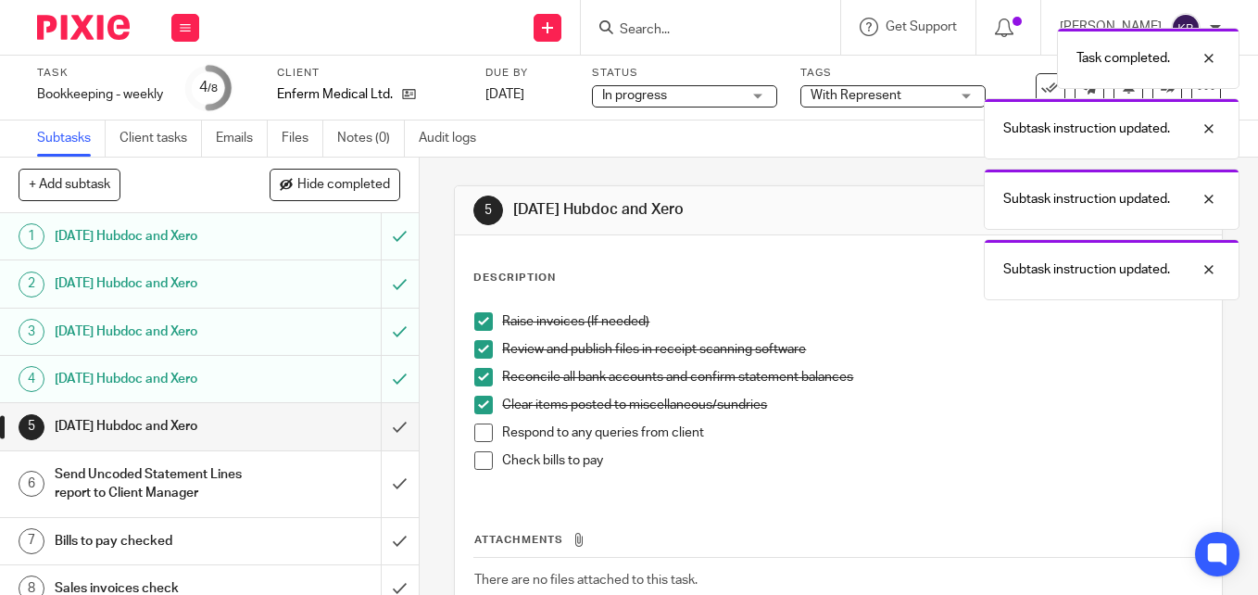
click at [474, 440] on span at bounding box center [483, 432] width 19 height 19
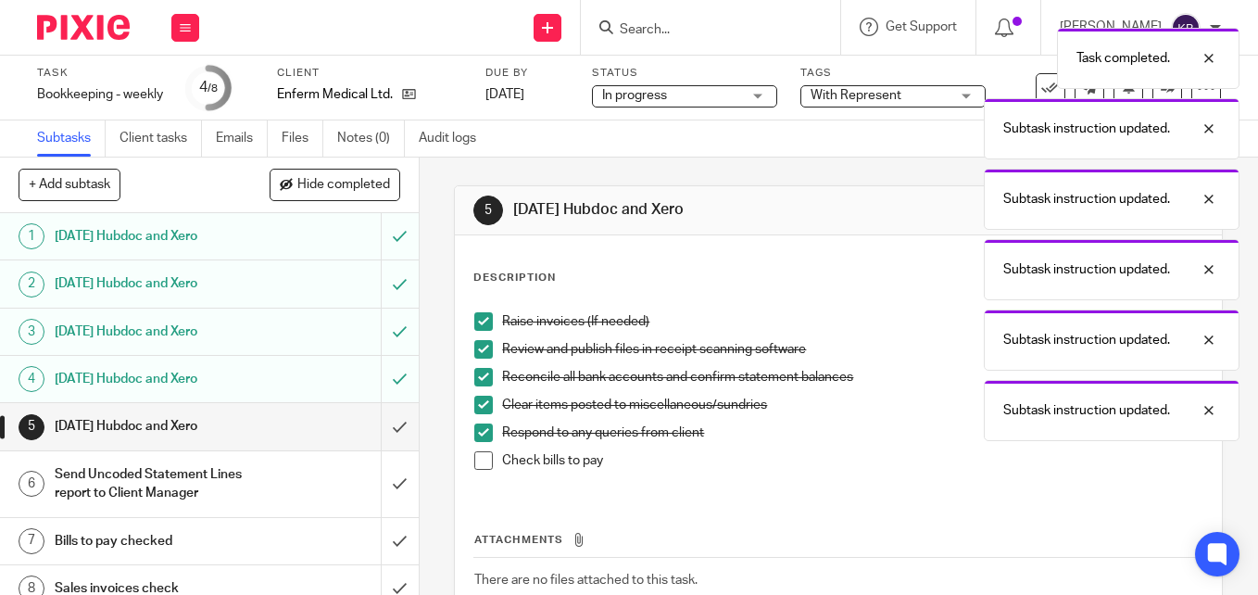
click at [478, 461] on span at bounding box center [483, 460] width 19 height 19
click at [377, 428] on input "submit" at bounding box center [209, 426] width 419 height 46
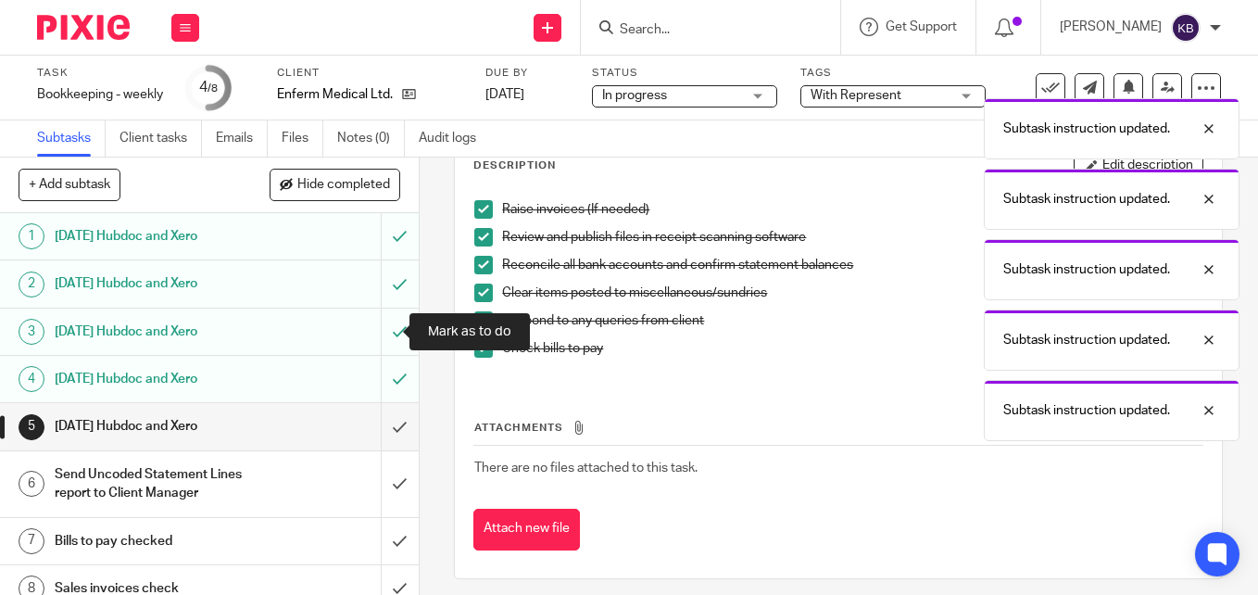
scroll to position [124, 0]
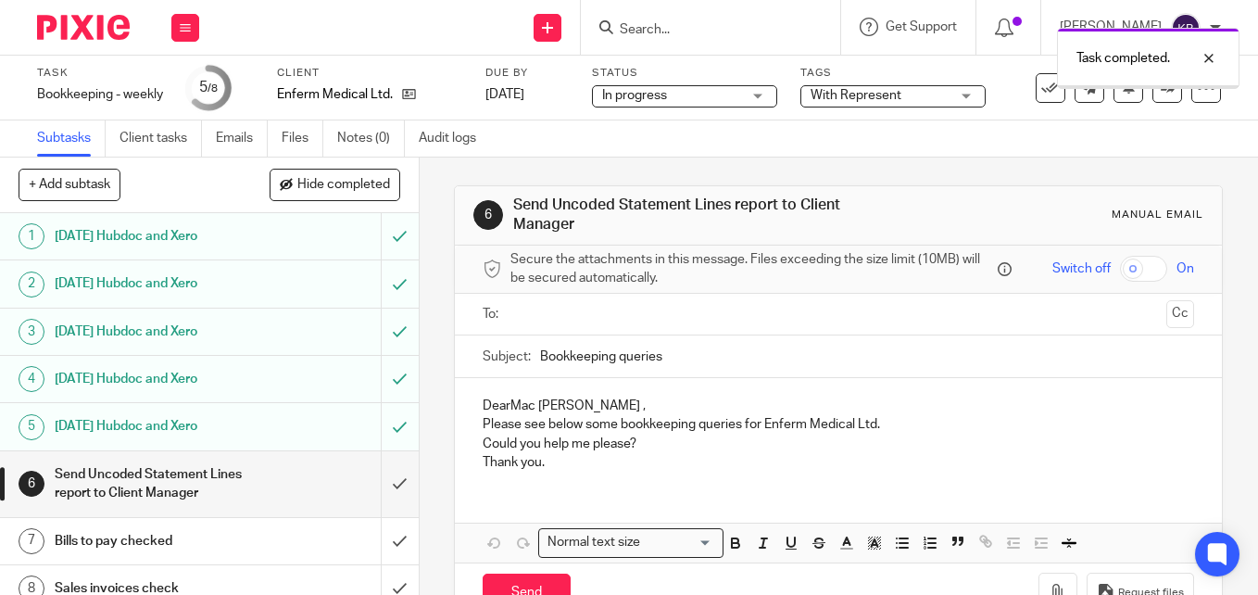
scroll to position [18, 0]
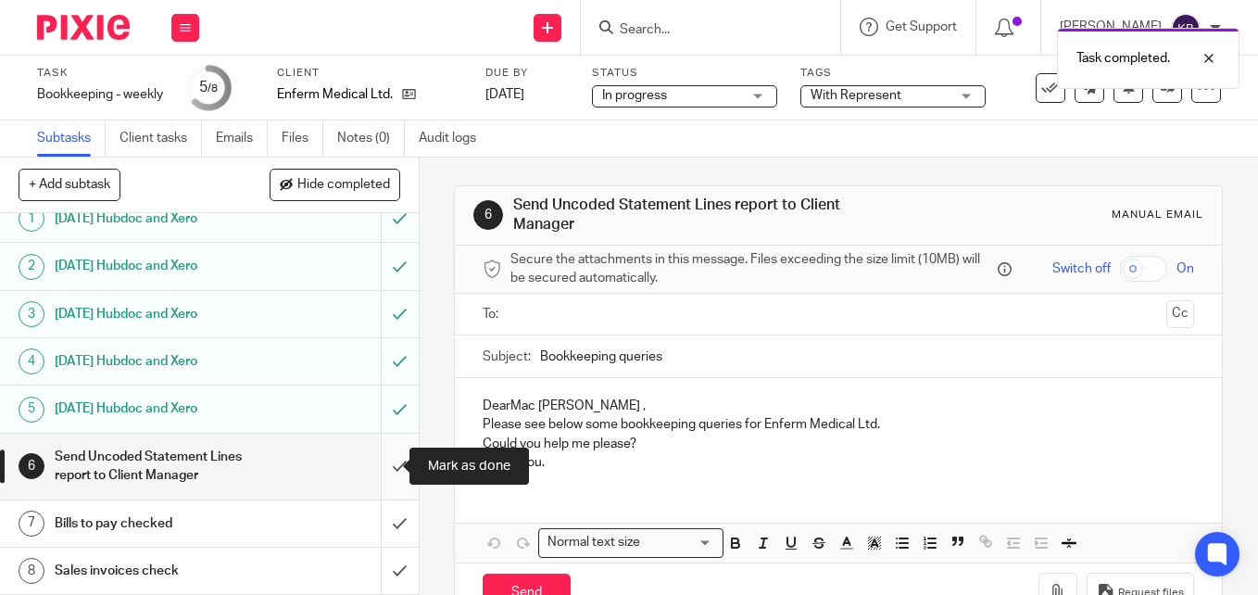
click at [376, 471] on input "submit" at bounding box center [209, 467] width 419 height 66
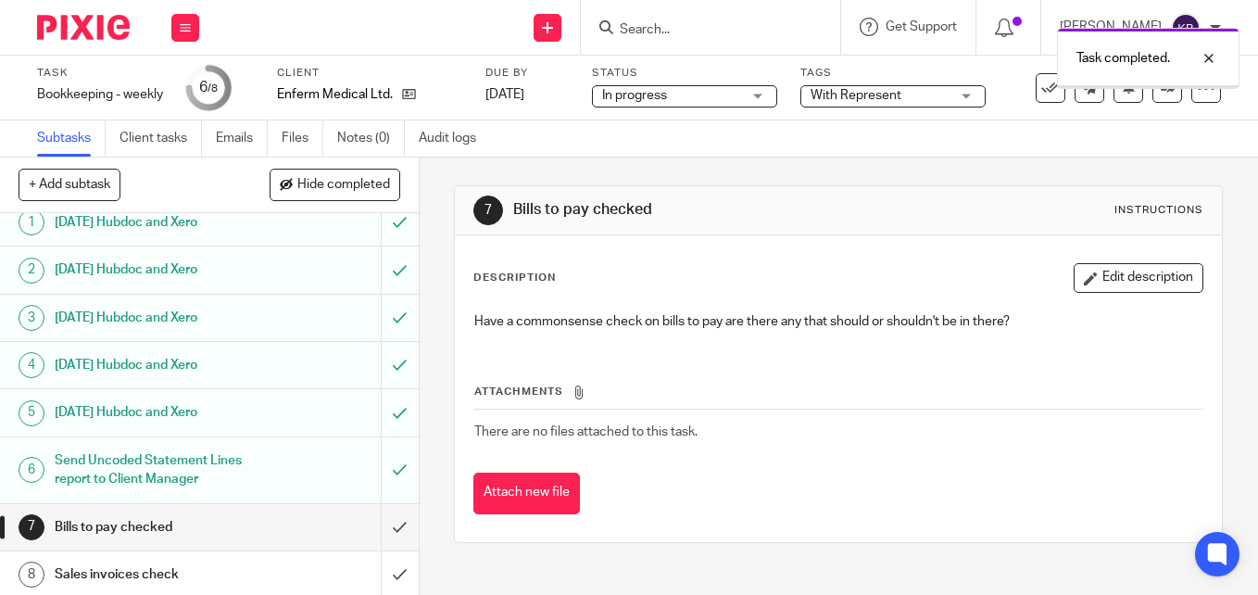
scroll to position [18, 0]
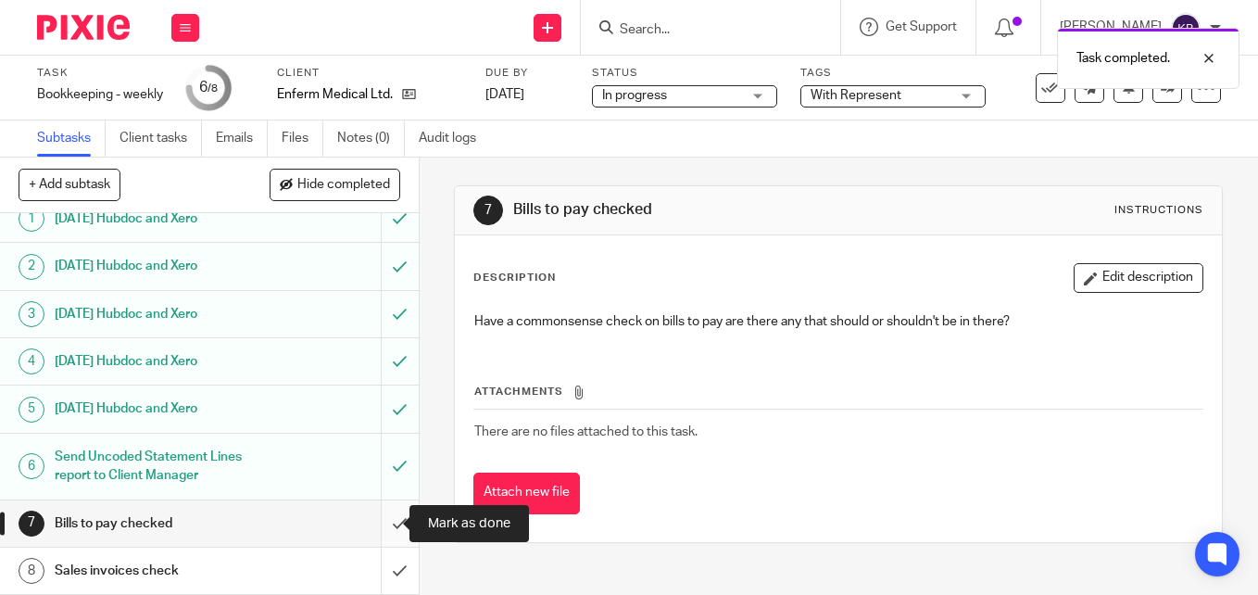
click at [375, 524] on input "submit" at bounding box center [209, 523] width 419 height 46
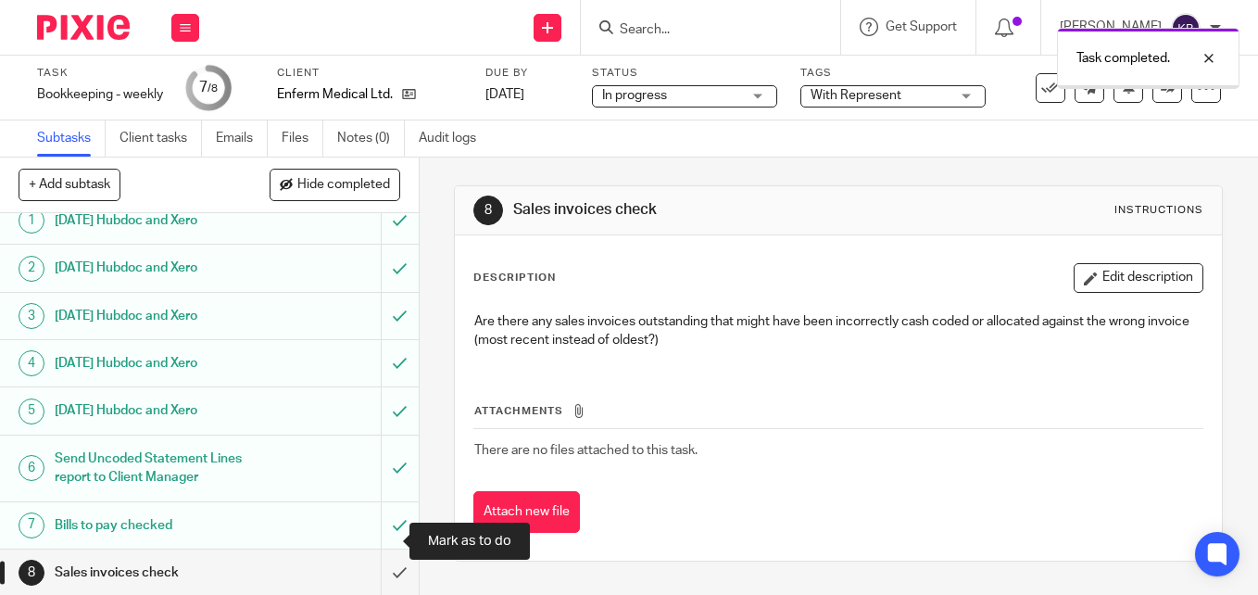
scroll to position [18, 0]
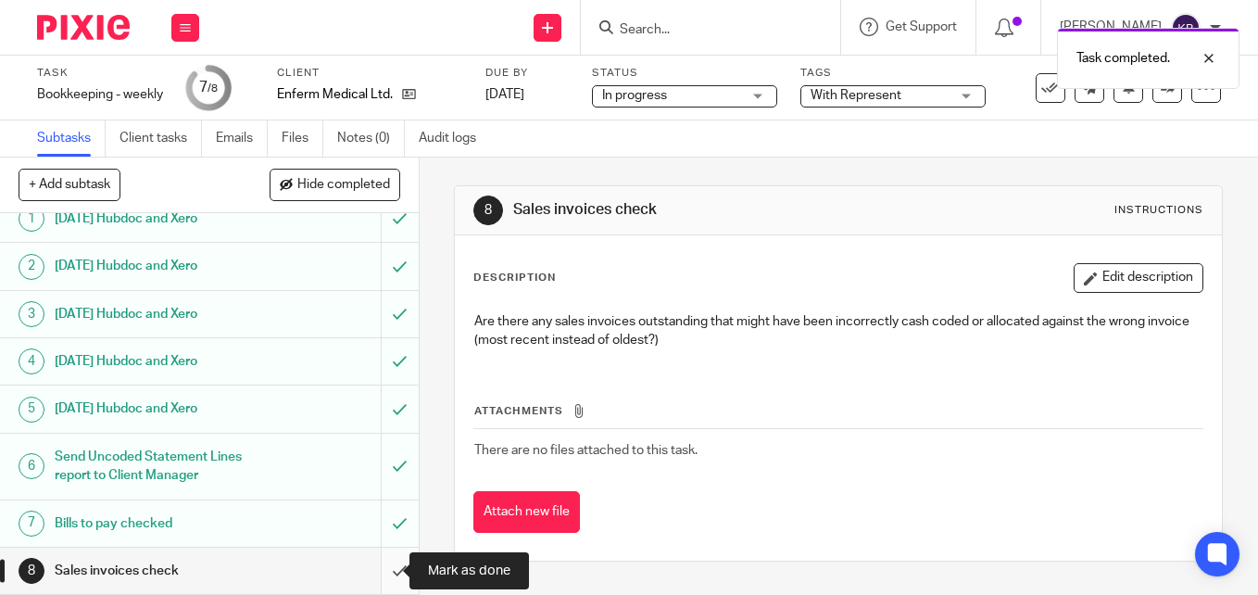
click at [383, 566] on input "submit" at bounding box center [209, 571] width 419 height 46
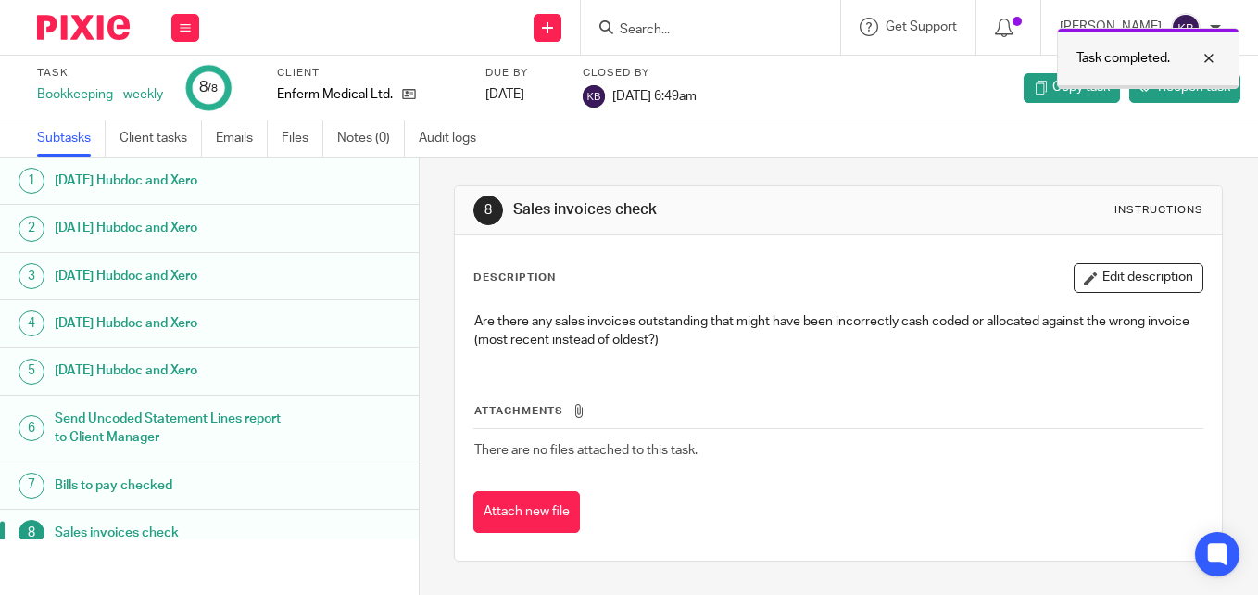
click at [1212, 57] on div at bounding box center [1195, 58] width 50 height 22
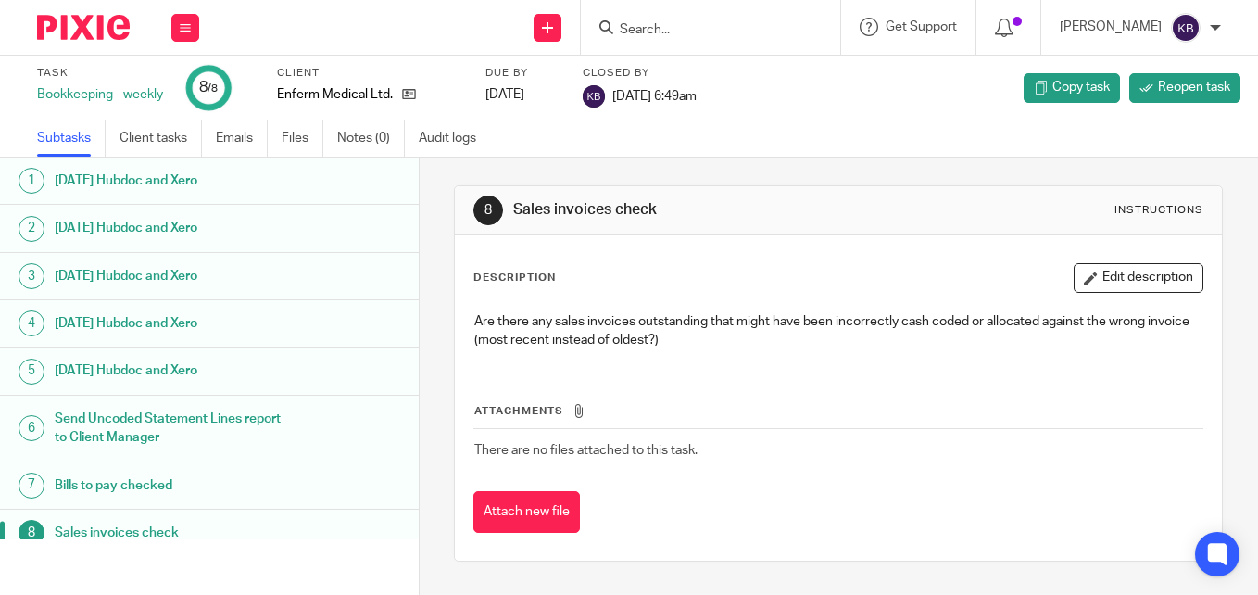
click at [171, 484] on h1 "Bills to pay checked" at bounding box center [170, 486] width 231 height 28
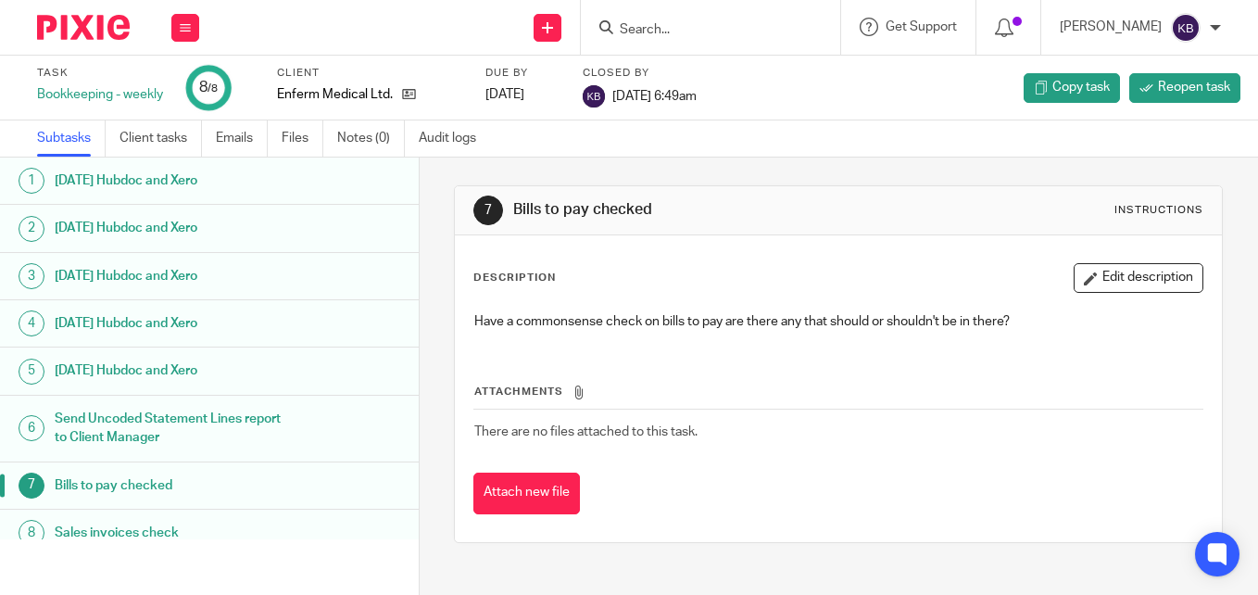
scroll to position [18, 0]
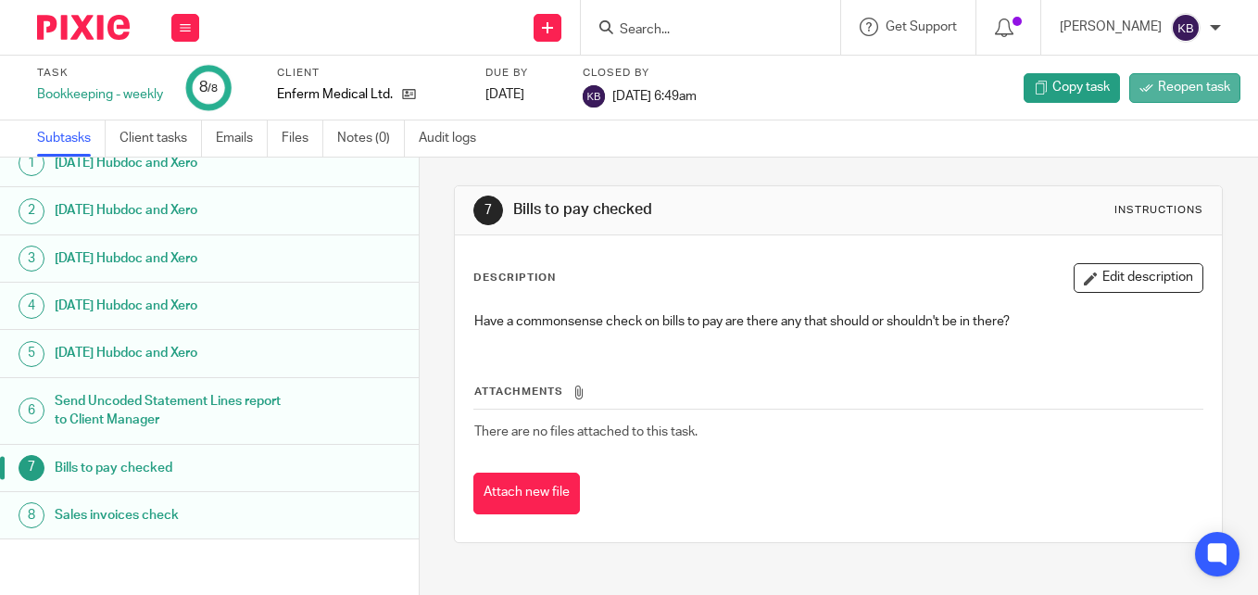
click at [1182, 84] on span "Reopen task" at bounding box center [1194, 87] width 72 height 19
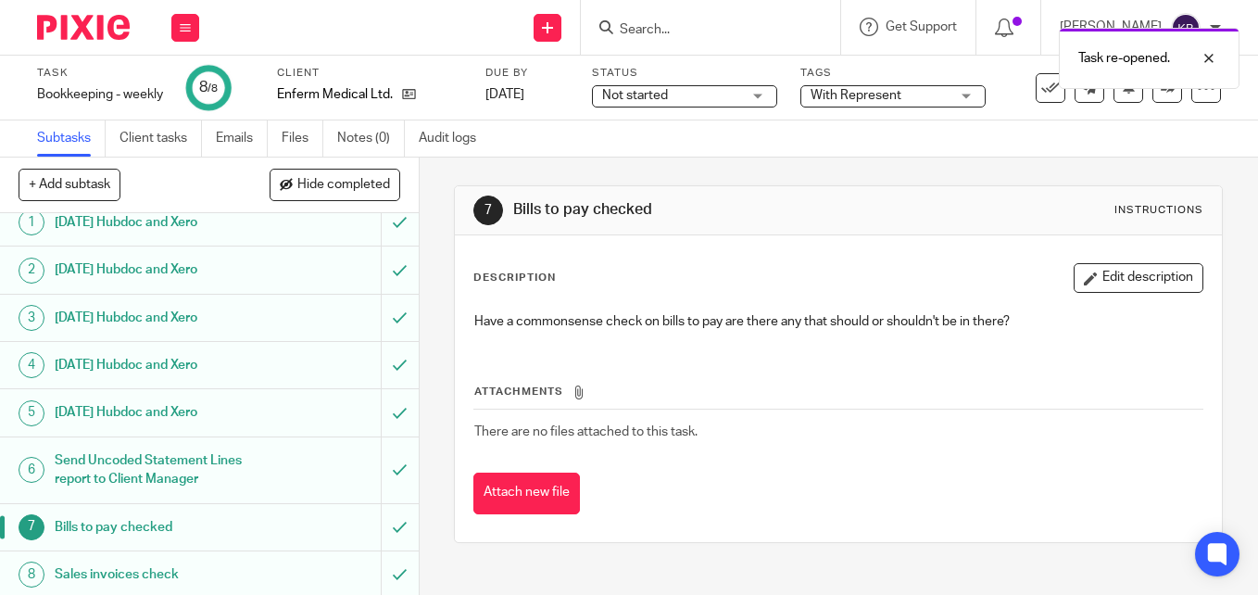
scroll to position [18, 0]
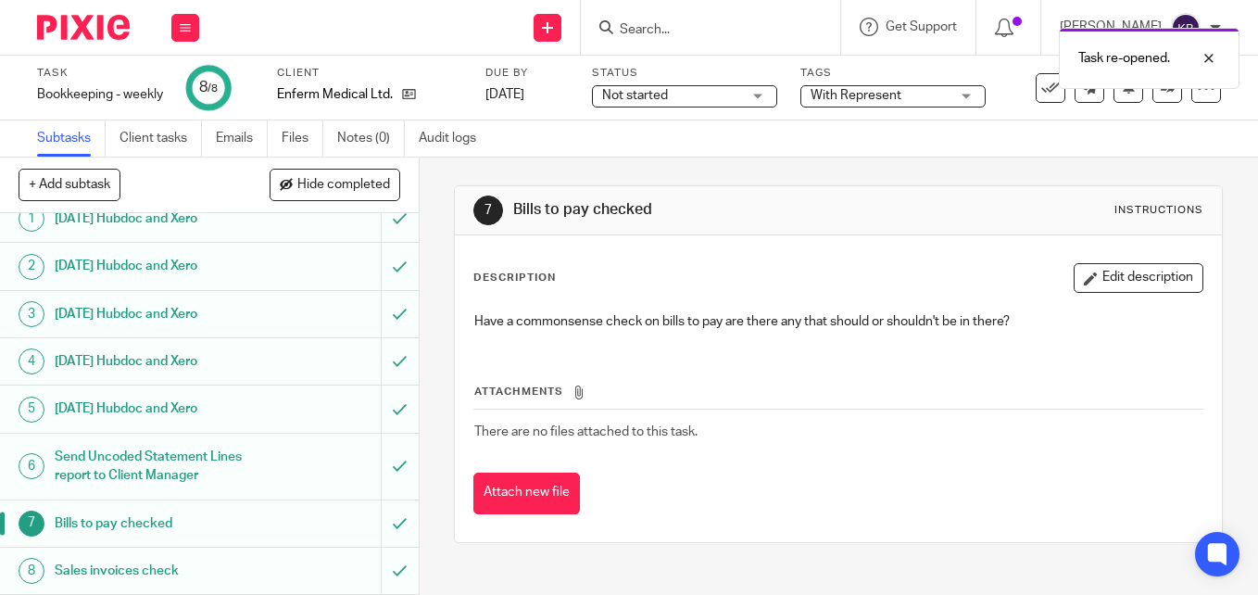
click at [154, 405] on h1 "[DATE] Hubdoc and Xero" at bounding box center [157, 409] width 205 height 28
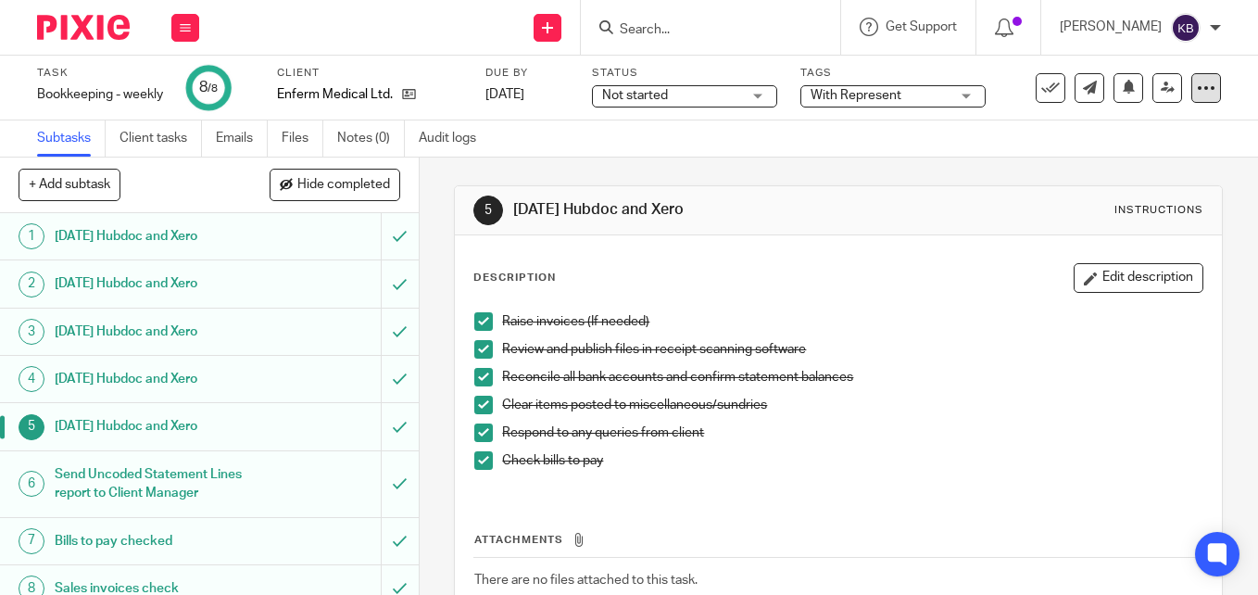
click at [1197, 94] on icon at bounding box center [1206, 88] width 19 height 19
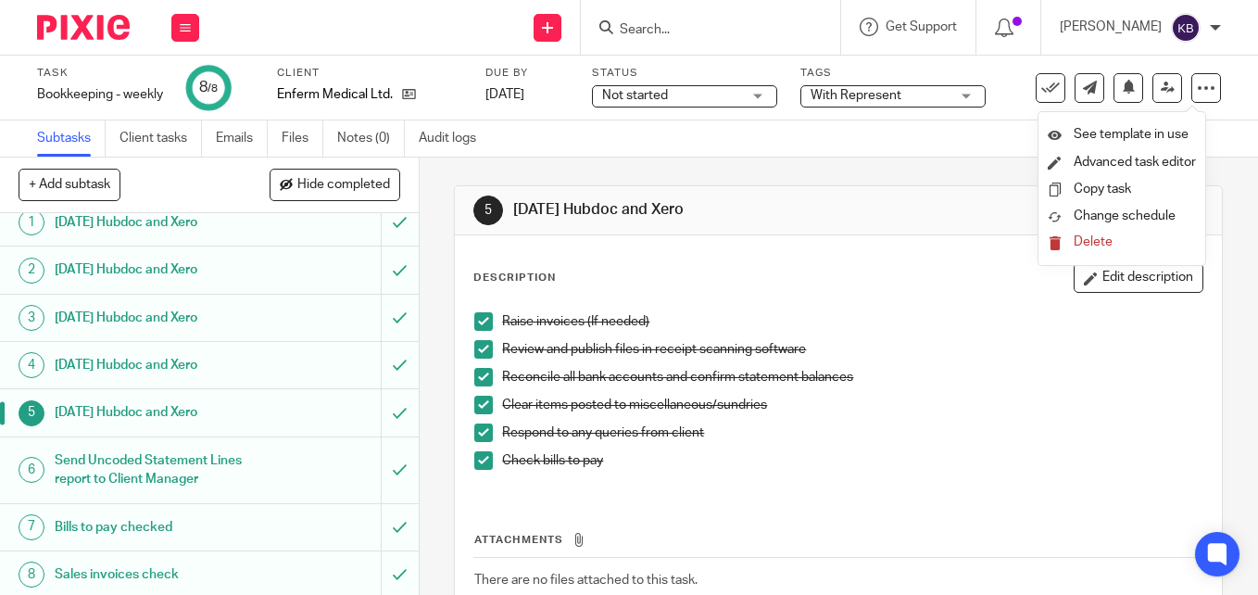
scroll to position [18, 0]
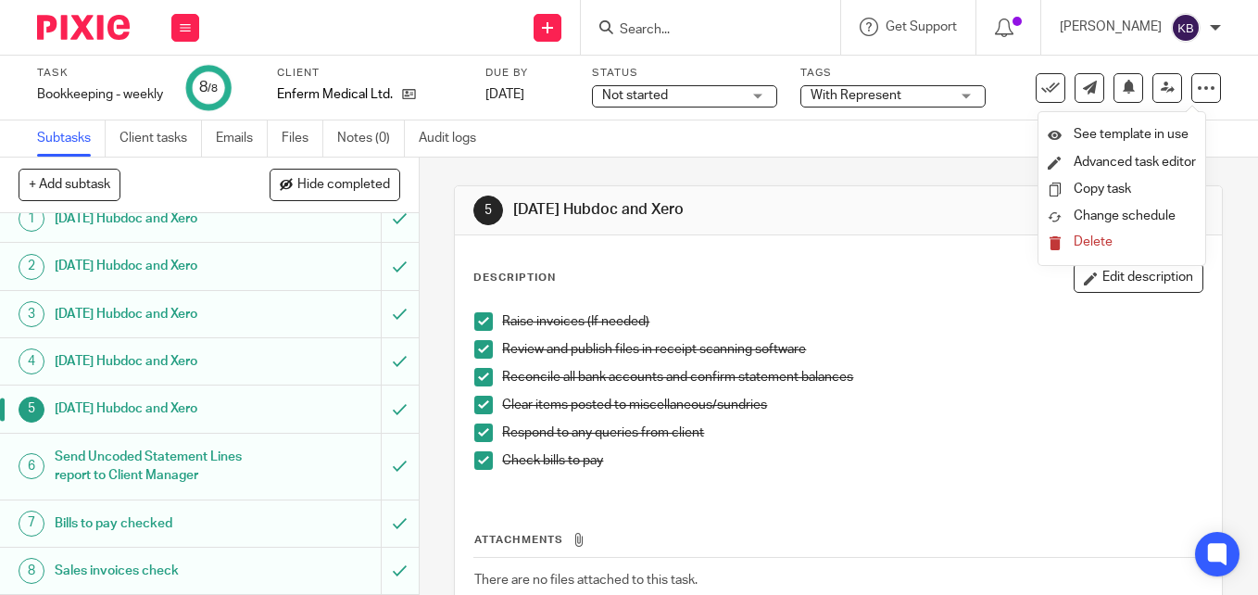
click at [256, 414] on div "[DATE] Hubdoc and Xero" at bounding box center [209, 409] width 308 height 28
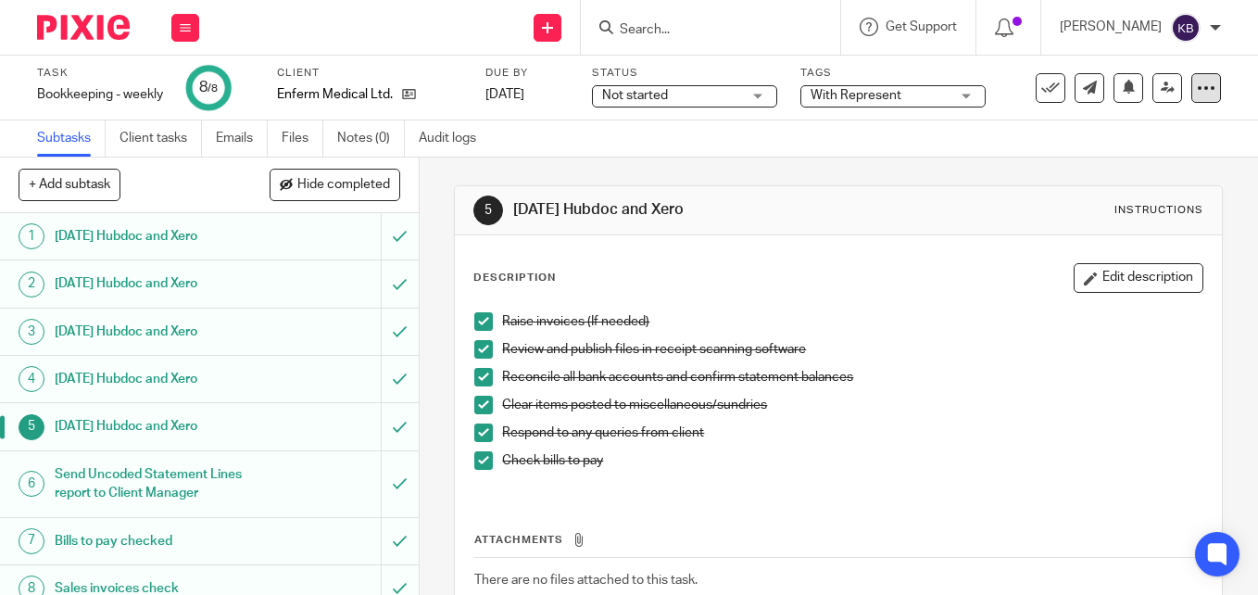
click at [1202, 77] on div at bounding box center [1207, 88] width 30 height 30
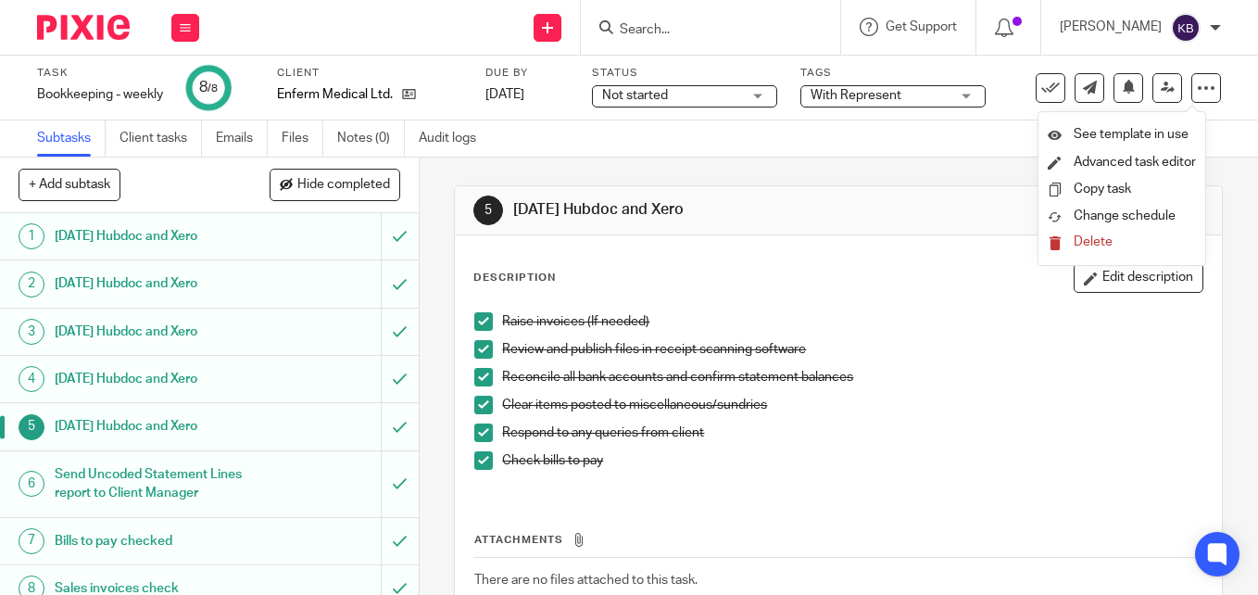
click at [161, 429] on h1 "[DATE] Hubdoc and Xero" at bounding box center [157, 426] width 205 height 28
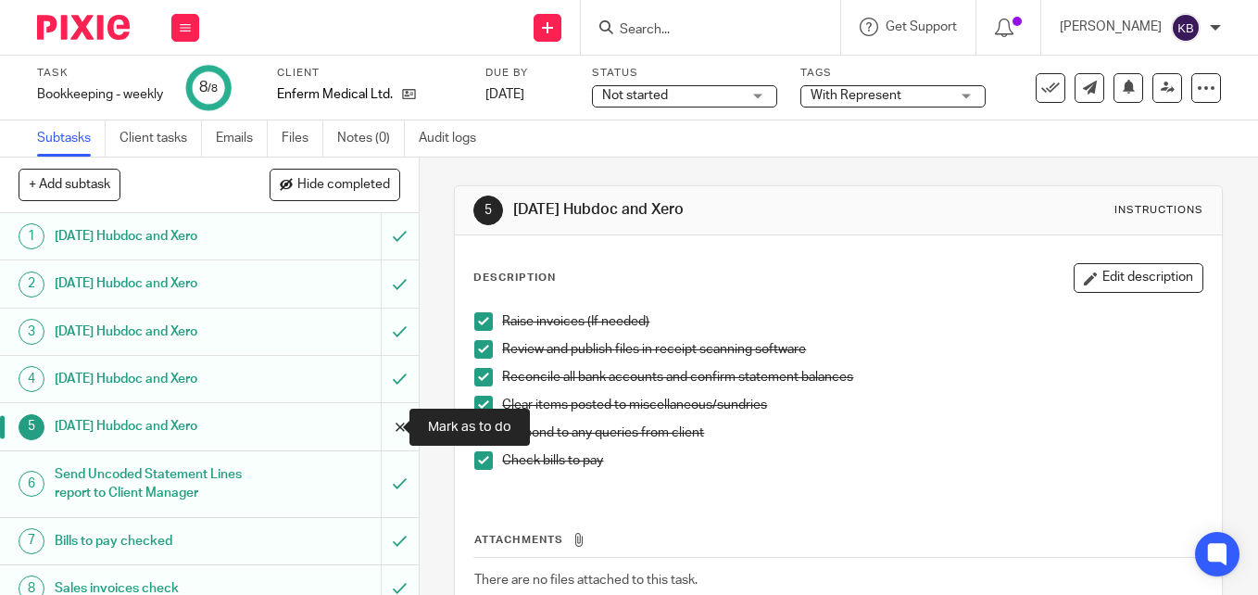
click at [380, 426] on input "submit" at bounding box center [209, 426] width 419 height 46
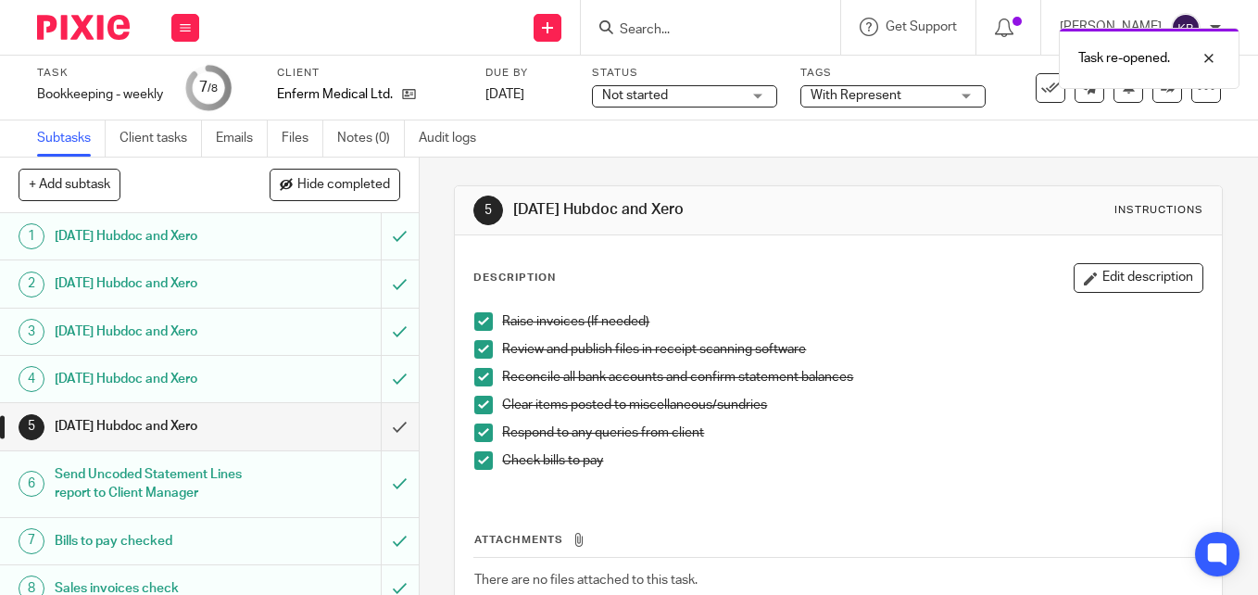
click at [70, 33] on img at bounding box center [83, 27] width 93 height 25
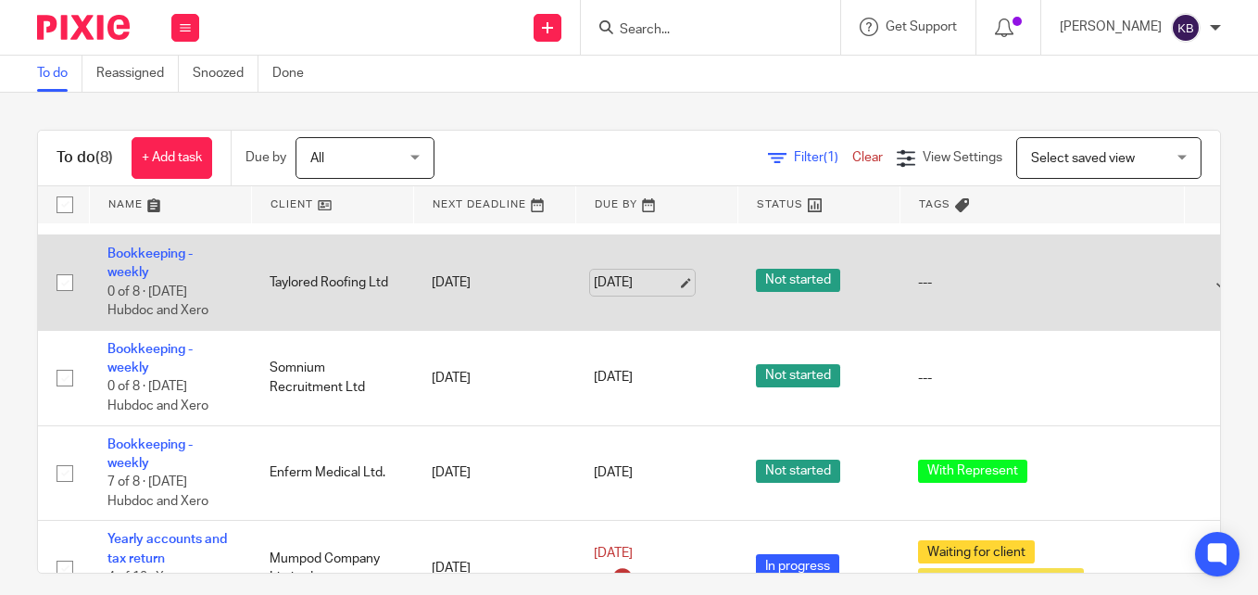
scroll to position [278, 0]
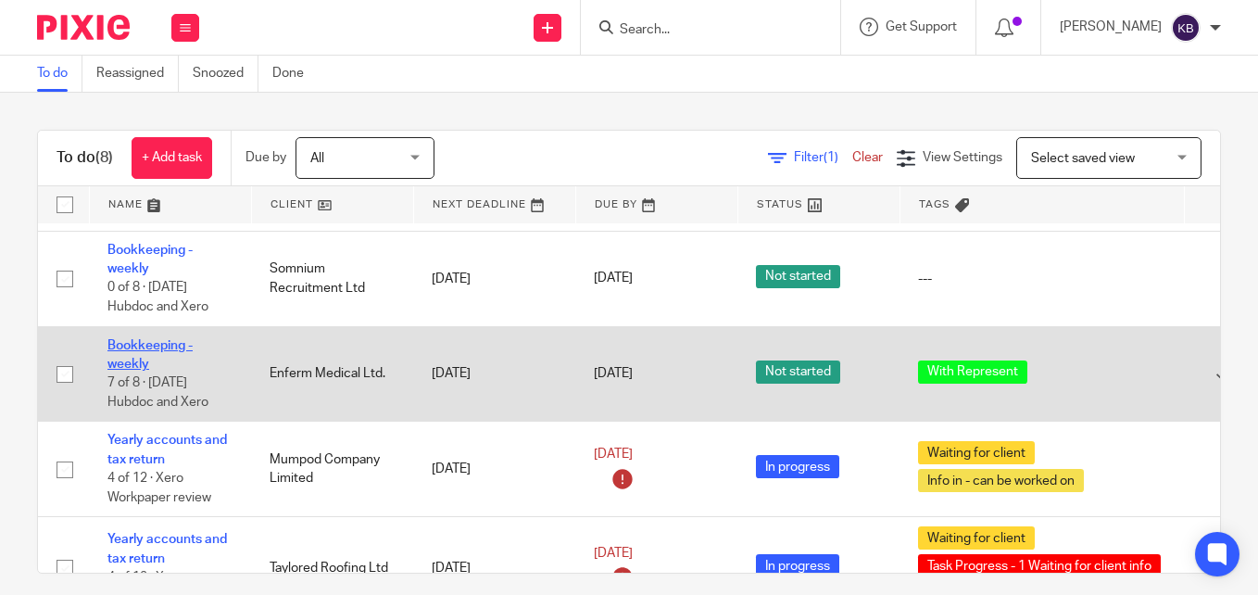
click at [144, 347] on link "Bookkeeping - weekly" at bounding box center [149, 355] width 85 height 32
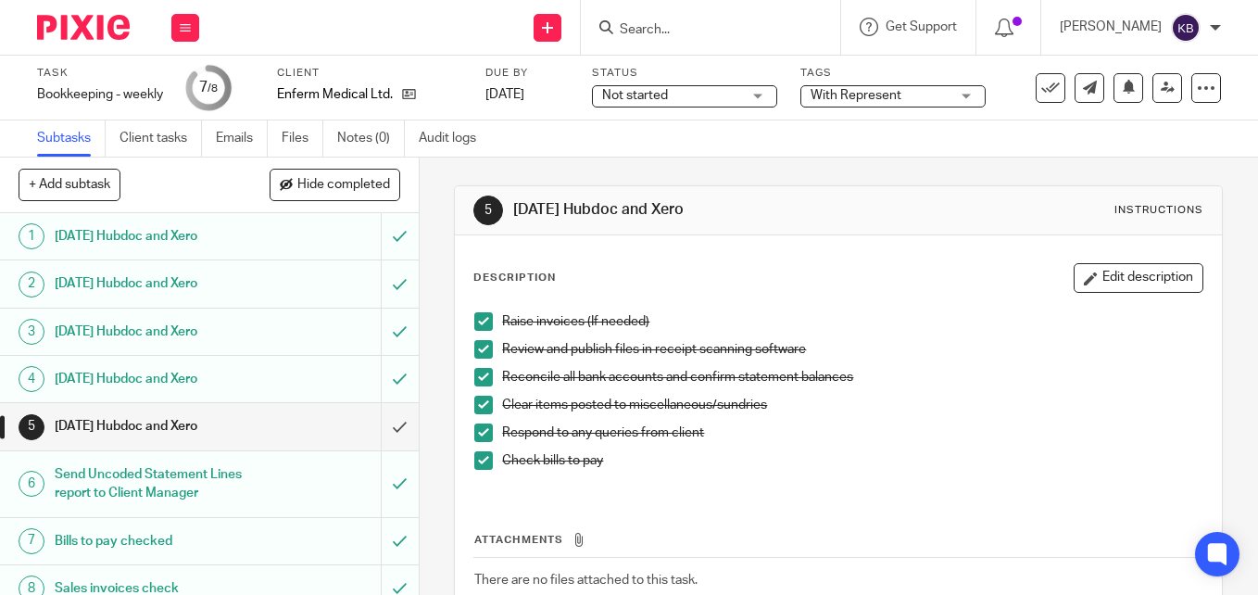
click at [741, 96] on span "Not started" at bounding box center [671, 95] width 139 height 19
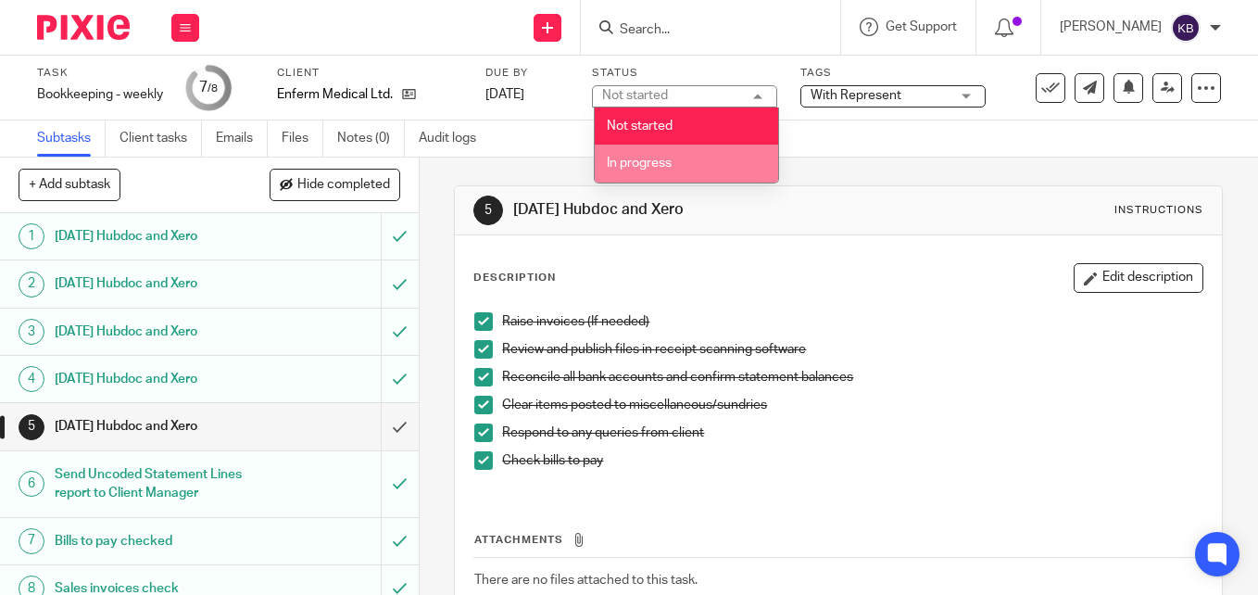
click at [690, 157] on li "In progress" at bounding box center [686, 164] width 183 height 38
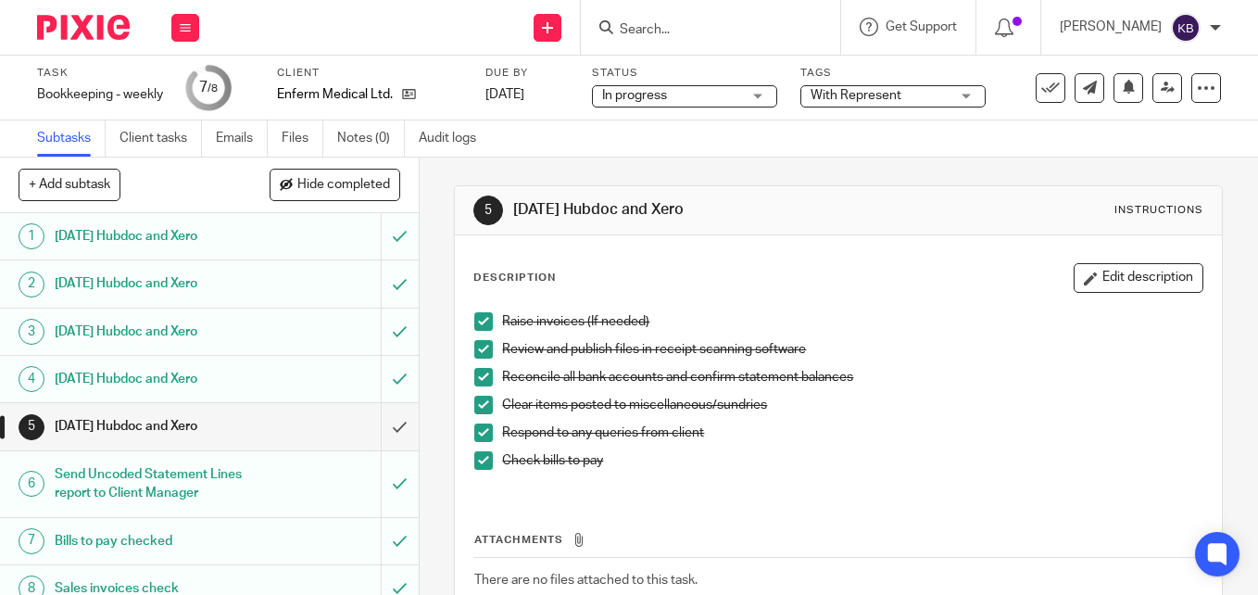
click at [95, 33] on img at bounding box center [83, 27] width 93 height 25
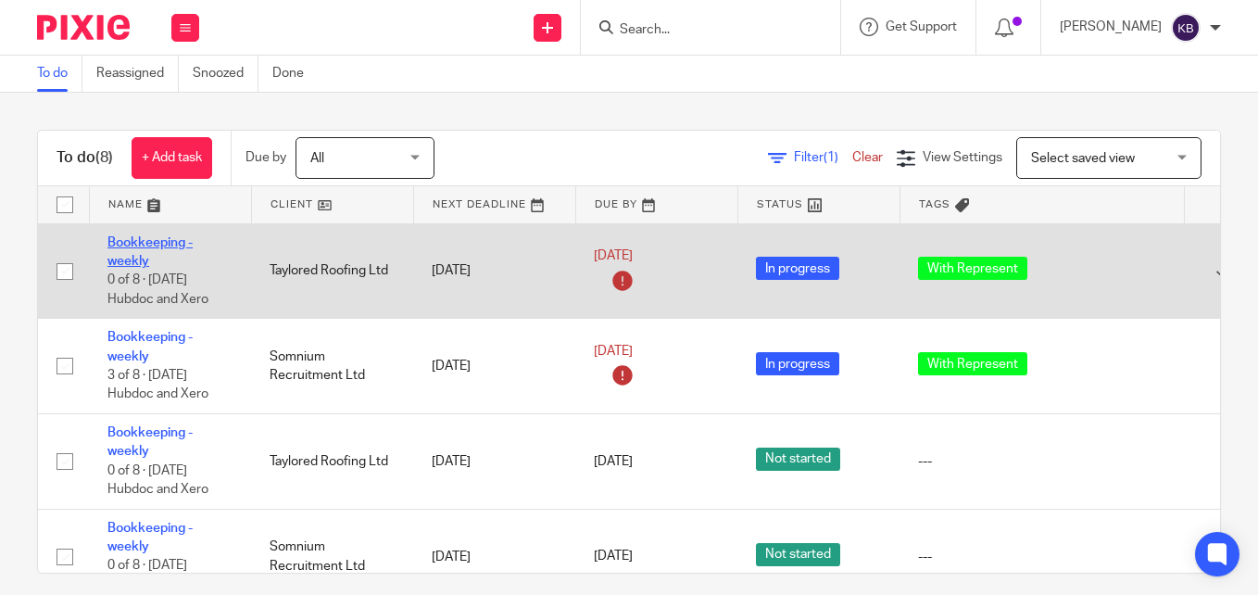
click at [135, 243] on link "Bookkeeping - weekly" at bounding box center [149, 252] width 85 height 32
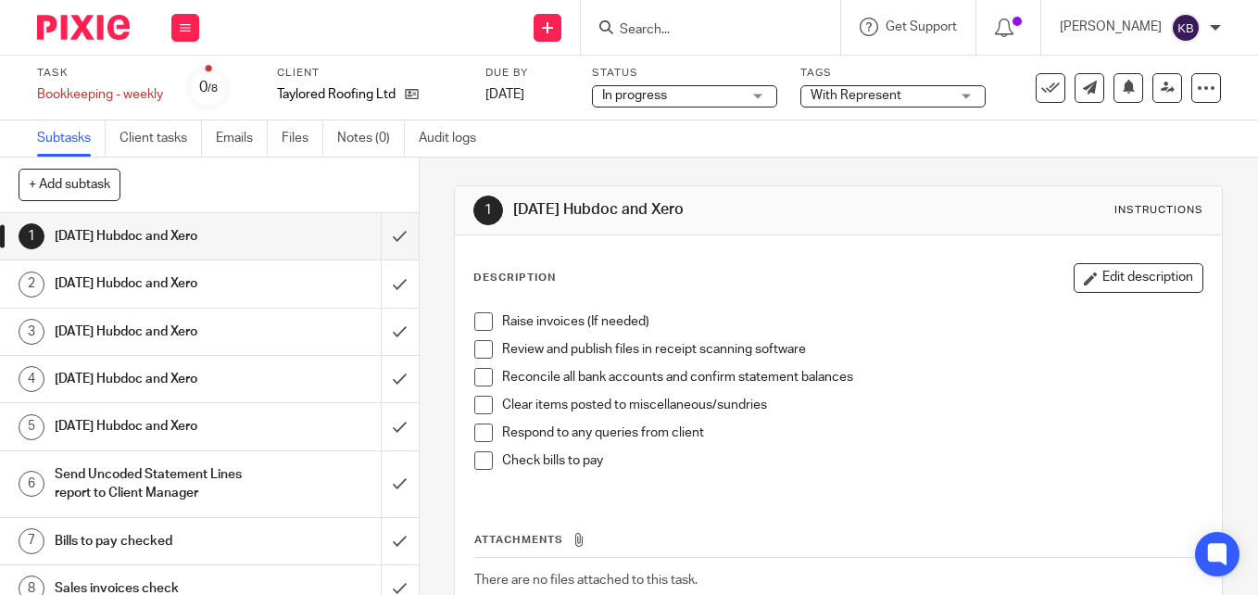
click at [482, 321] on span at bounding box center [483, 321] width 19 height 19
click at [485, 345] on span at bounding box center [483, 349] width 19 height 19
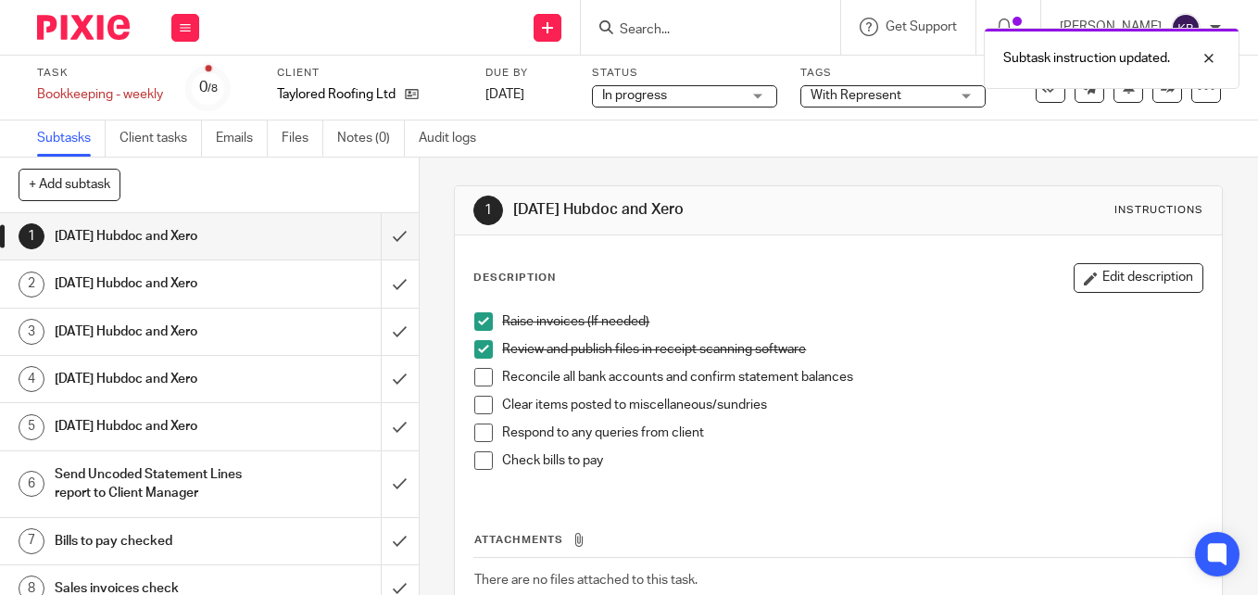
click at [483, 381] on span at bounding box center [483, 377] width 19 height 19
drag, startPoint x: 473, startPoint y: 410, endPoint x: 475, endPoint y: 435, distance: 25.1
click at [474, 411] on span at bounding box center [483, 405] width 19 height 19
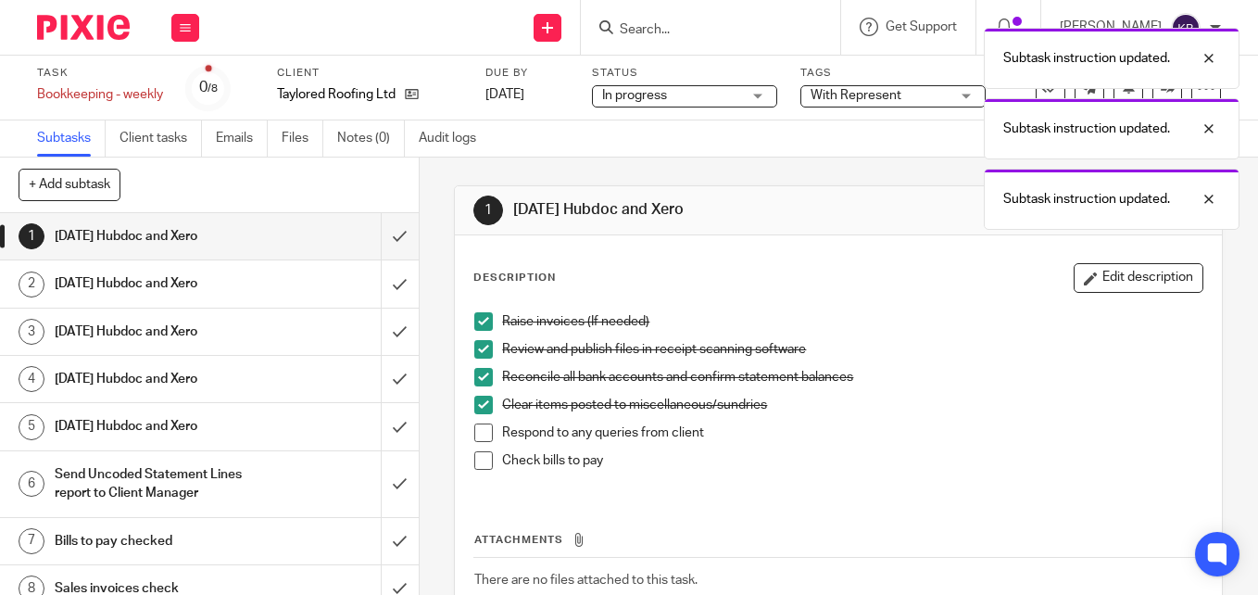
click at [475, 438] on span at bounding box center [483, 432] width 19 height 19
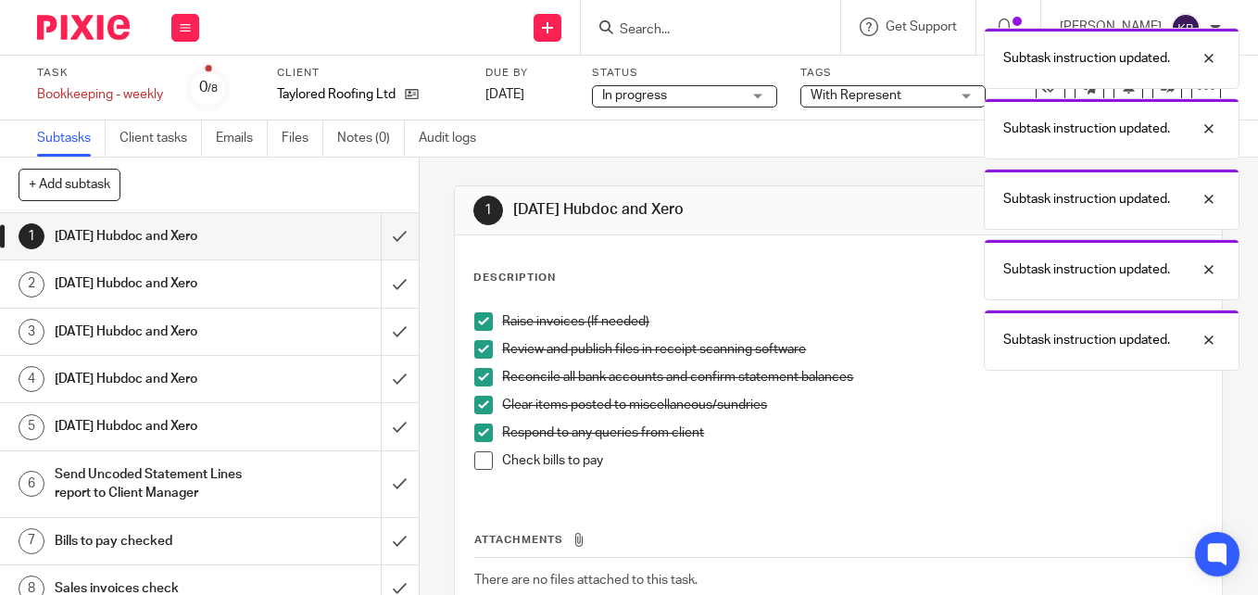
click at [479, 457] on span at bounding box center [483, 460] width 19 height 19
drag, startPoint x: 390, startPoint y: 242, endPoint x: 375, endPoint y: 242, distance: 14.8
click at [385, 245] on input "submit" at bounding box center [209, 236] width 419 height 46
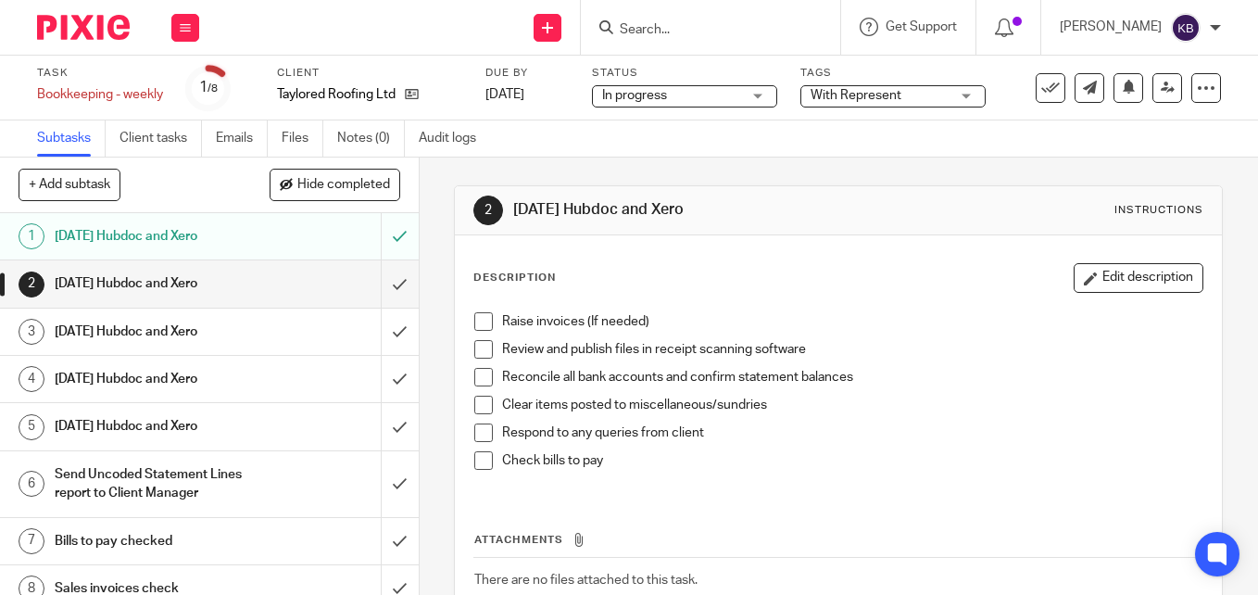
click at [484, 322] on span at bounding box center [483, 321] width 19 height 19
drag, startPoint x: 478, startPoint y: 345, endPoint x: 475, endPoint y: 375, distance: 30.7
click at [478, 346] on span at bounding box center [483, 349] width 19 height 19
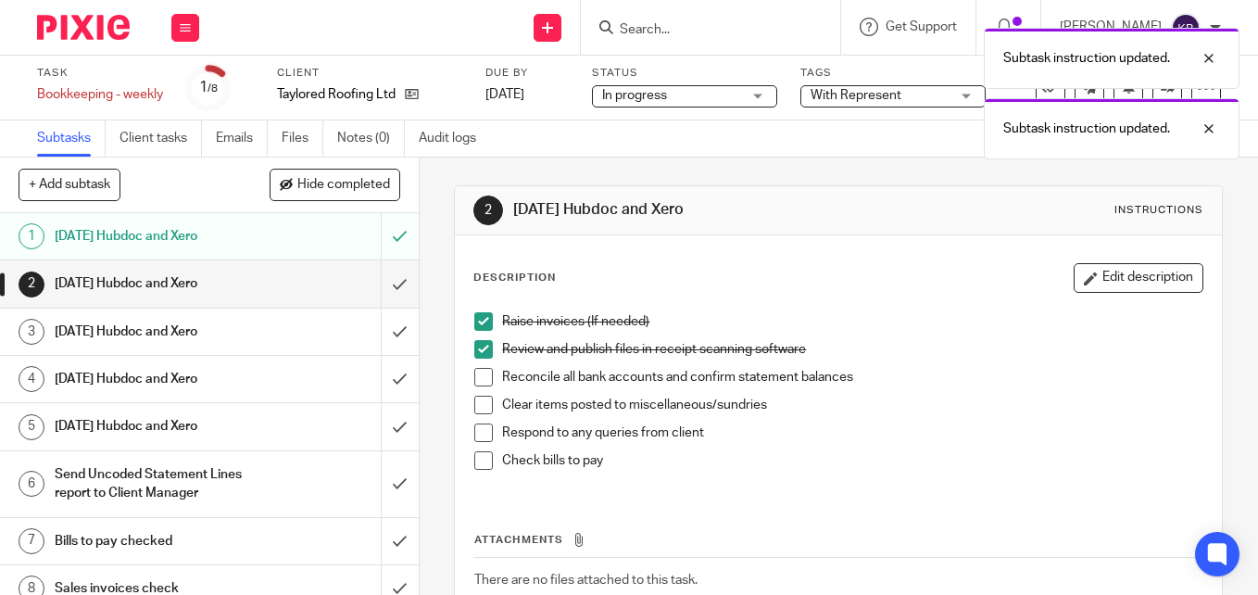
drag, startPoint x: 483, startPoint y: 408, endPoint x: 490, endPoint y: 367, distance: 41.4
click at [485, 407] on span at bounding box center [483, 405] width 19 height 19
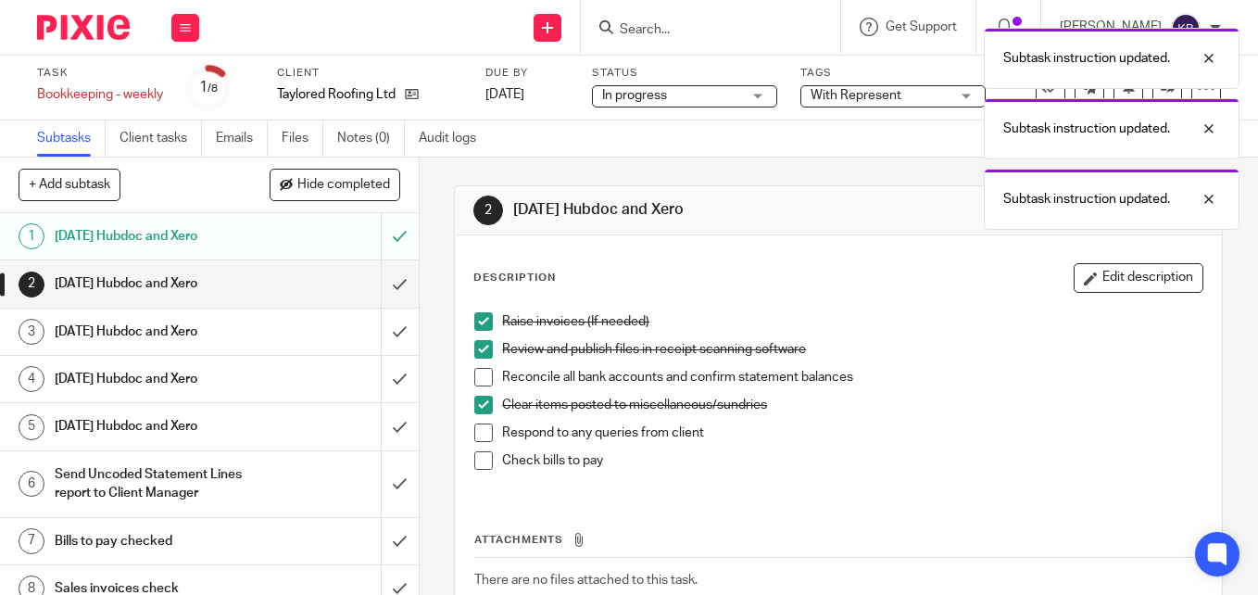
click at [478, 376] on span at bounding box center [483, 377] width 19 height 19
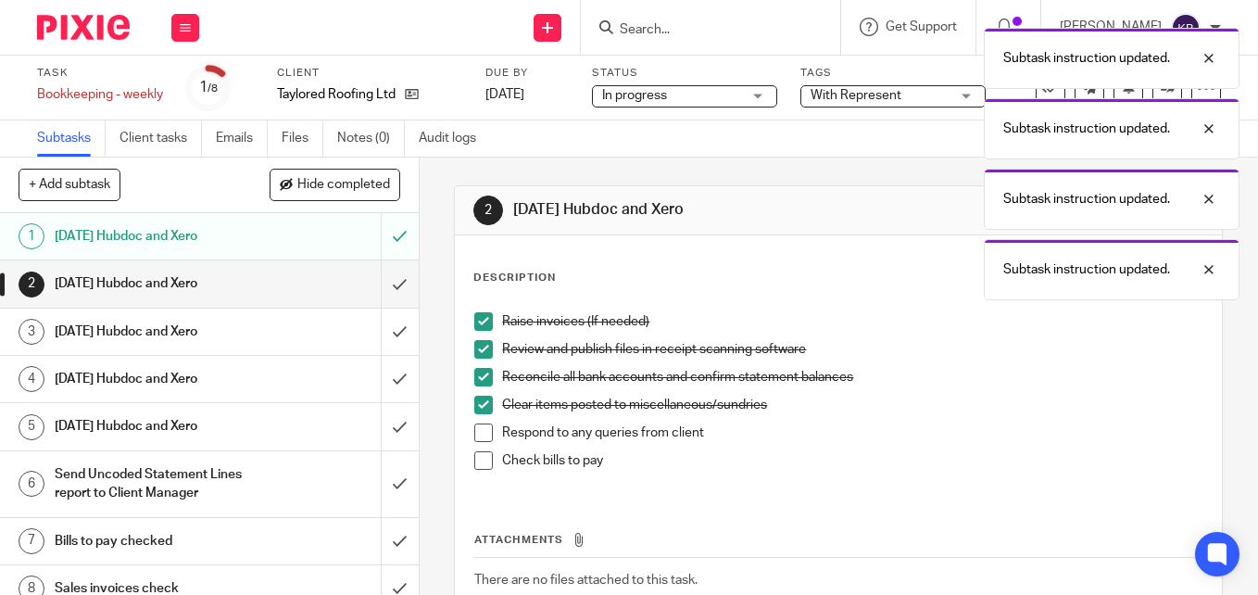
click at [479, 434] on span at bounding box center [483, 432] width 19 height 19
click at [479, 460] on span at bounding box center [483, 460] width 19 height 19
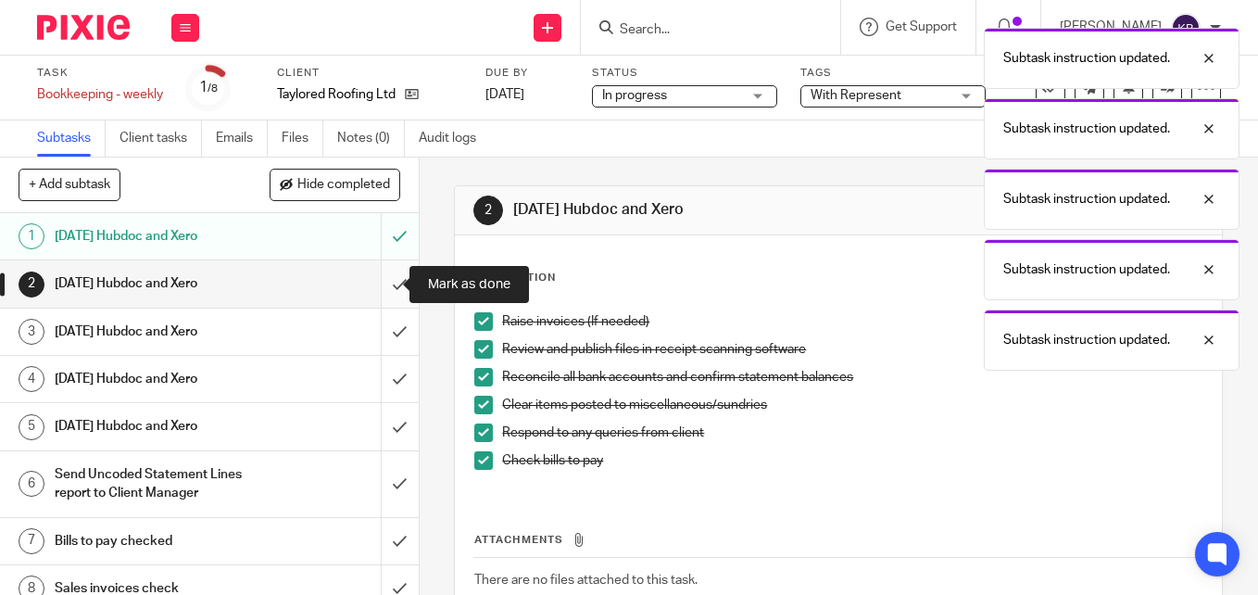
click at [376, 289] on input "submit" at bounding box center [209, 283] width 419 height 46
click at [279, 328] on div "[DATE] Hubdoc and Xero" at bounding box center [209, 332] width 308 height 28
